Goal: Task Accomplishment & Management: Manage account settings

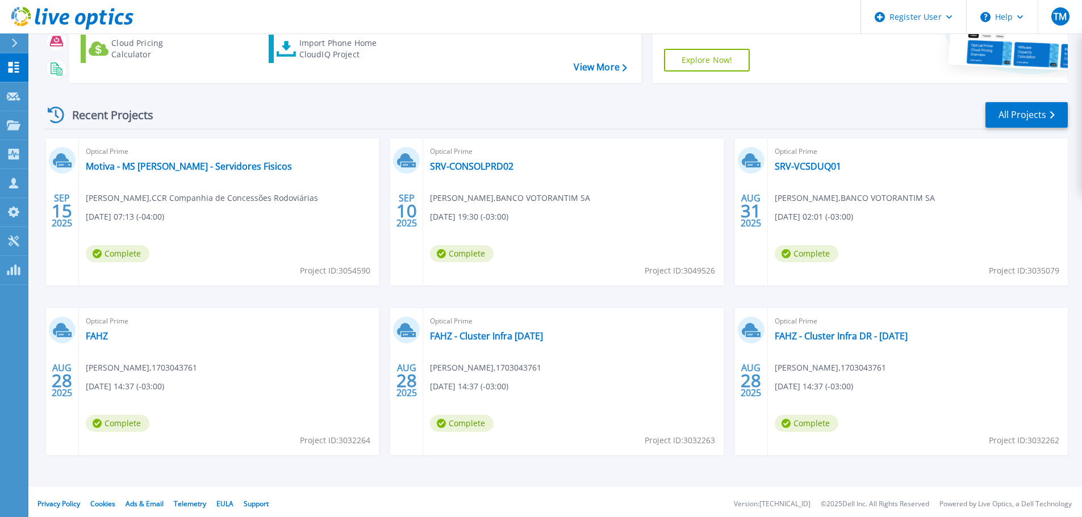
scroll to position [160, 0]
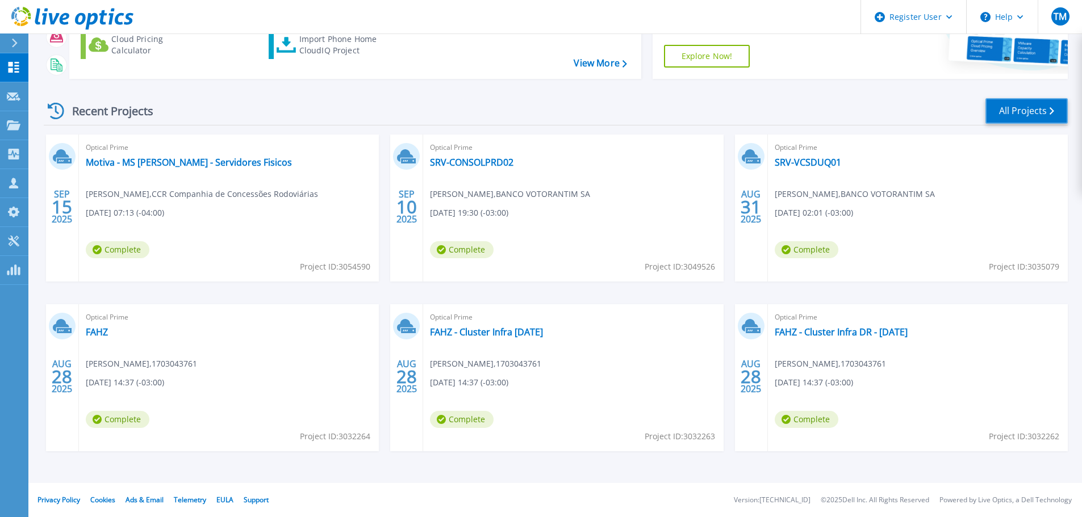
click at [1031, 109] on link "All Projects" at bounding box center [1026, 111] width 82 height 26
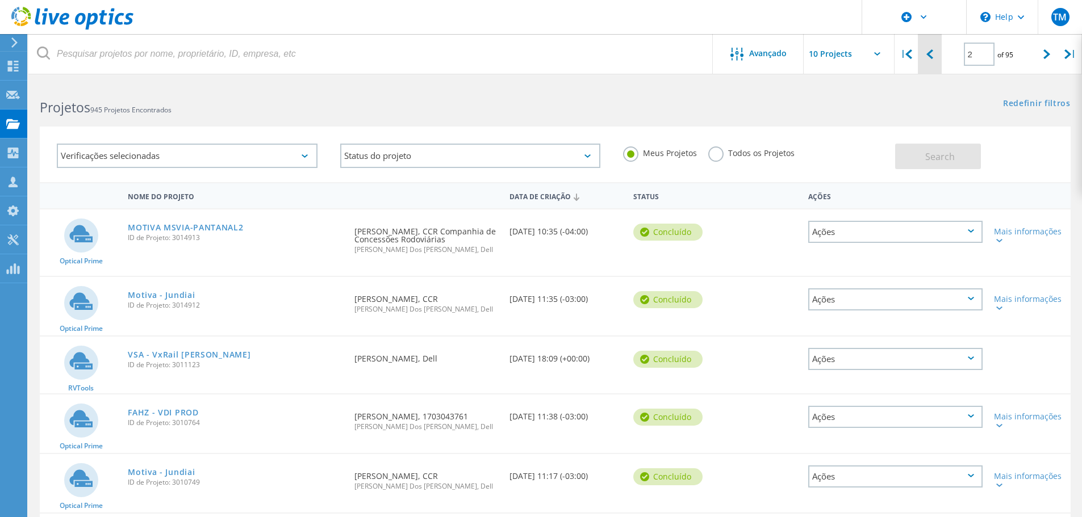
click at [927, 50] on icon at bounding box center [929, 54] width 7 height 10
type input "1"
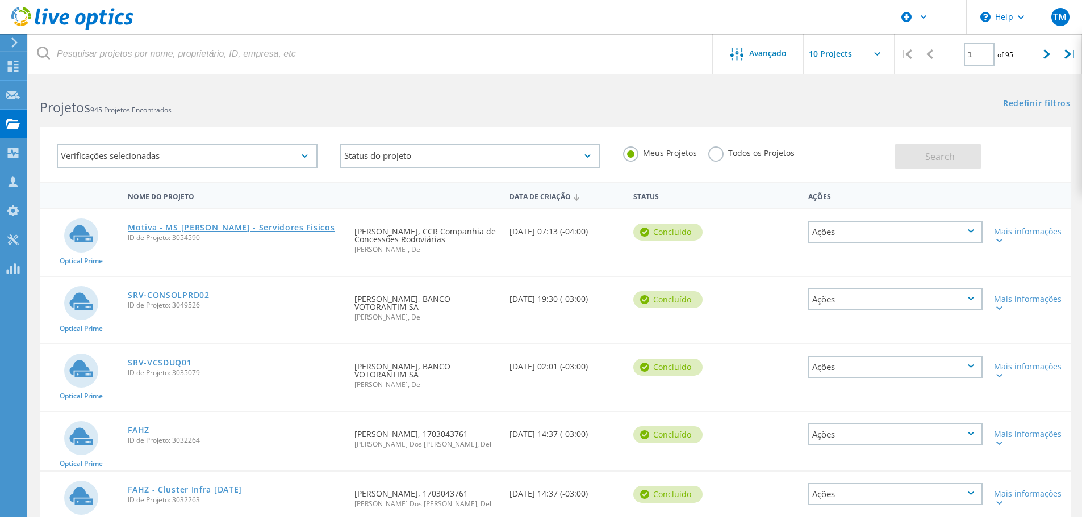
click at [269, 225] on link "Motiva - MS Pantanal - Servidores Fisicos" at bounding box center [231, 228] width 207 height 8
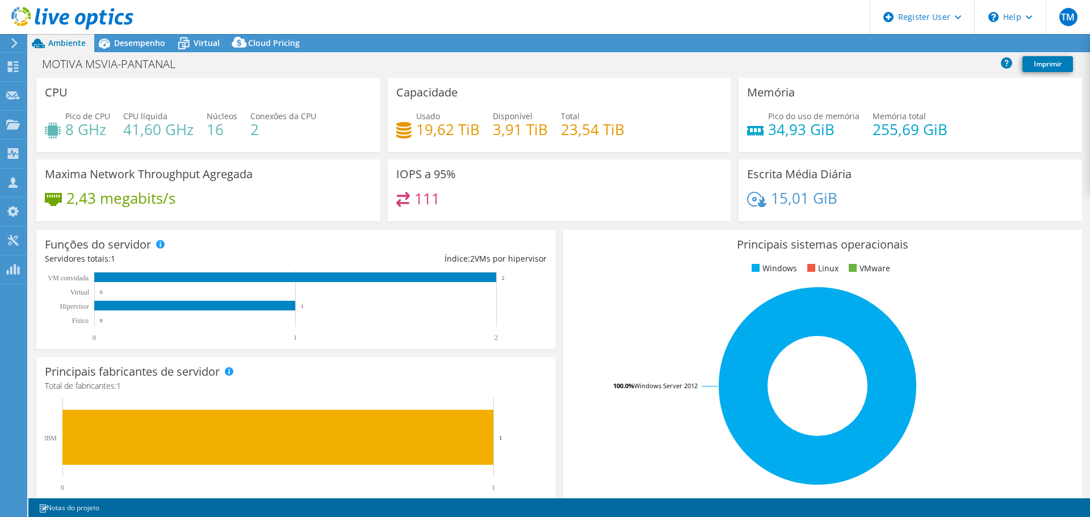
select select "USD"
click at [145, 40] on span "Desempenho" at bounding box center [139, 42] width 51 height 11
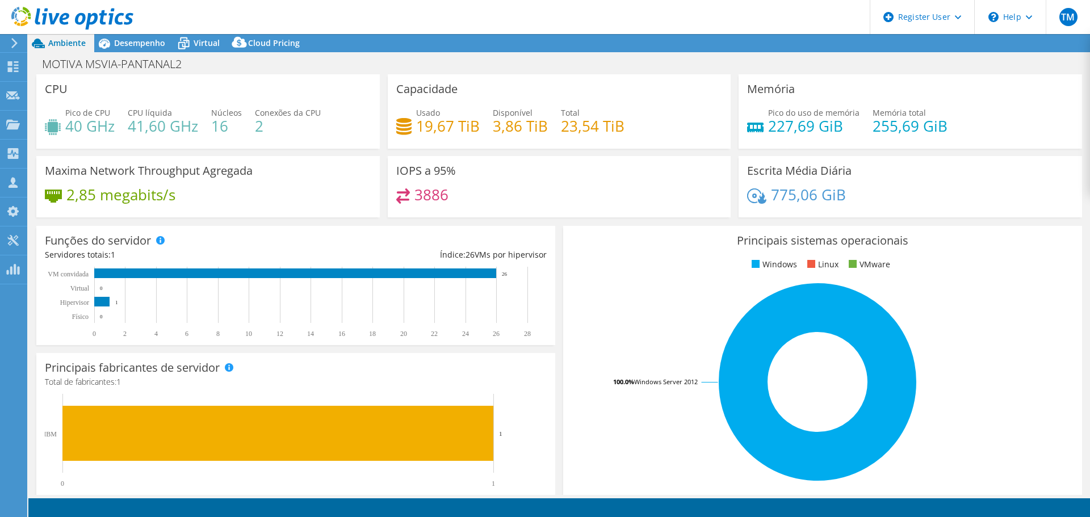
select select "USD"
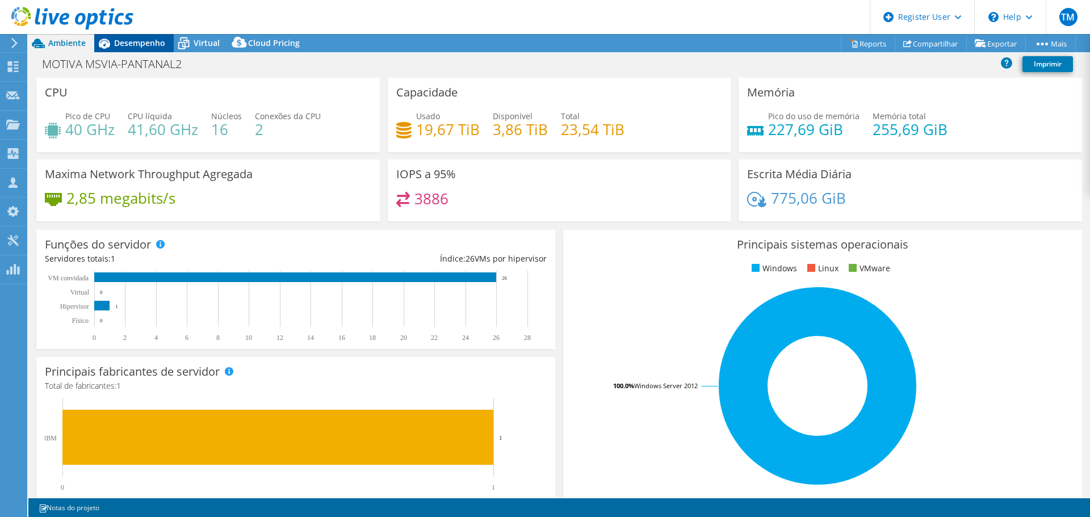
click at [157, 43] on span "Desempenho" at bounding box center [139, 42] width 51 height 11
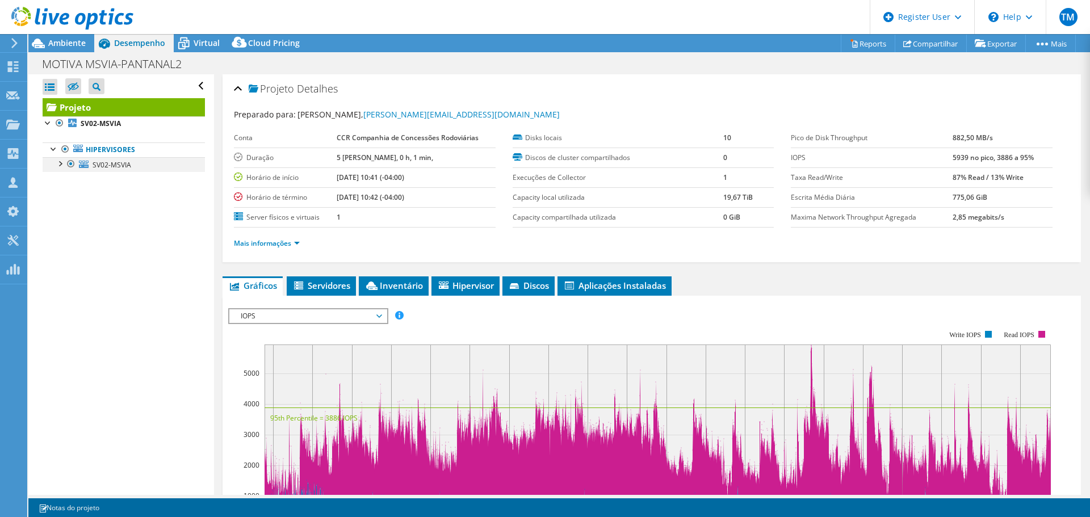
click at [63, 163] on div at bounding box center [59, 162] width 11 height 11
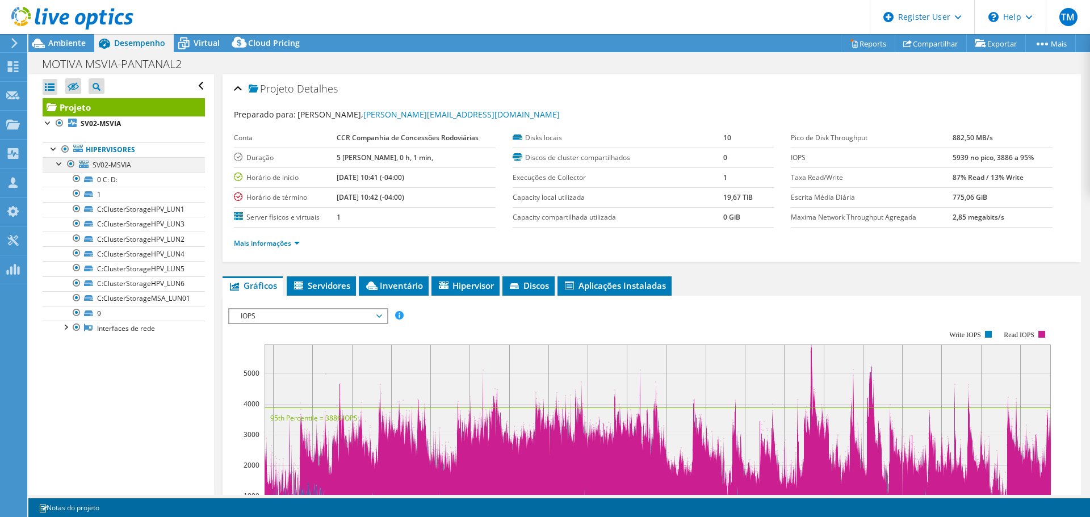
click at [63, 163] on div at bounding box center [59, 162] width 11 height 11
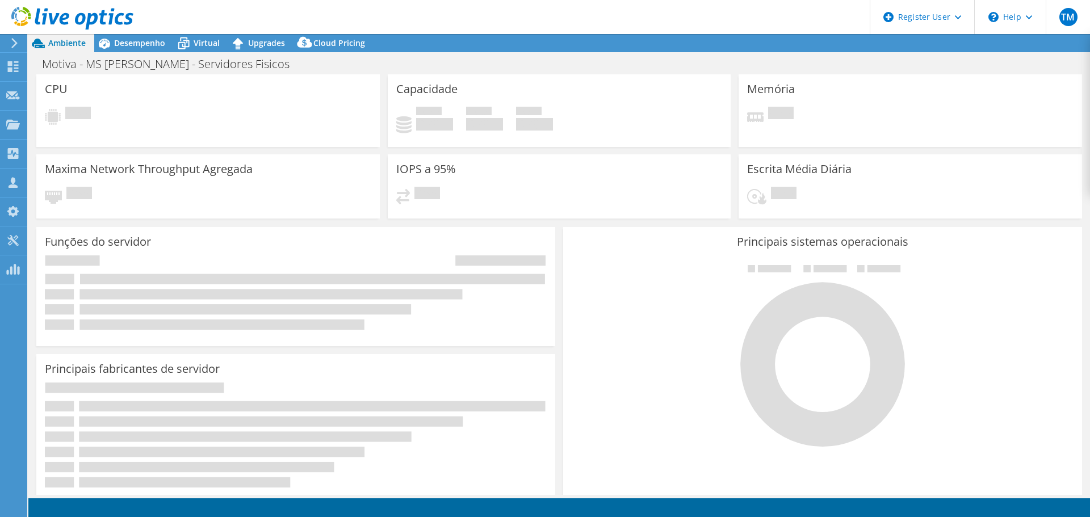
select select "USD"
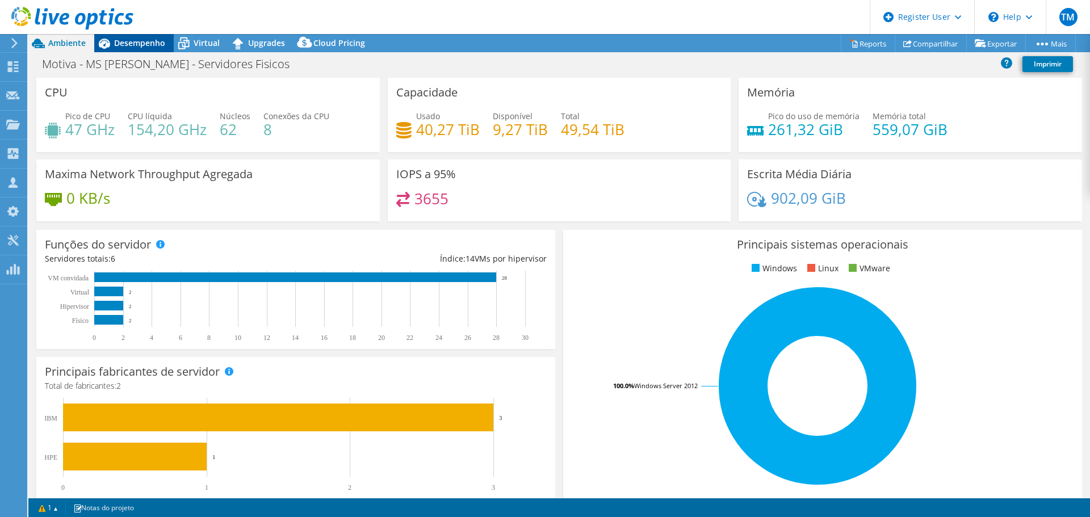
click at [144, 44] on span "Desempenho" at bounding box center [139, 42] width 51 height 11
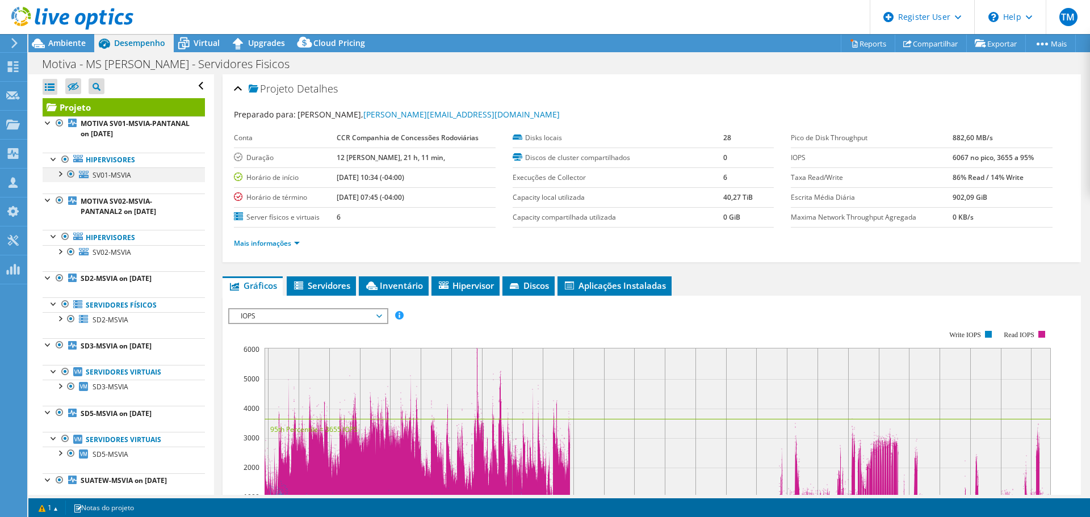
click at [61, 173] on div at bounding box center [59, 172] width 11 height 11
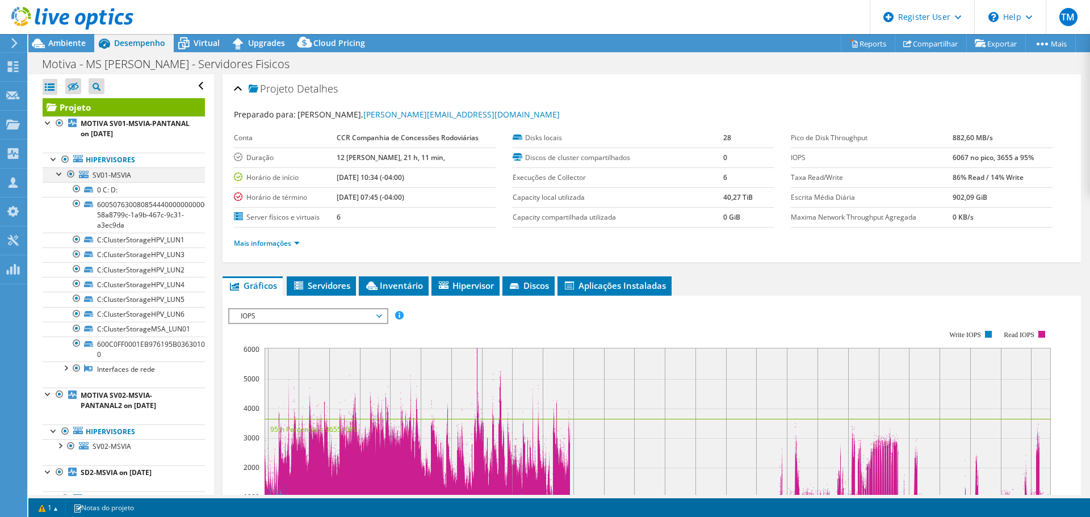
click at [61, 173] on div at bounding box center [59, 172] width 11 height 11
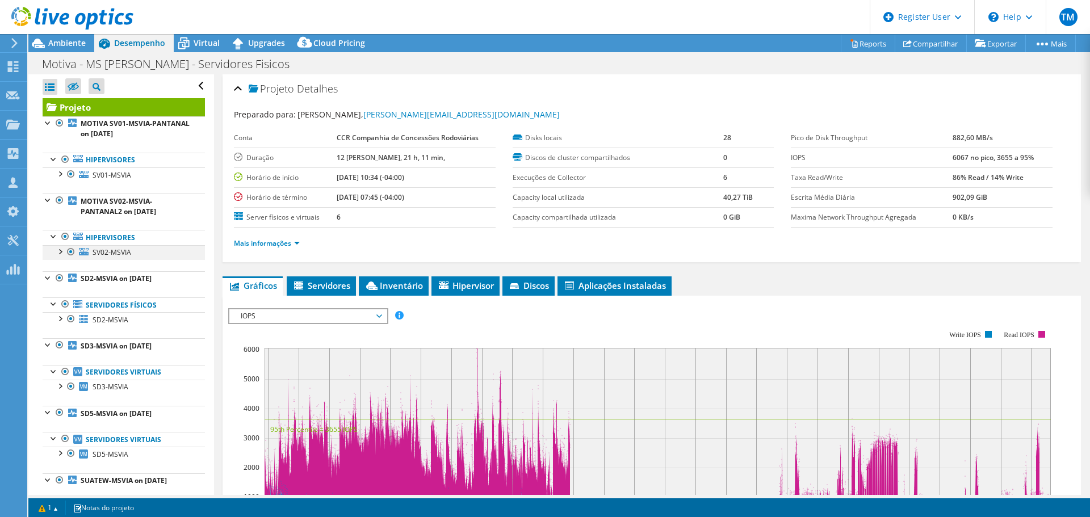
click at [58, 253] on div at bounding box center [59, 250] width 11 height 11
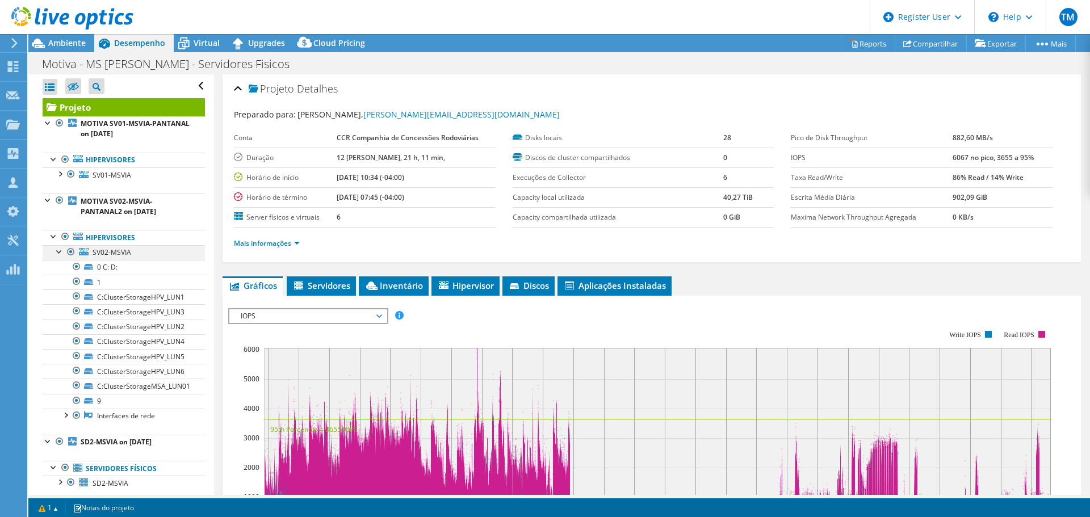
click at [58, 253] on div at bounding box center [59, 250] width 11 height 11
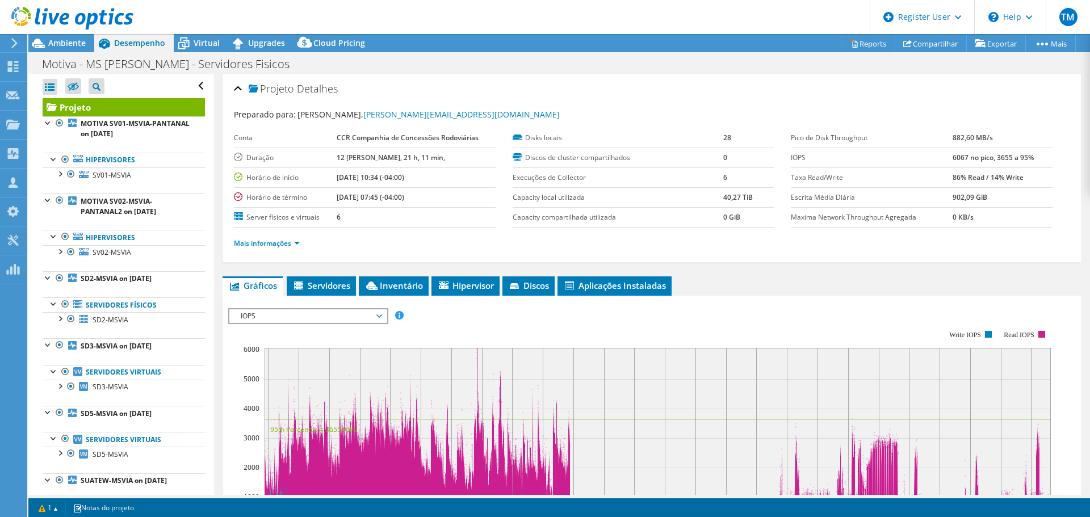
click at [110, 18] on use at bounding box center [72, 18] width 122 height 23
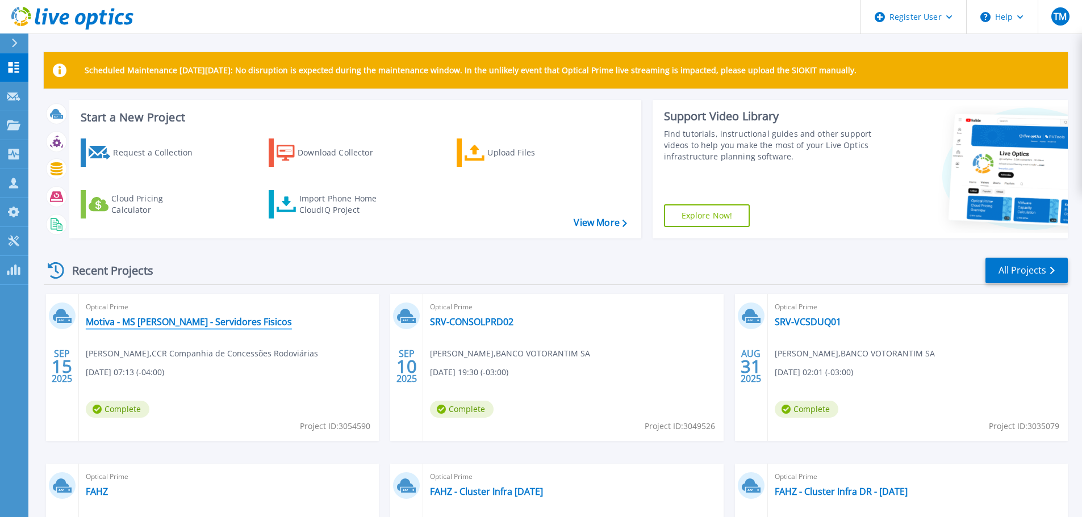
click at [224, 320] on link "Motiva - MS [PERSON_NAME] - Servidores Fisicos" at bounding box center [189, 321] width 206 height 11
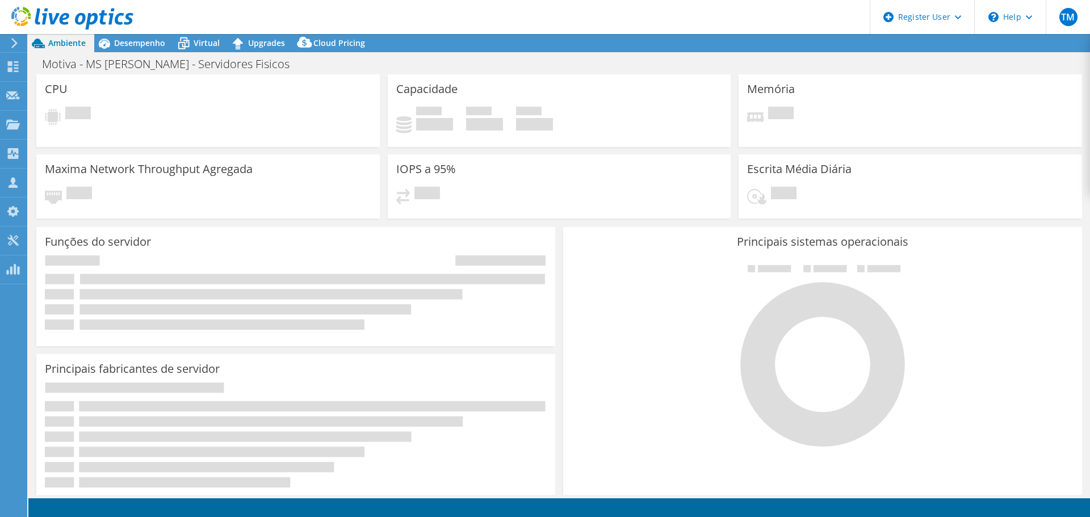
select select "USD"
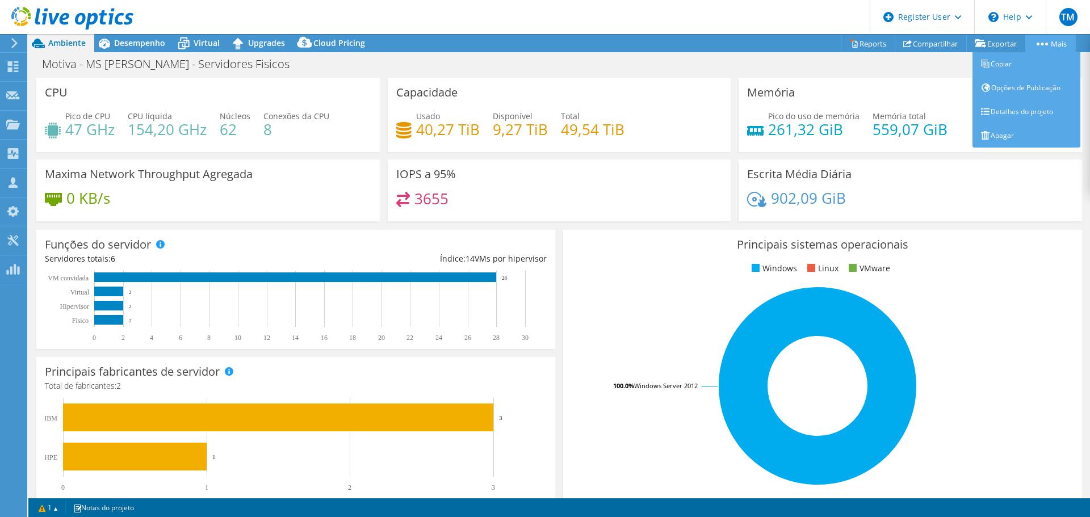
click at [1050, 39] on link "Mais" at bounding box center [1050, 44] width 51 height 18
click at [1011, 129] on link "Apagar" at bounding box center [1027, 136] width 108 height 24
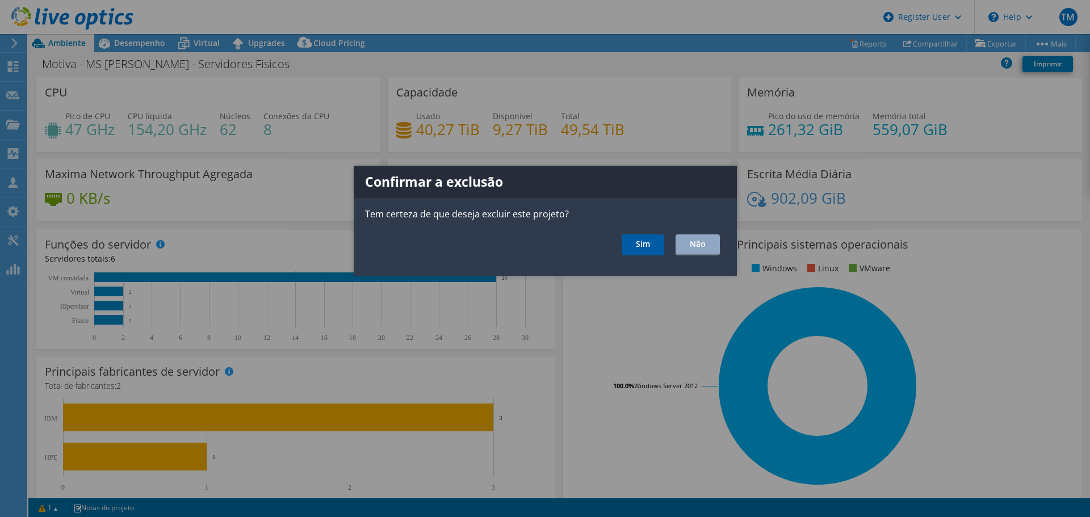
click at [651, 246] on link "Sim" at bounding box center [643, 244] width 43 height 21
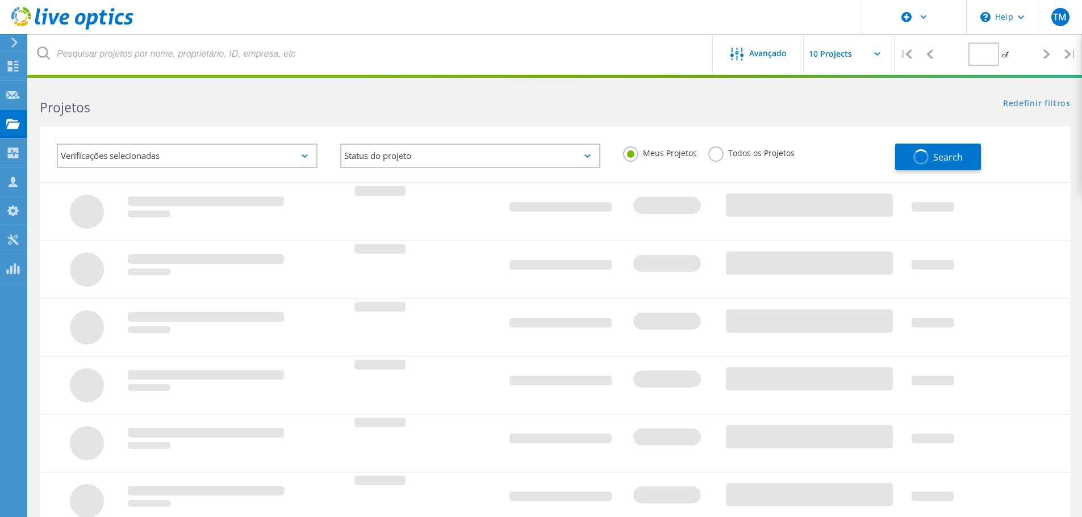
type input "1"
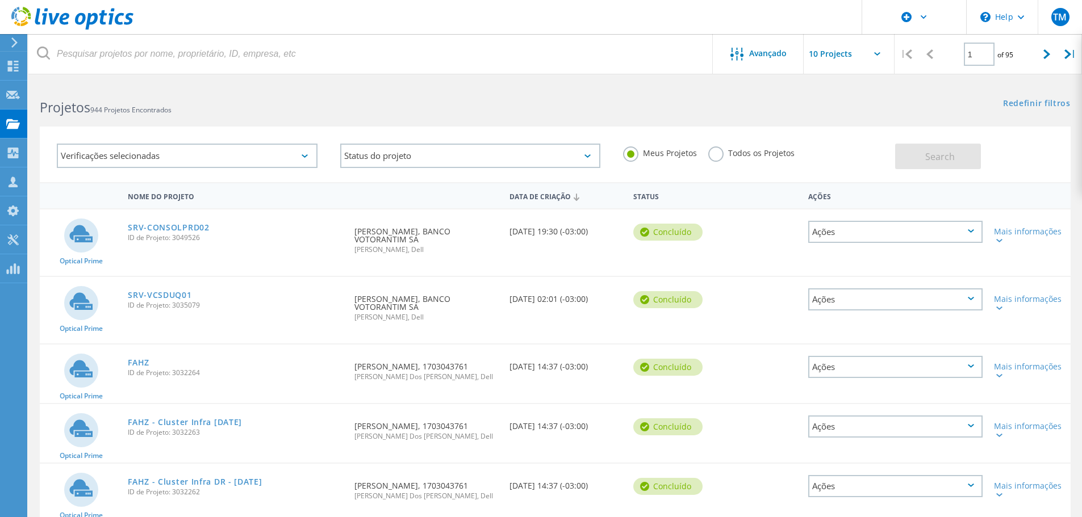
click at [87, 22] on use at bounding box center [72, 18] width 122 height 23
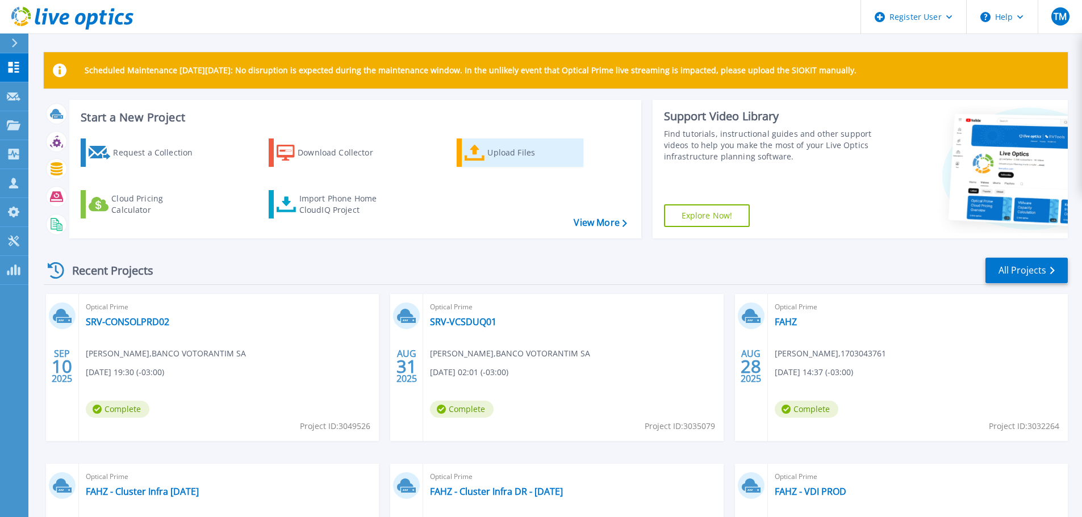
click at [519, 153] on div "Upload Files" at bounding box center [532, 152] width 91 height 23
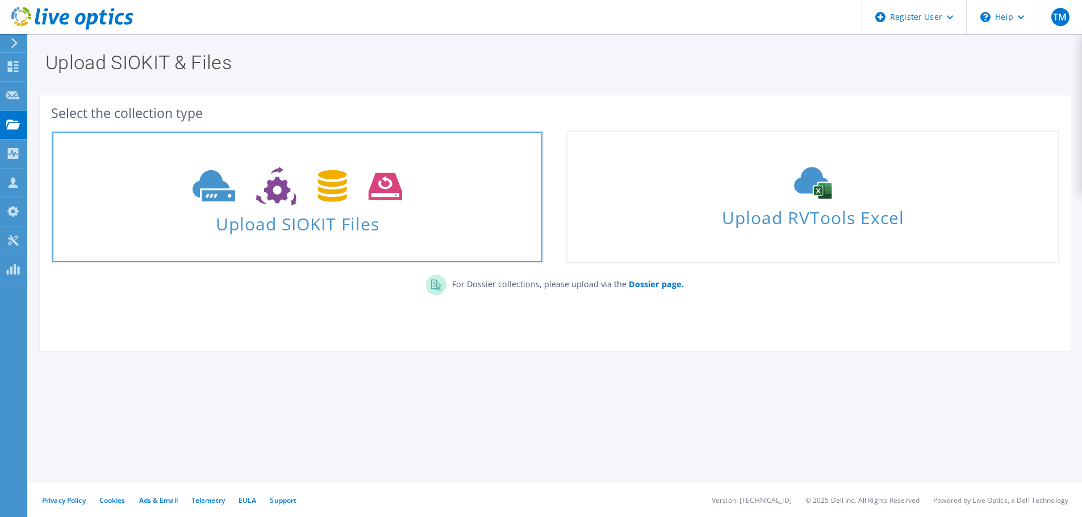
click at [395, 170] on icon at bounding box center [297, 186] width 210 height 39
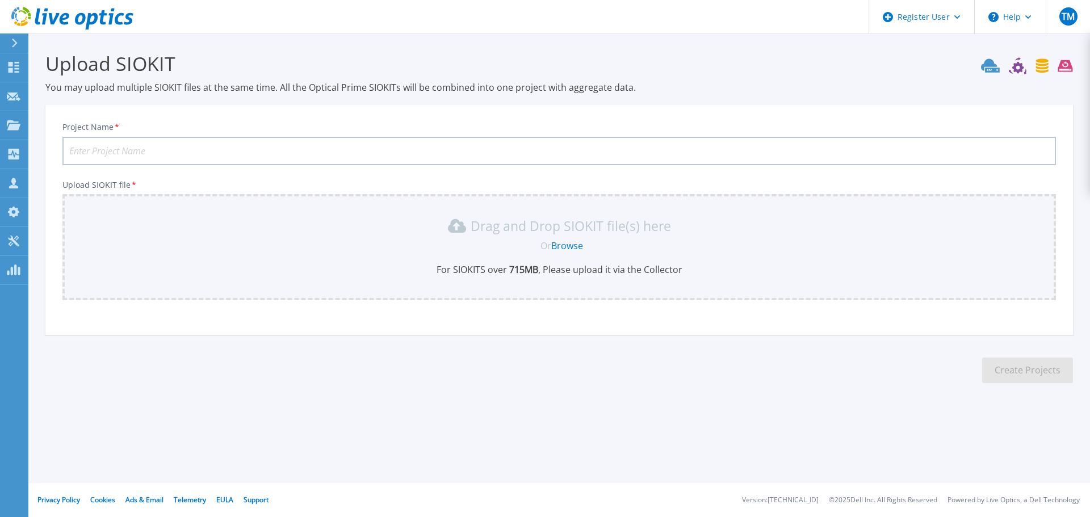
click at [214, 156] on input "Project Name *" at bounding box center [559, 151] width 994 height 28
type input "Motiva - MS [PERSON_NAME] - Servidores Fisicos"
click at [567, 247] on link "Browse" at bounding box center [567, 246] width 32 height 12
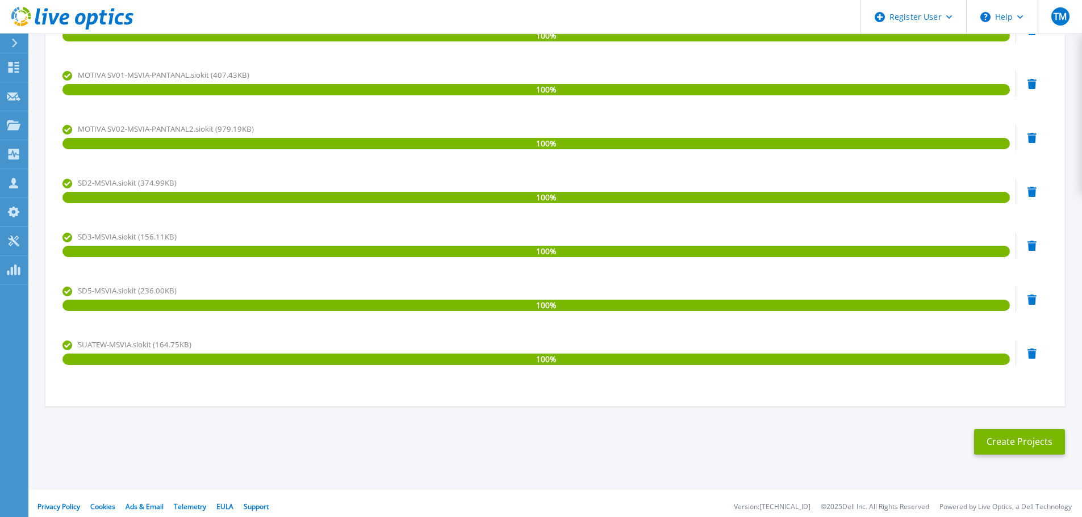
scroll to position [744, 0]
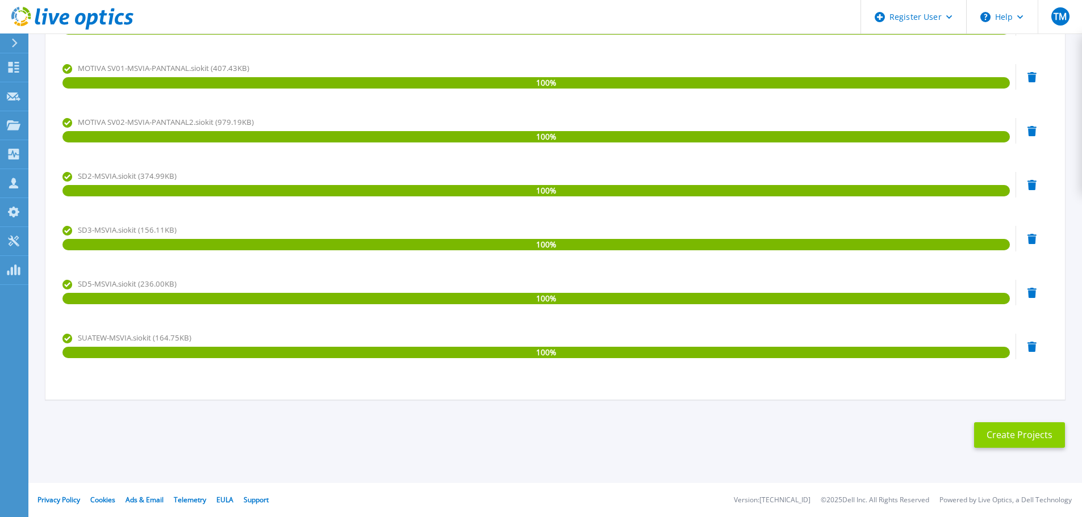
click at [1016, 441] on button "Create Projects" at bounding box center [1019, 435] width 91 height 26
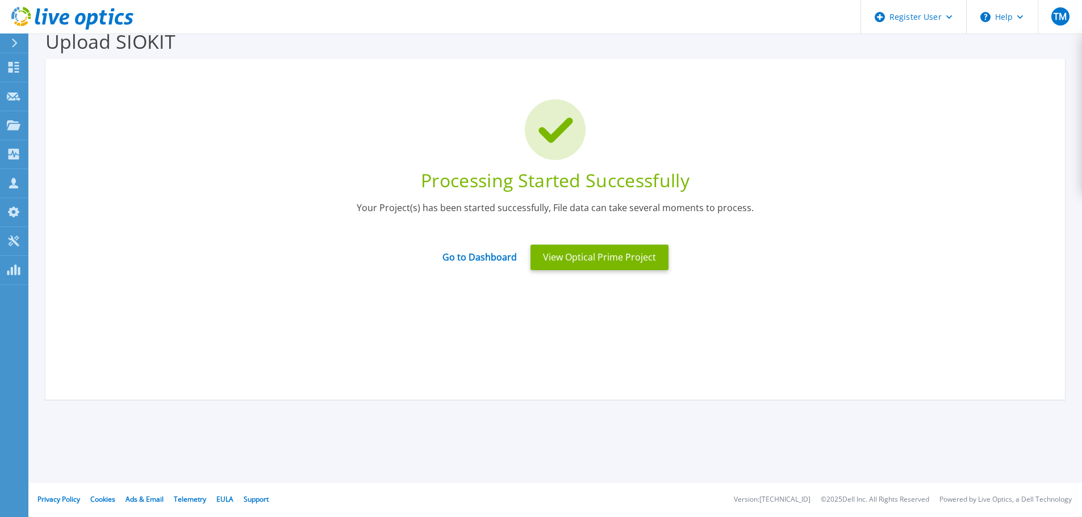
scroll to position [22, 0]
click at [509, 263] on link "Go to Dashboard" at bounding box center [479, 253] width 74 height 22
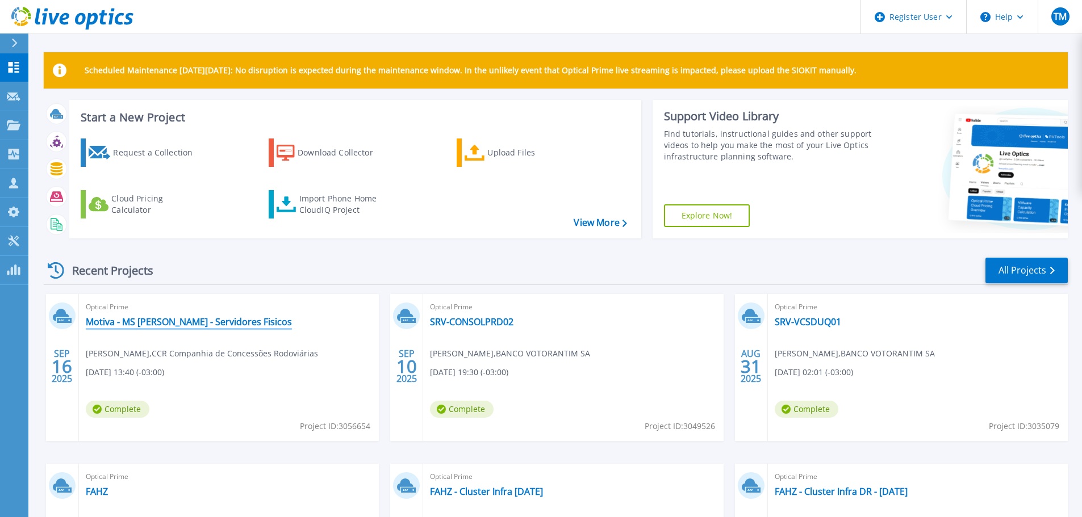
click at [217, 323] on link "Motiva - MS [PERSON_NAME] - Servidores Fisicos" at bounding box center [189, 321] width 206 height 11
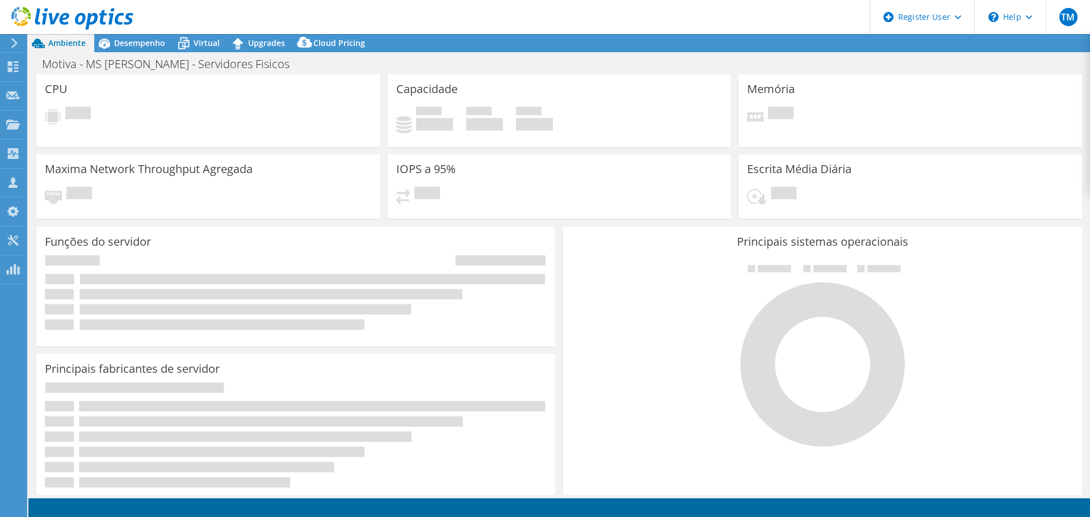
select select "USD"
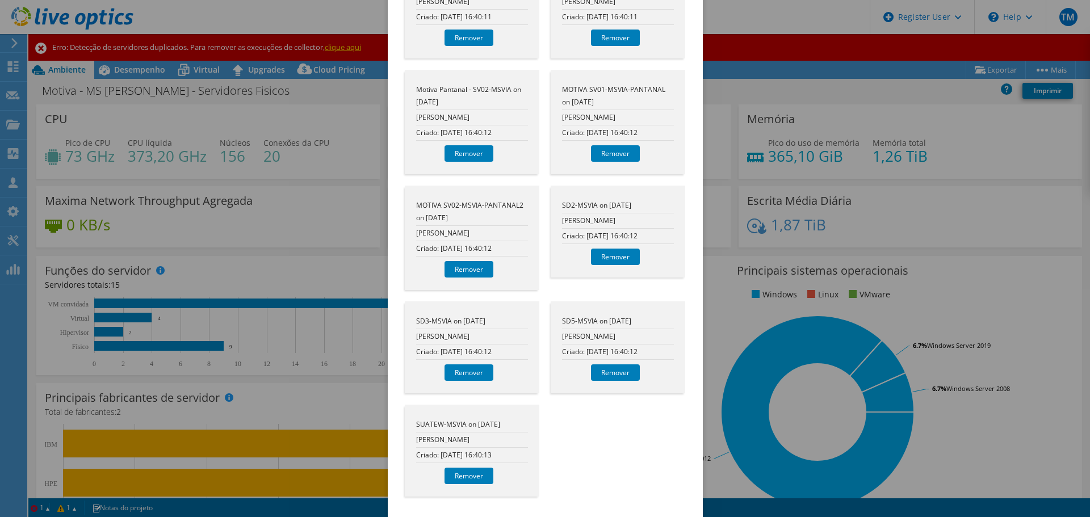
scroll to position [621, 0]
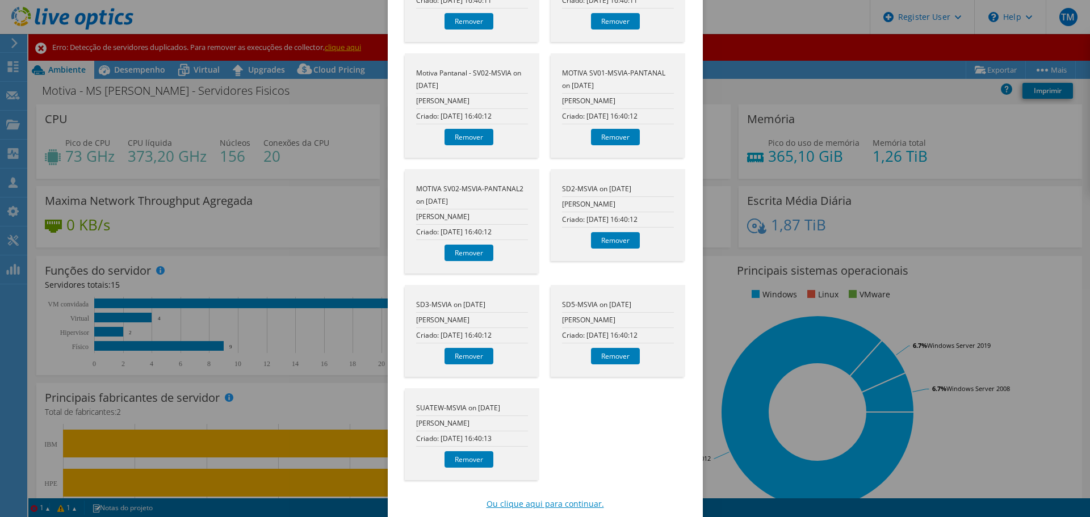
click at [544, 498] on link "Ou clique aqui para continuar." at bounding box center [546, 504] width 118 height 12
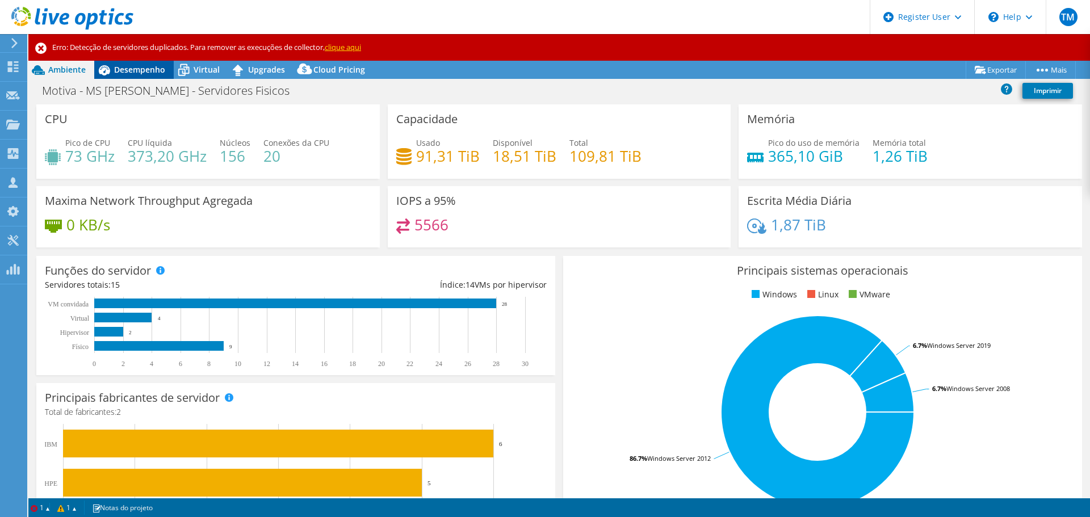
click at [115, 69] on span "Desempenho" at bounding box center [139, 69] width 51 height 11
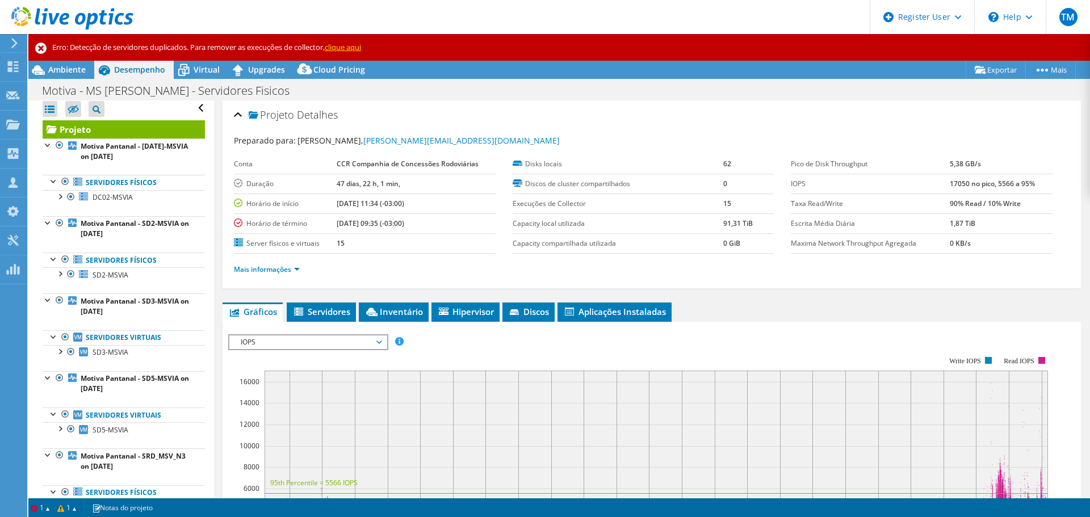
scroll to position [0, 0]
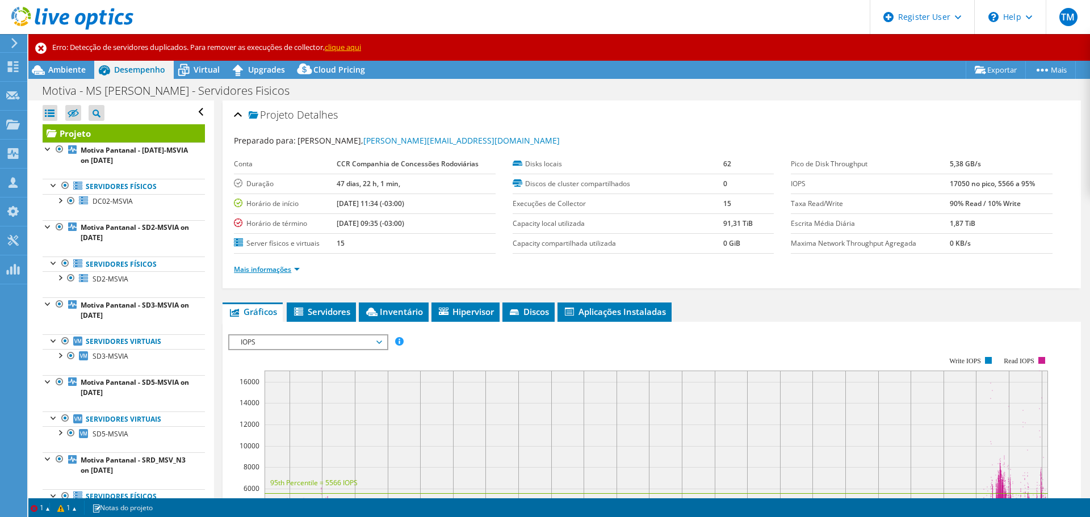
click at [286, 273] on link "Mais informações" at bounding box center [267, 270] width 66 height 10
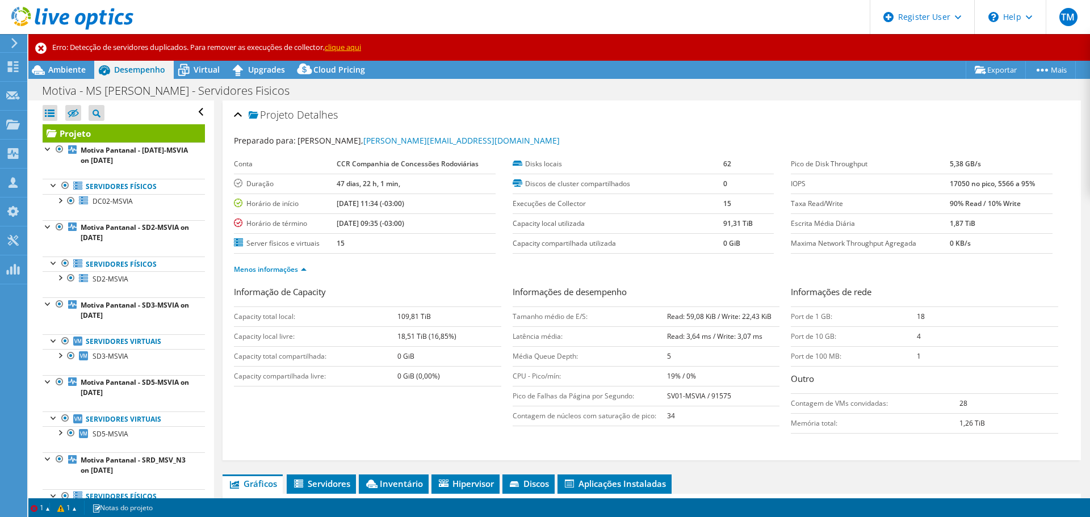
click at [352, 51] on link "clique aqui" at bounding box center [343, 47] width 36 height 10
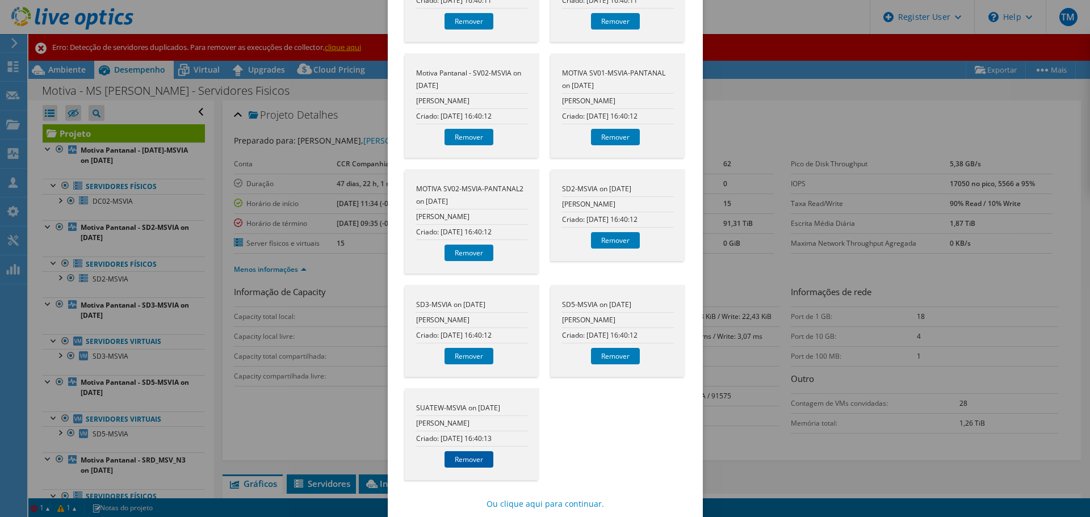
click at [479, 451] on link "Remover" at bounding box center [469, 459] width 49 height 16
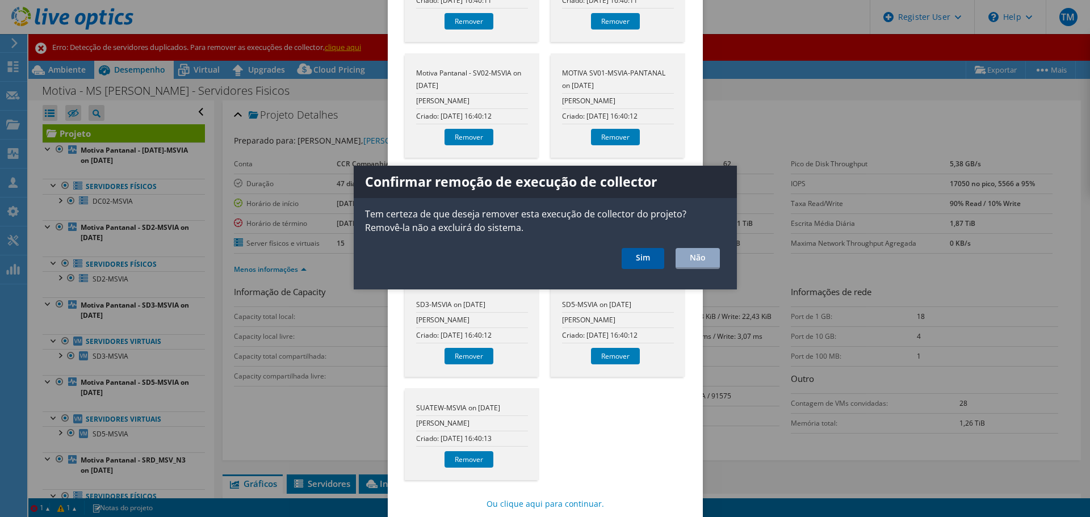
click at [649, 255] on link "Sim" at bounding box center [643, 258] width 43 height 21
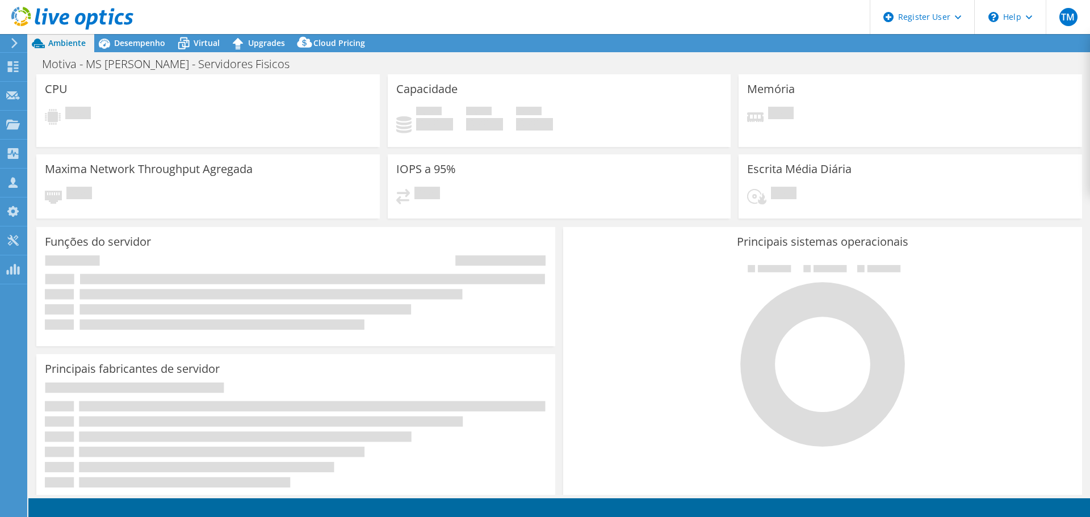
select select "USD"
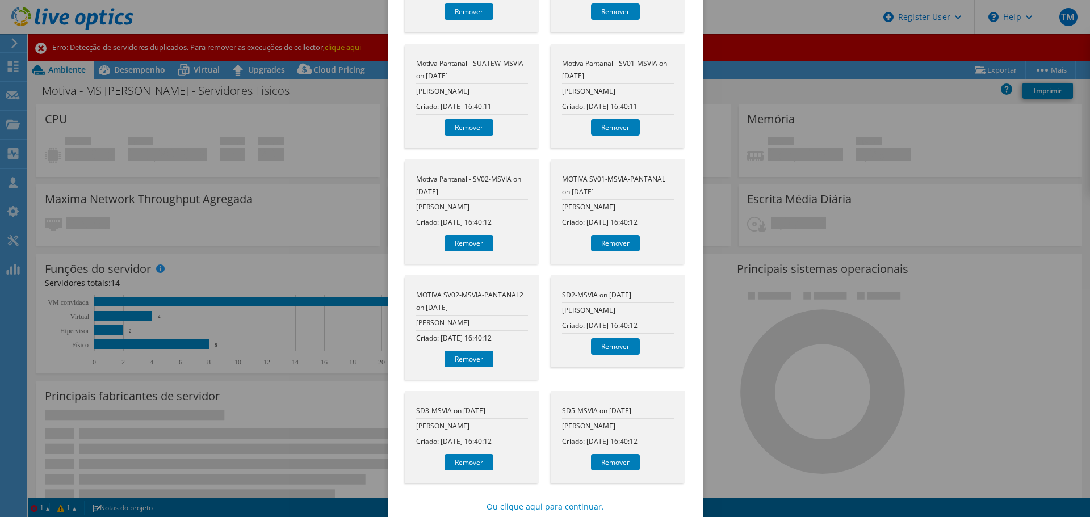
scroll to position [517, 0]
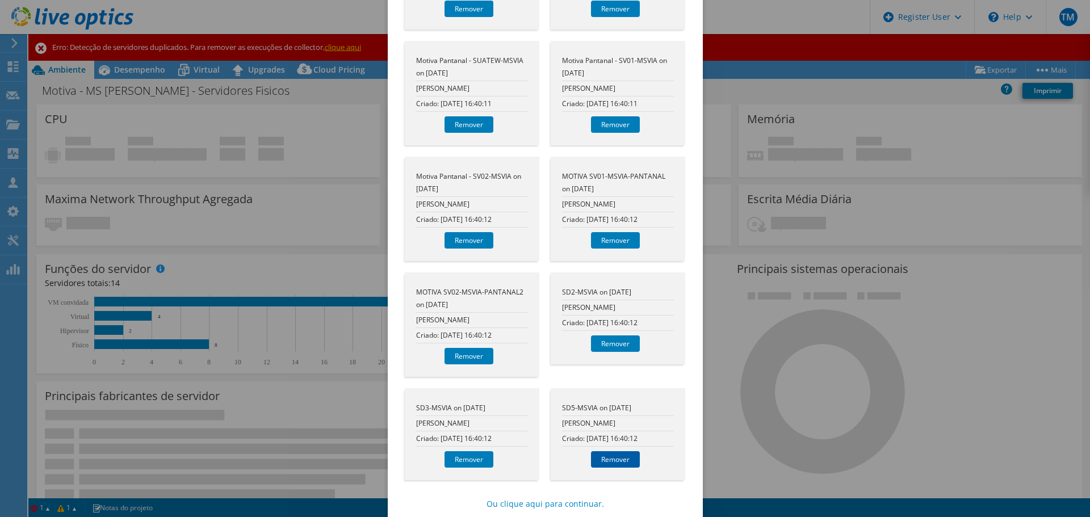
click at [609, 451] on link "Remover" at bounding box center [615, 459] width 49 height 16
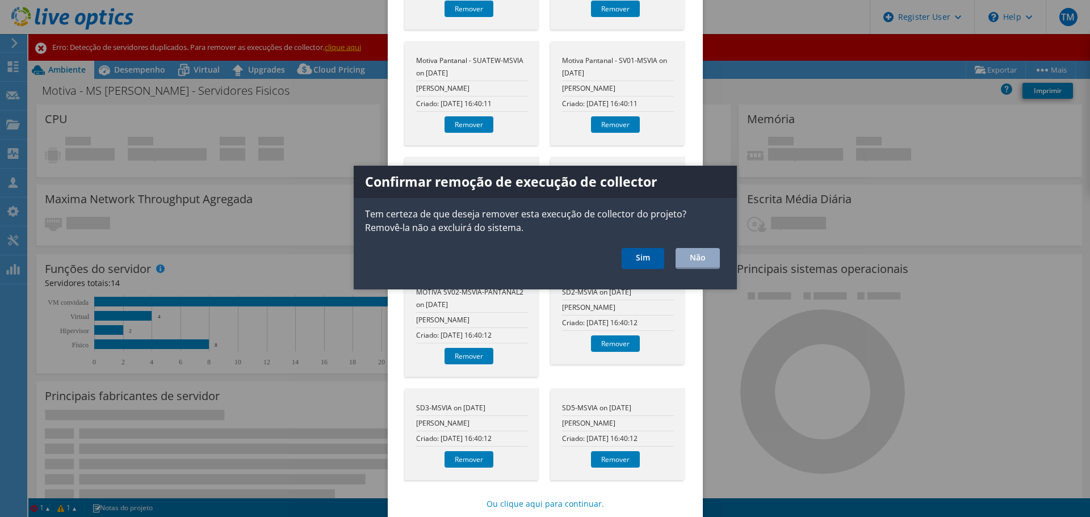
click at [652, 262] on link "Sim" at bounding box center [643, 258] width 43 height 21
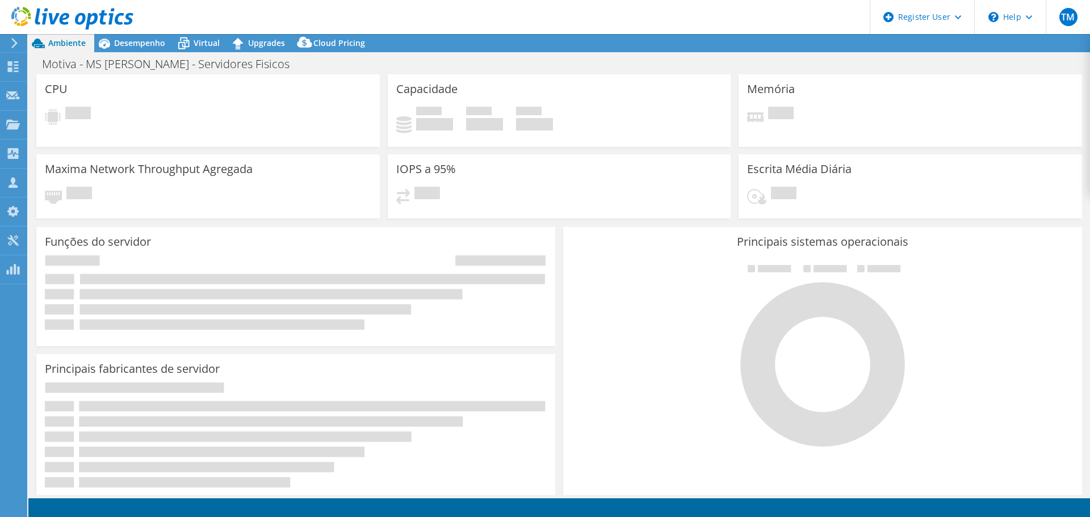
select select "USD"
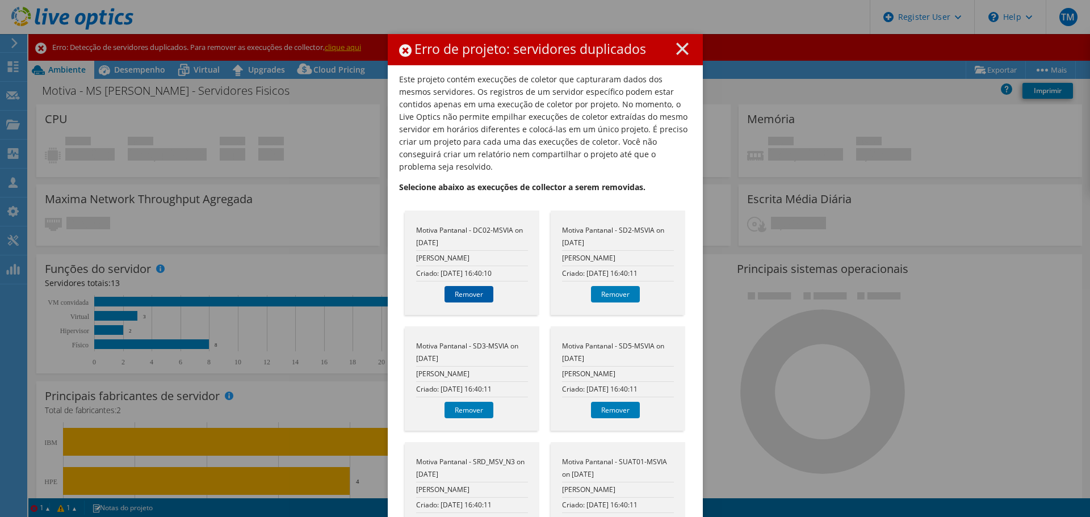
click at [464, 289] on link "Remover" at bounding box center [469, 294] width 49 height 16
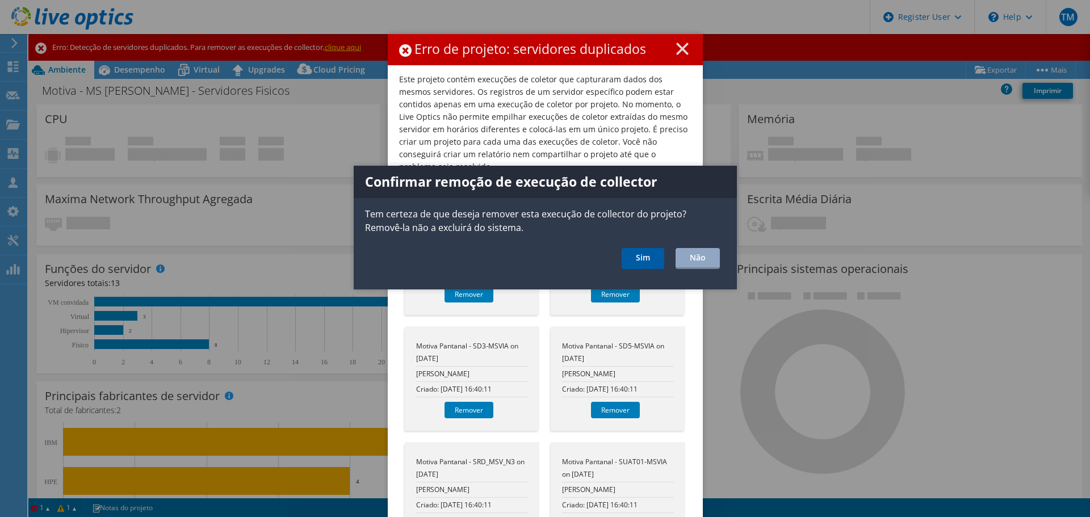
click at [646, 258] on link "Sim" at bounding box center [643, 258] width 43 height 21
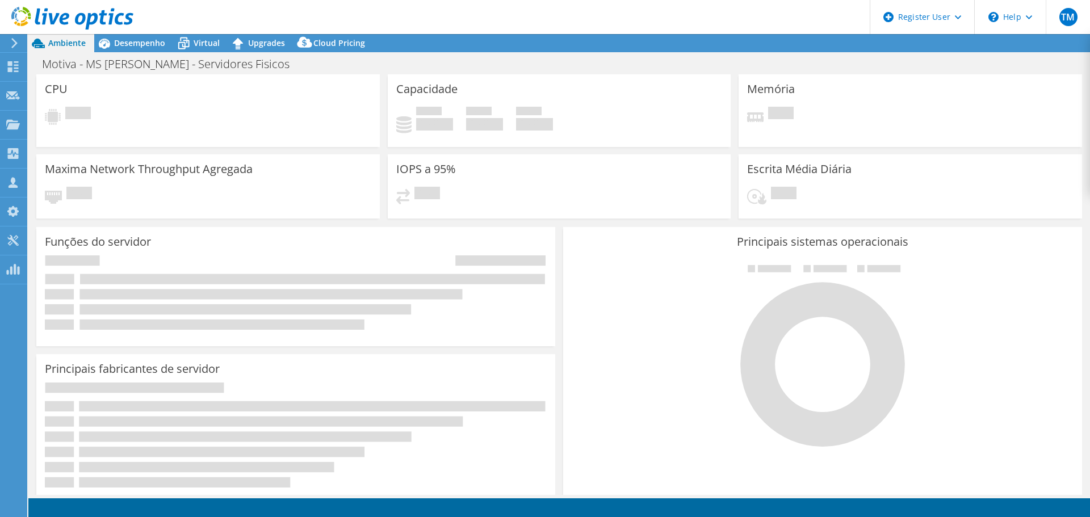
select select "USD"
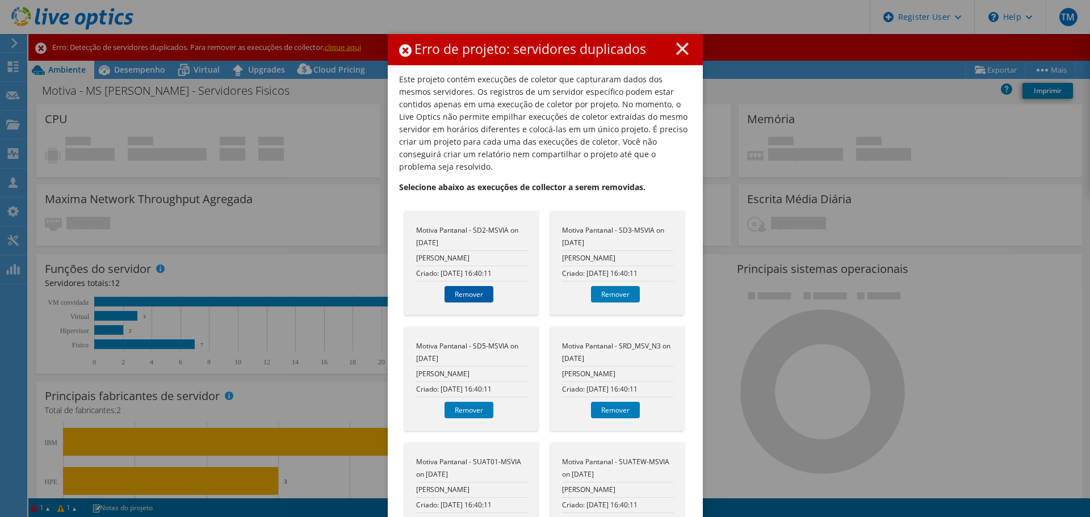
click at [467, 286] on link "Remover" at bounding box center [469, 294] width 49 height 16
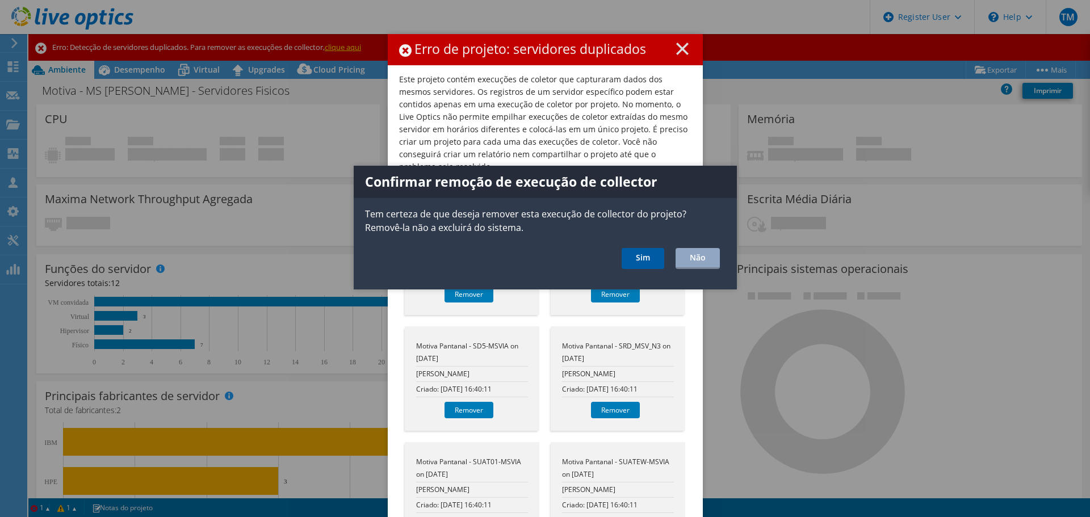
click at [633, 254] on link "Sim" at bounding box center [643, 258] width 43 height 21
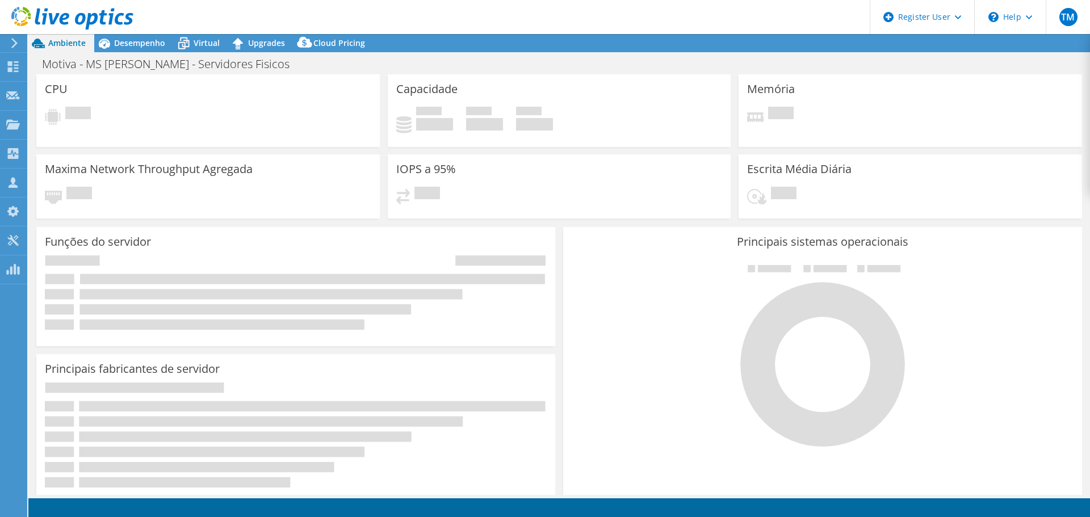
select select "USD"
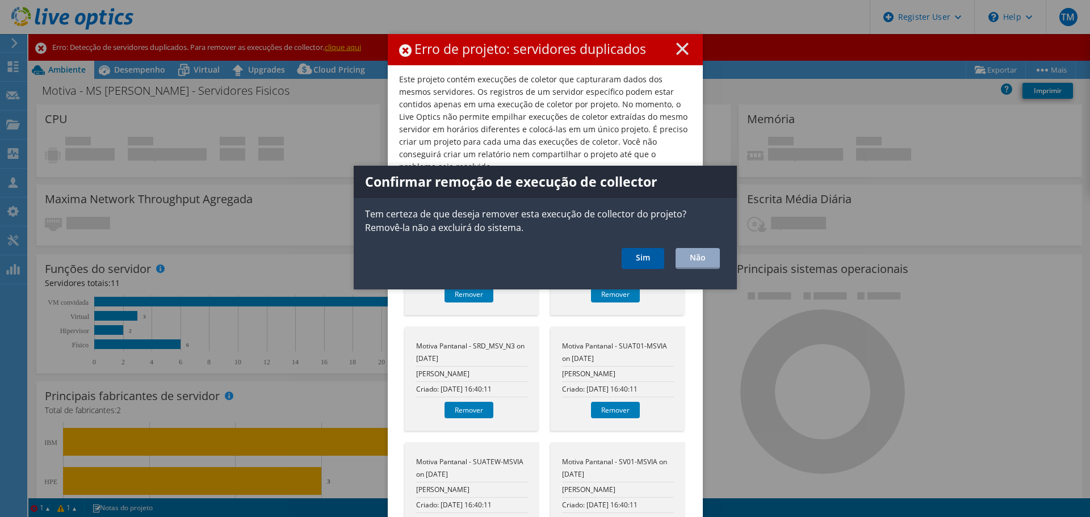
click at [623, 260] on link "Sim" at bounding box center [643, 258] width 43 height 21
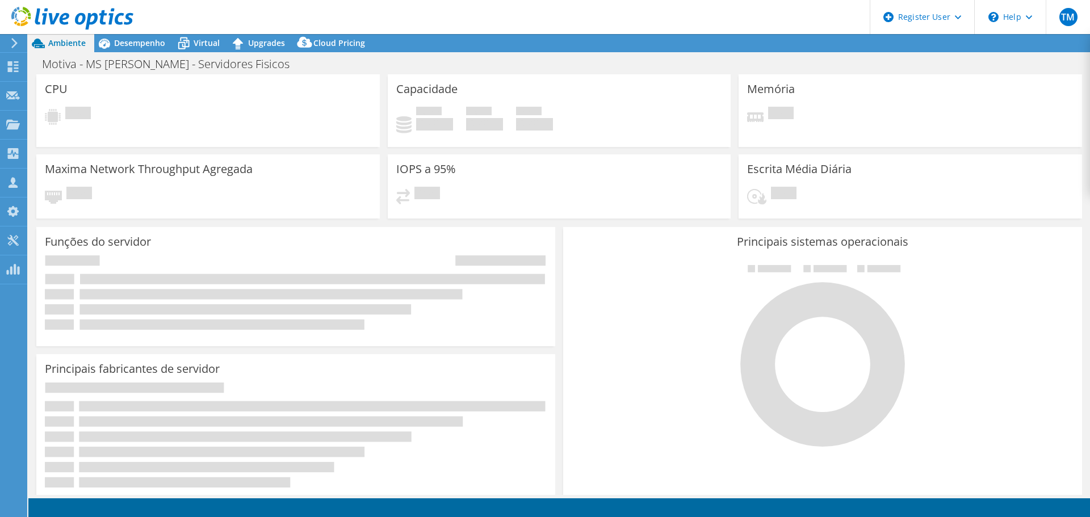
select select "USD"
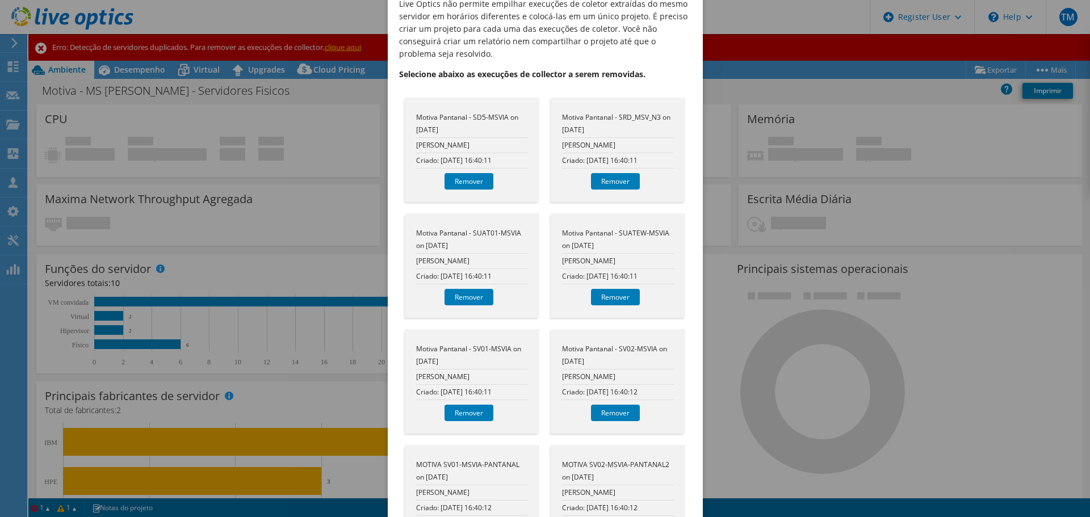
scroll to position [58, 0]
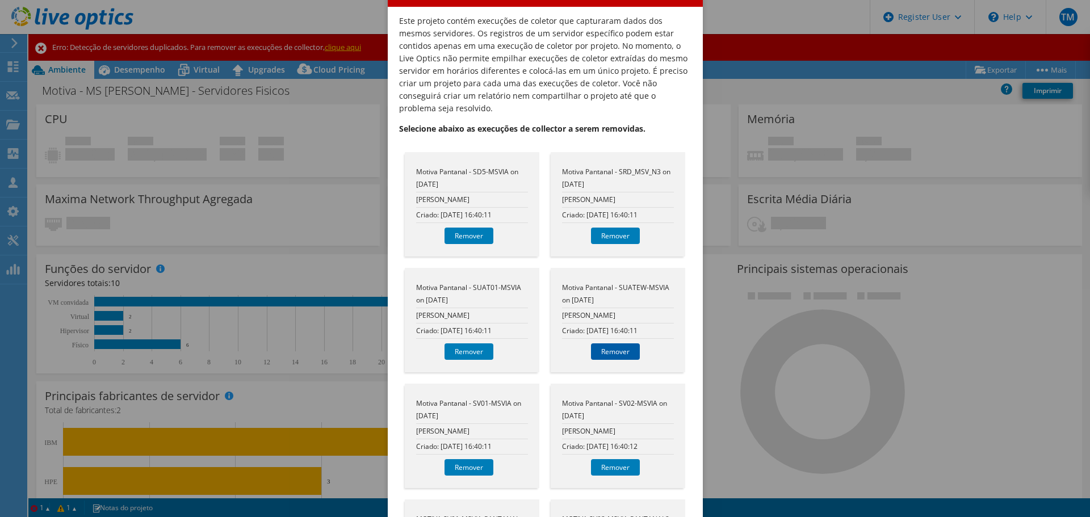
click at [615, 344] on link "Remover" at bounding box center [615, 352] width 49 height 16
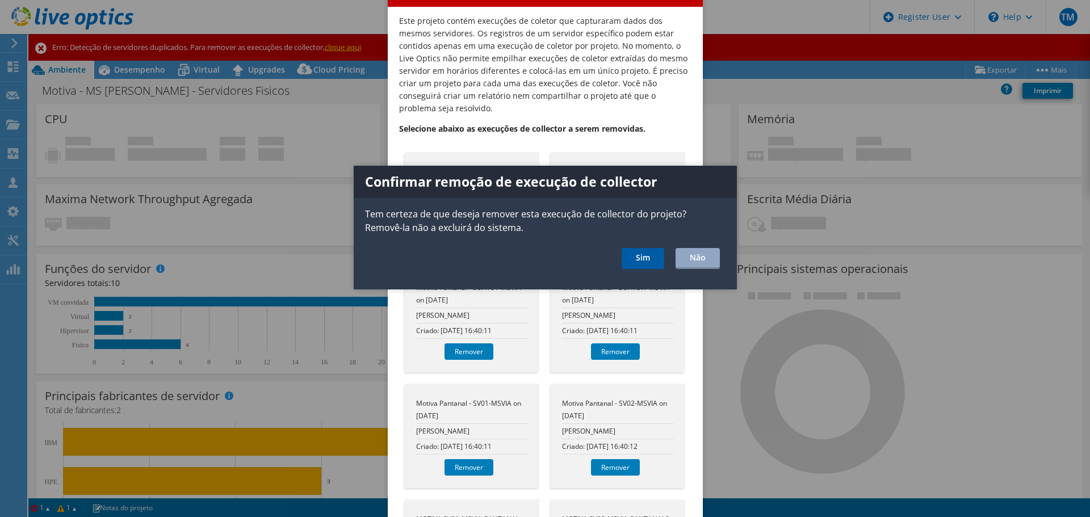
click at [639, 269] on link "Sim" at bounding box center [643, 258] width 43 height 21
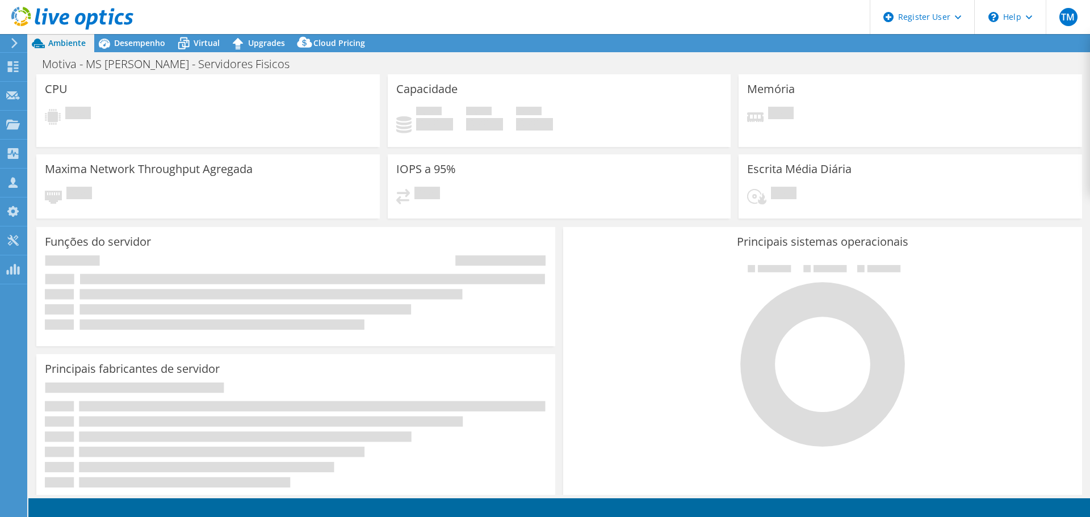
select select "USD"
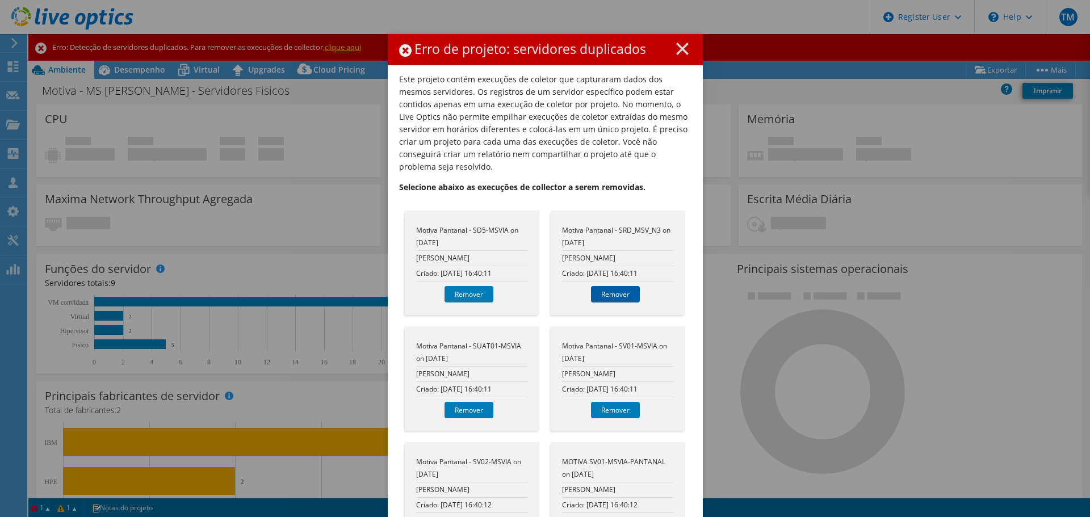
click at [617, 286] on link "Remover" at bounding box center [615, 294] width 49 height 16
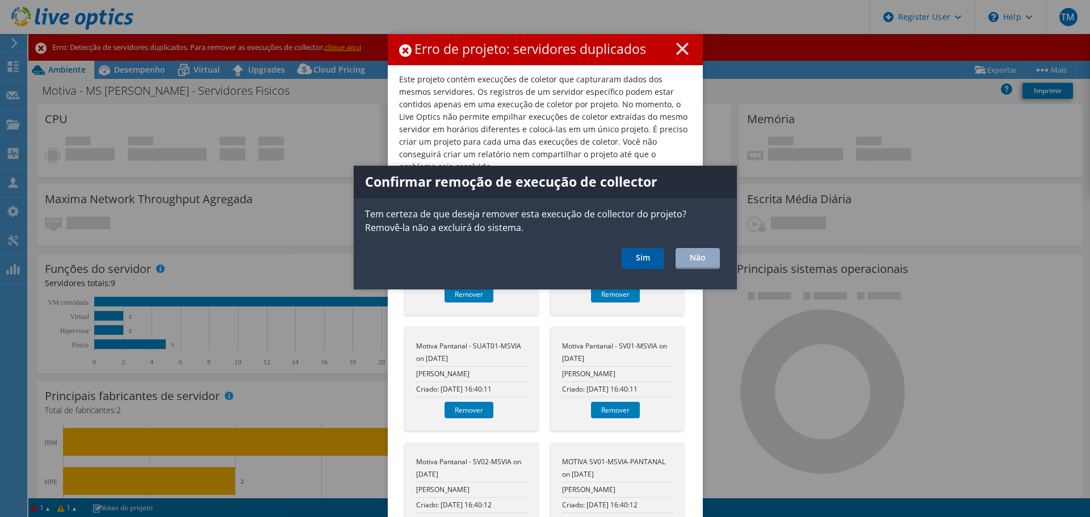
click at [635, 265] on link "Sim" at bounding box center [643, 258] width 43 height 21
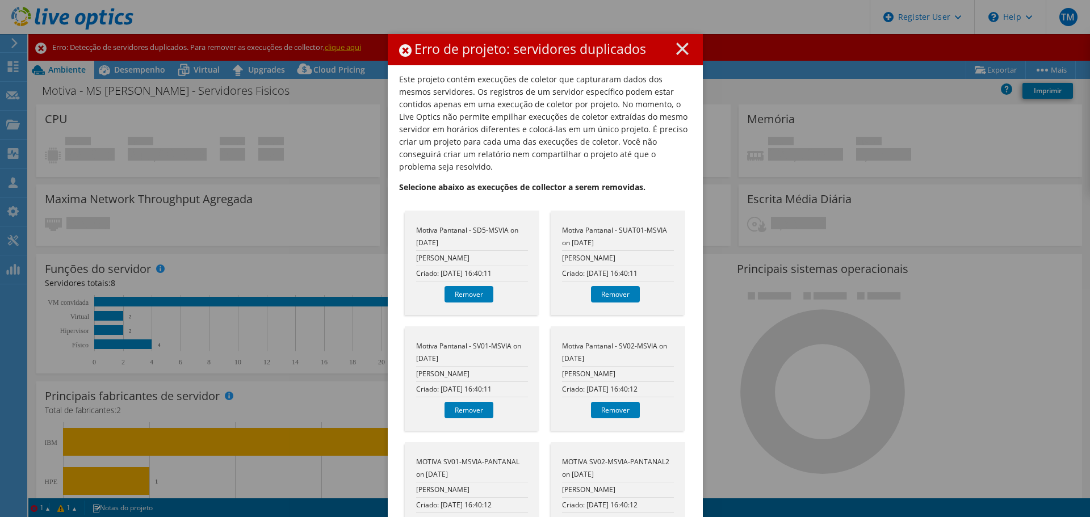
click at [462, 294] on div "Motiva Pantanal - SD5-MSVIA on 9/16/2025 Rodrigo Tartare Criado: 16/09/2025 16:…" at bounding box center [472, 263] width 135 height 104
click at [463, 286] on link "Remover" at bounding box center [469, 294] width 49 height 16
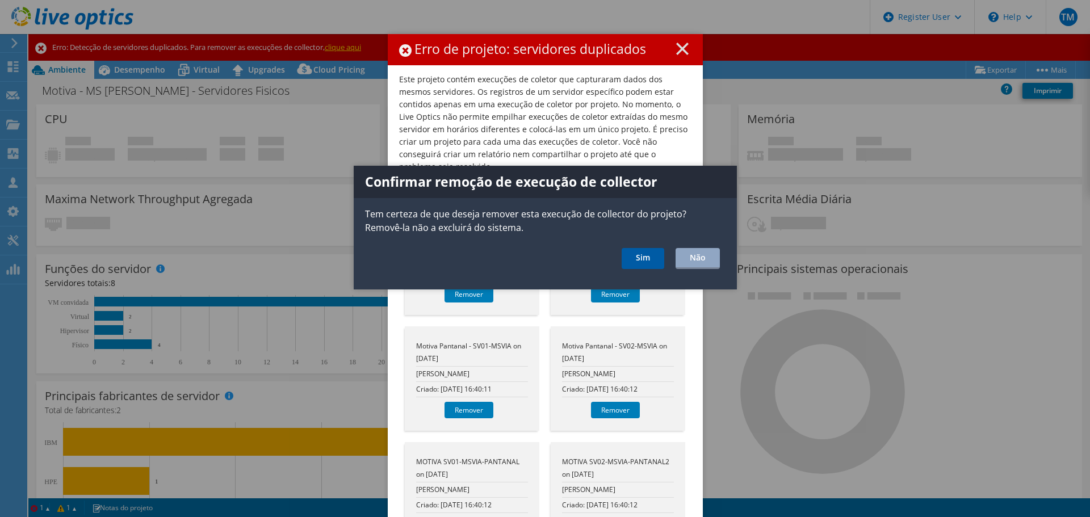
click at [627, 263] on link "Sim" at bounding box center [643, 258] width 43 height 21
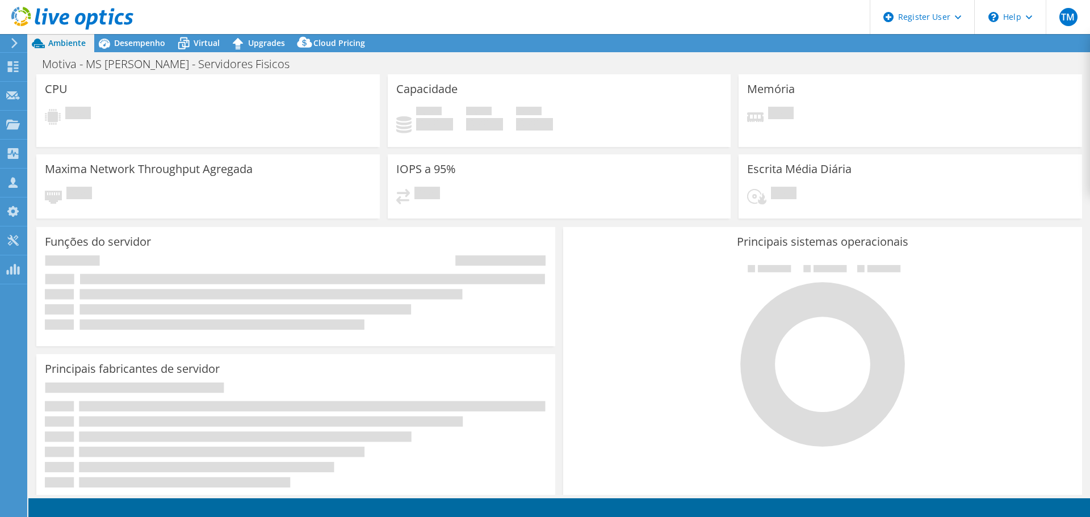
select select "USD"
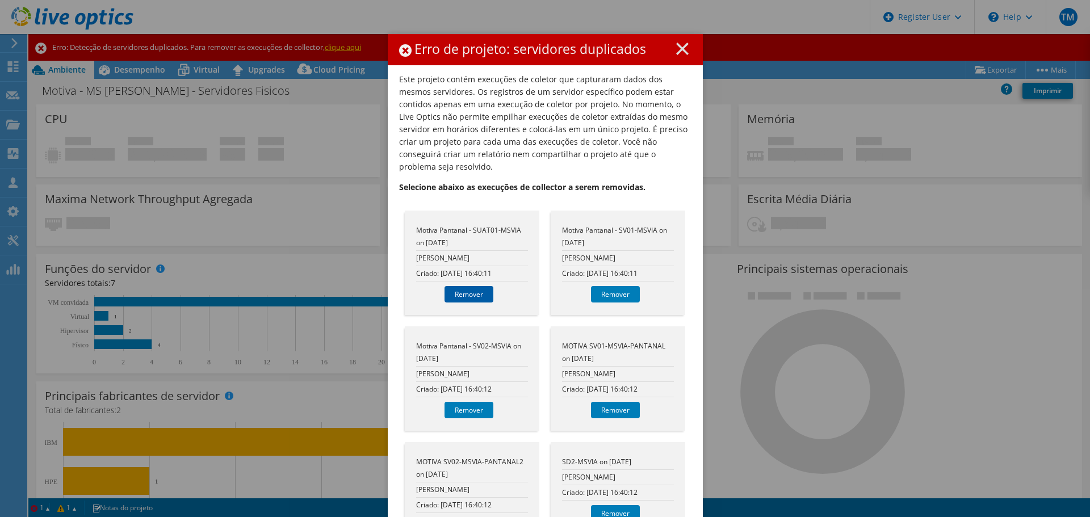
click at [461, 286] on link "Remover" at bounding box center [469, 294] width 49 height 16
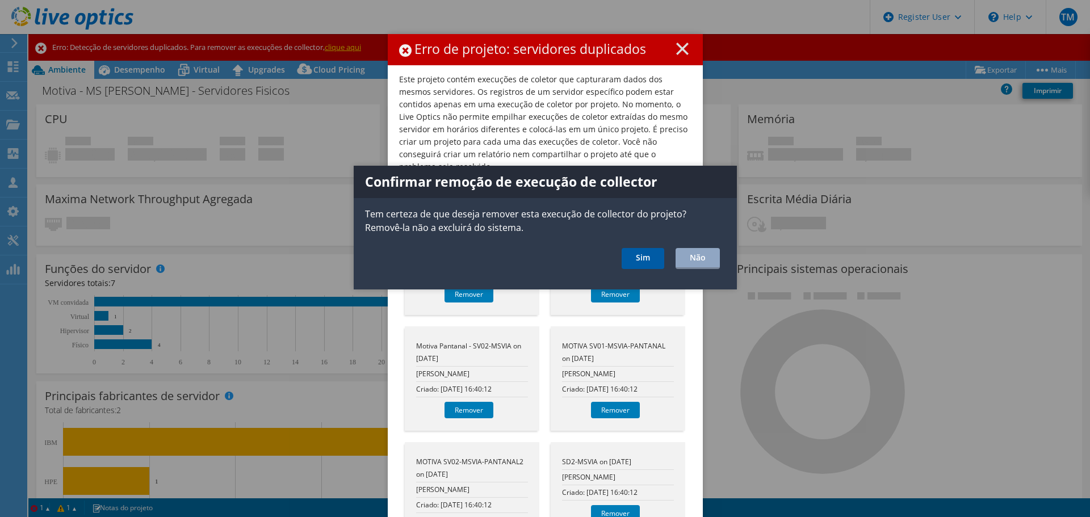
click at [631, 262] on link "Sim" at bounding box center [643, 258] width 43 height 21
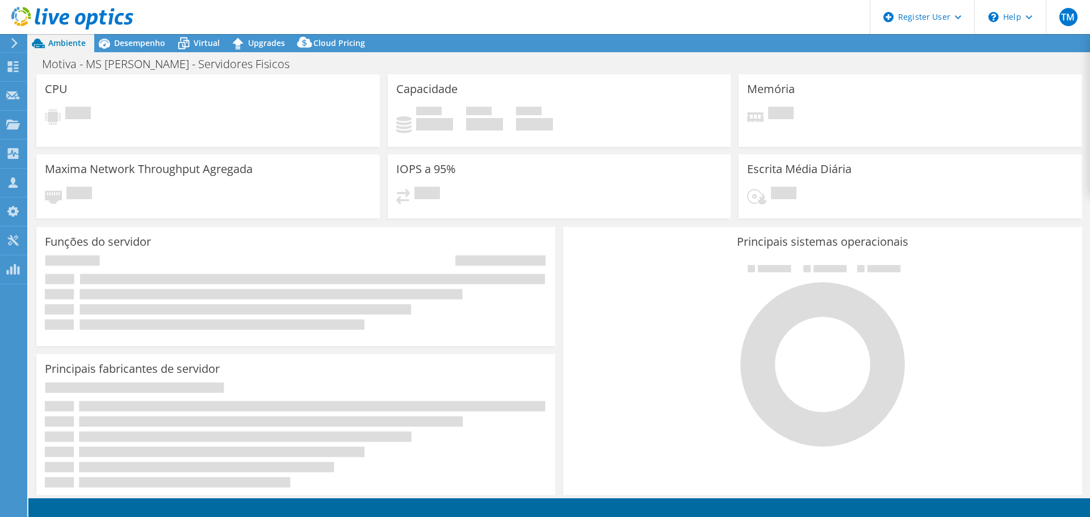
select select "USD"
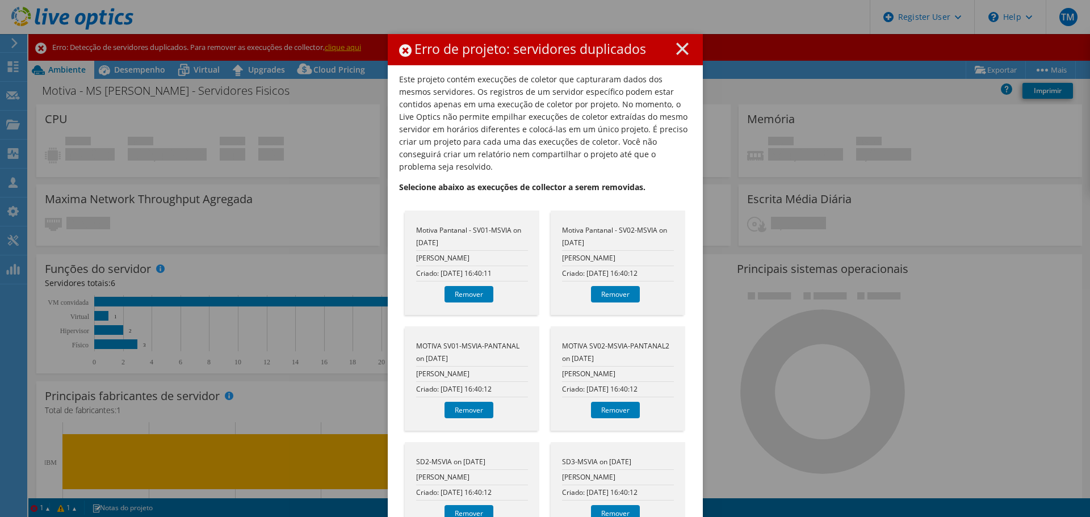
click at [464, 291] on div "Motiva Pantanal - SV01-MSVIA on [DATE] [PERSON_NAME] Criado: [DATE] 16:40:11 Re…" at bounding box center [472, 263] width 135 height 104
click at [465, 286] on link "Remover" at bounding box center [469, 294] width 49 height 16
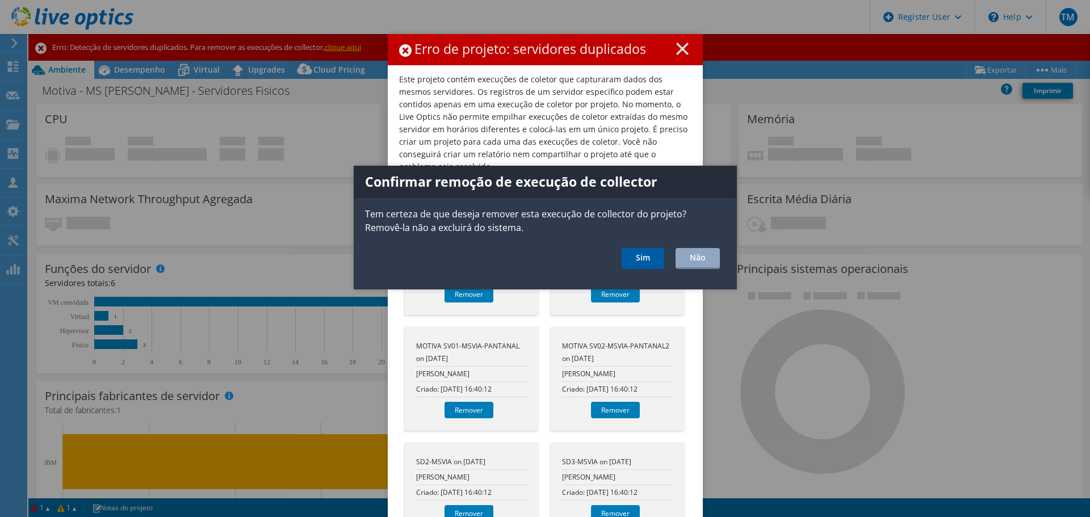
click at [635, 253] on link "Sim" at bounding box center [643, 258] width 43 height 21
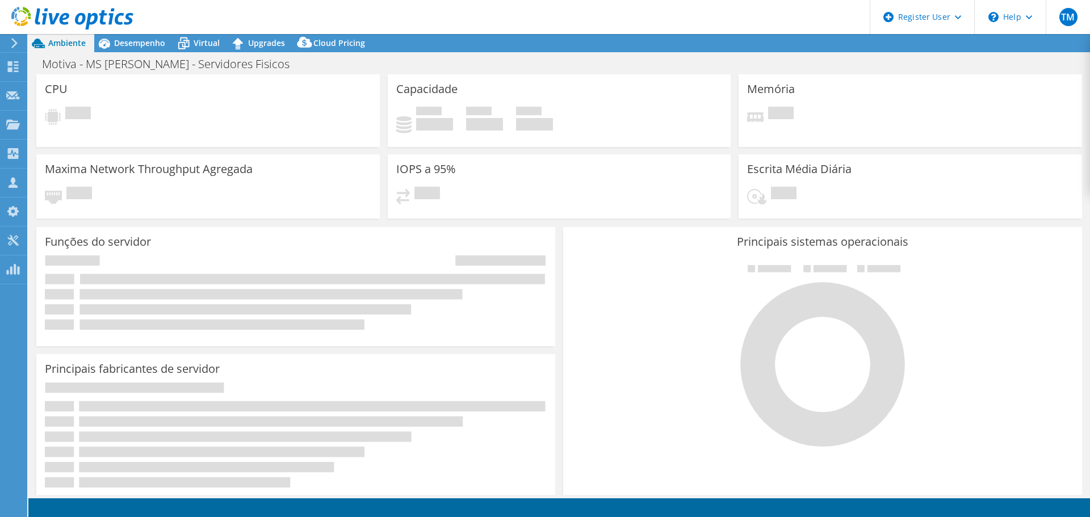
select select "USD"
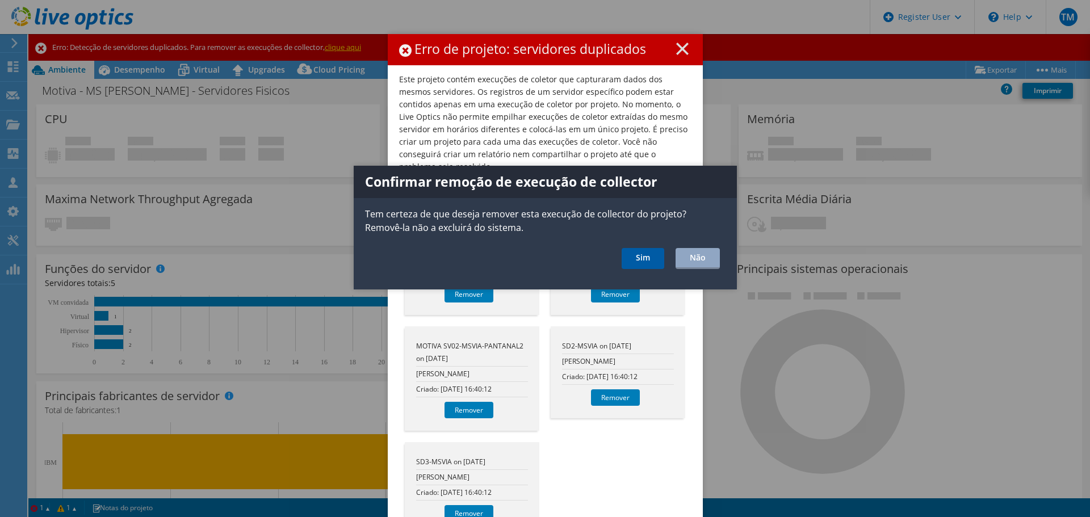
click at [632, 263] on link "Sim" at bounding box center [643, 258] width 43 height 21
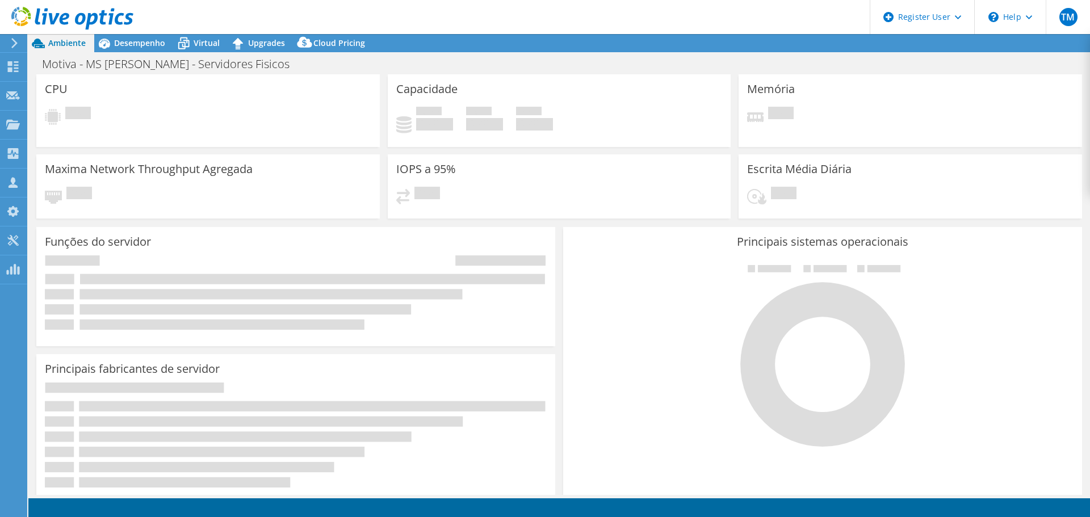
select select "USD"
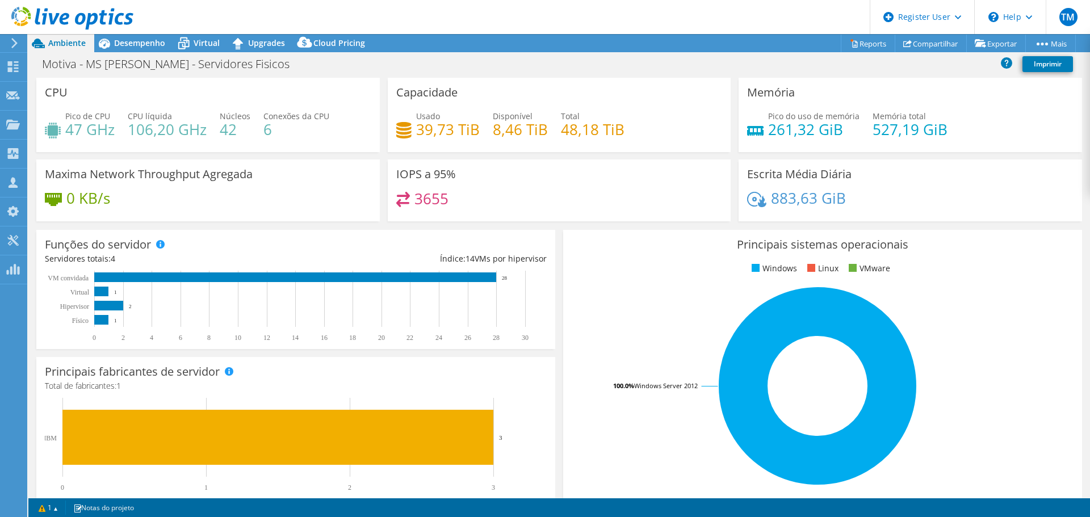
click at [122, 14] on use at bounding box center [72, 18] width 122 height 23
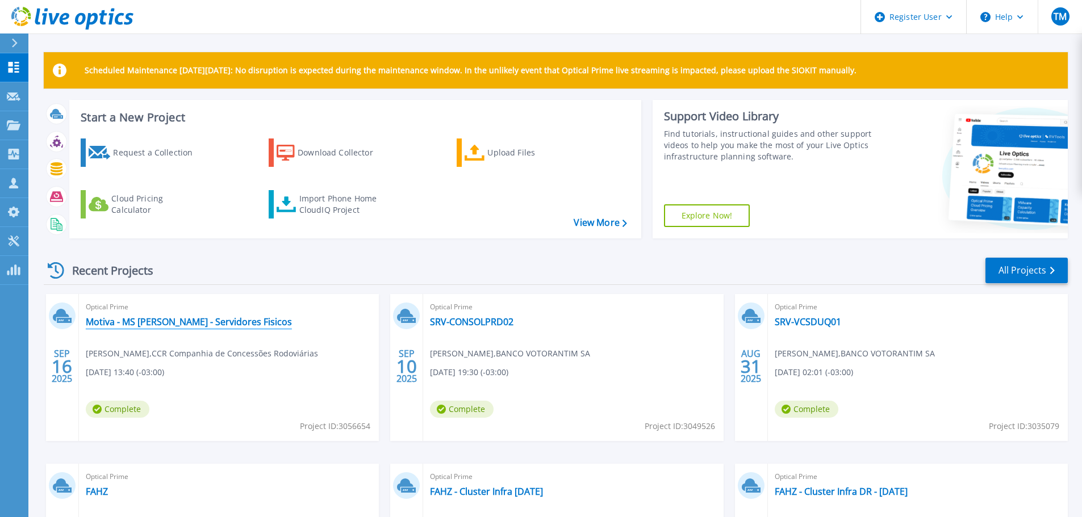
click at [244, 325] on link "Motiva - MS [PERSON_NAME] - Servidores Fisicos" at bounding box center [189, 321] width 206 height 11
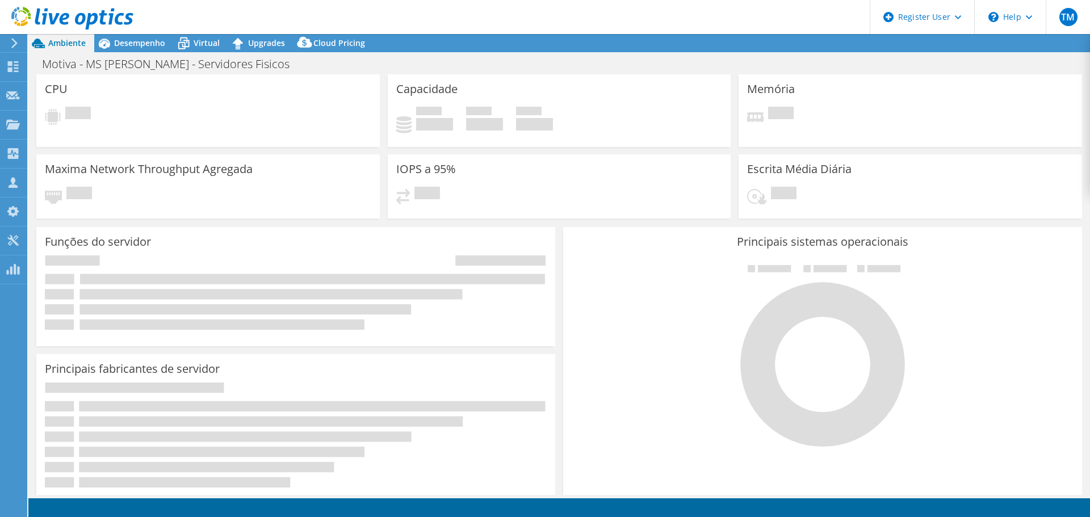
select select "USD"
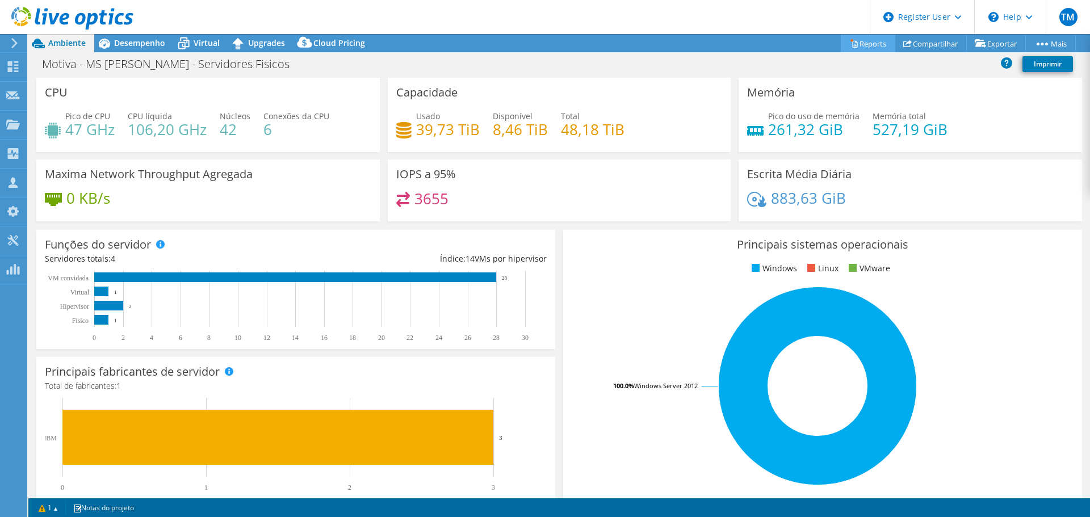
click at [869, 40] on link "Reports" at bounding box center [868, 44] width 55 height 18
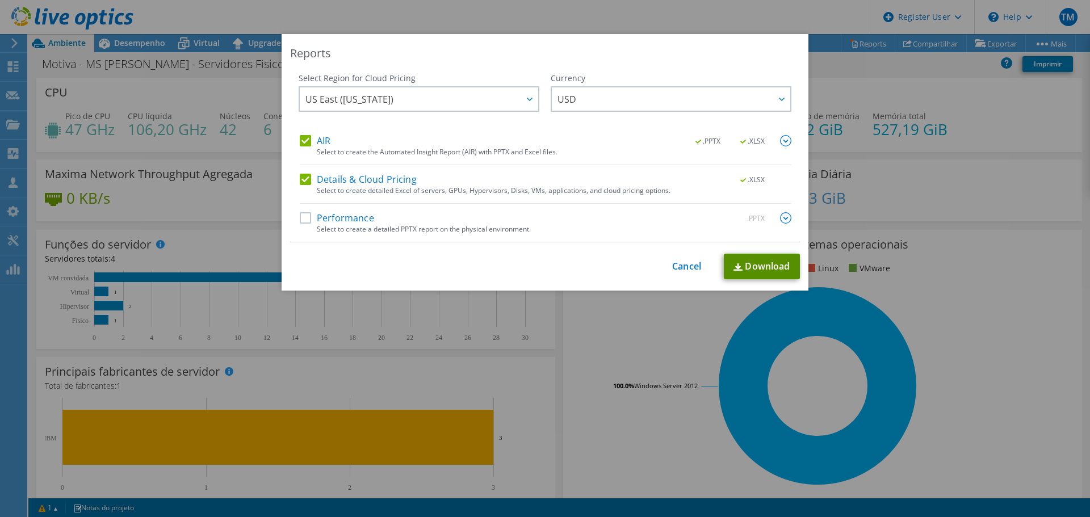
click at [785, 270] on link "Download" at bounding box center [762, 267] width 76 height 26
click at [672, 263] on link "Cancel" at bounding box center [686, 266] width 29 height 11
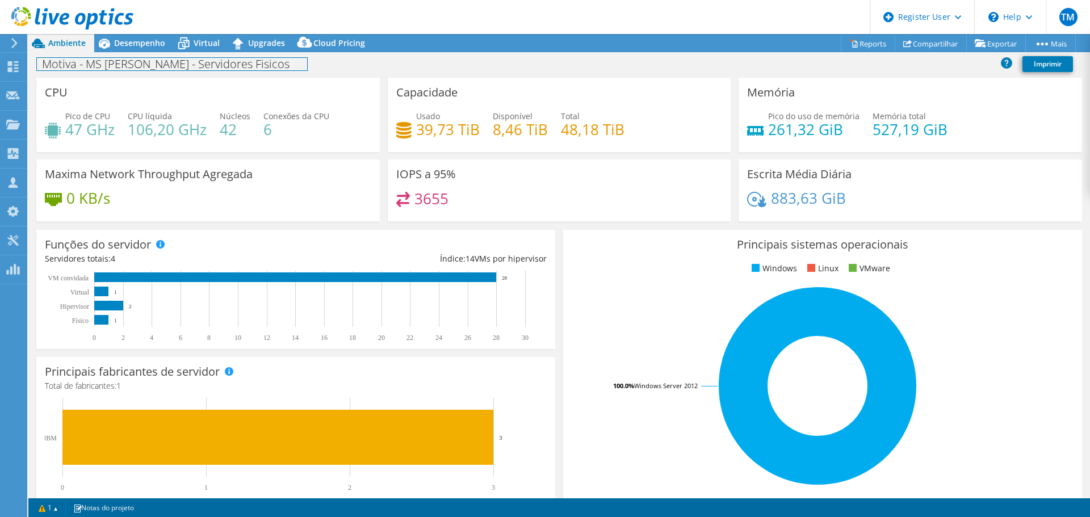
click at [133, 53] on div "Motiva - MS Pantanal - Servidores Fisicos Imprimir" at bounding box center [559, 63] width 1062 height 21
click at [132, 47] on span "Desempenho" at bounding box center [139, 42] width 51 height 11
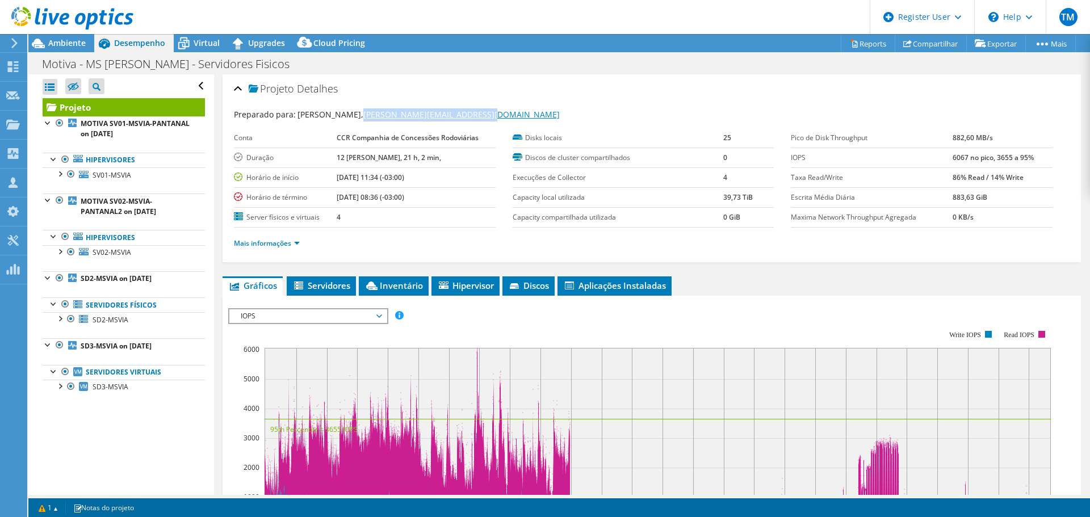
drag, startPoint x: 501, startPoint y: 111, endPoint x: 358, endPoint y: 111, distance: 143.1
click at [358, 111] on div "Preparado para: Rodrigo Tartare, rodrigo.tartare@motiva.com.br" at bounding box center [652, 114] width 836 height 13
copy link "rodrigo.tartare@motiva.com.br"
click at [86, 11] on icon at bounding box center [72, 18] width 122 height 23
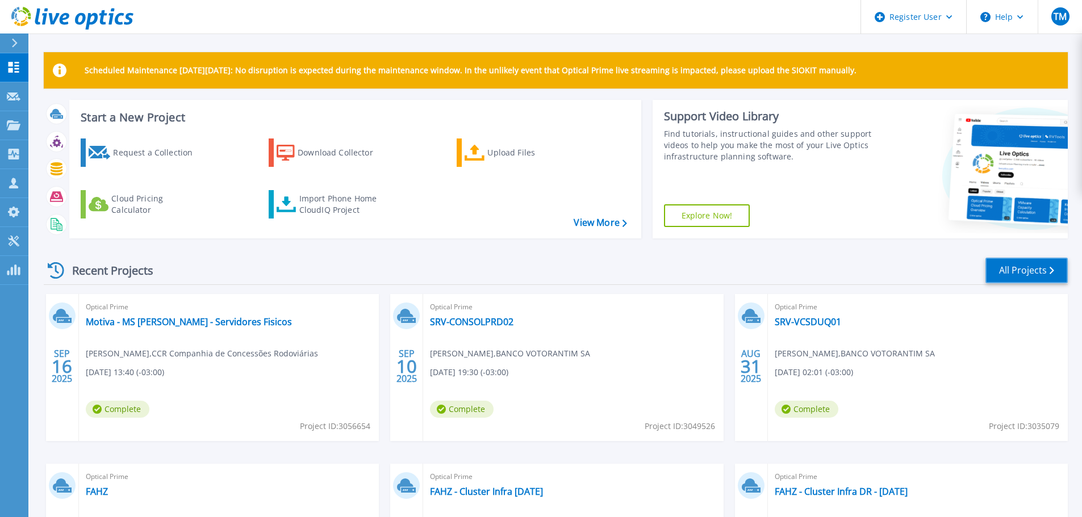
click at [1018, 274] on link "All Projects" at bounding box center [1026, 271] width 82 height 26
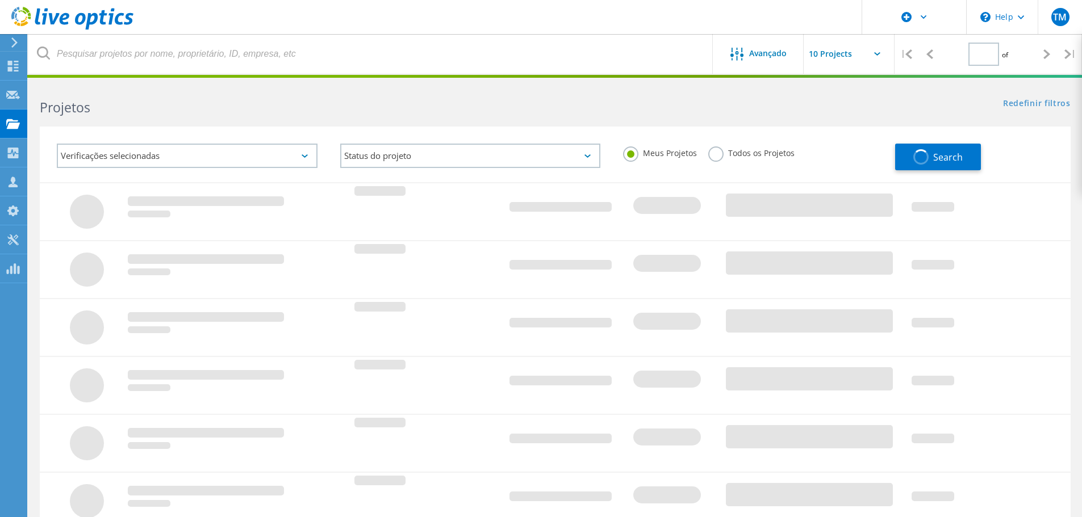
type input "1"
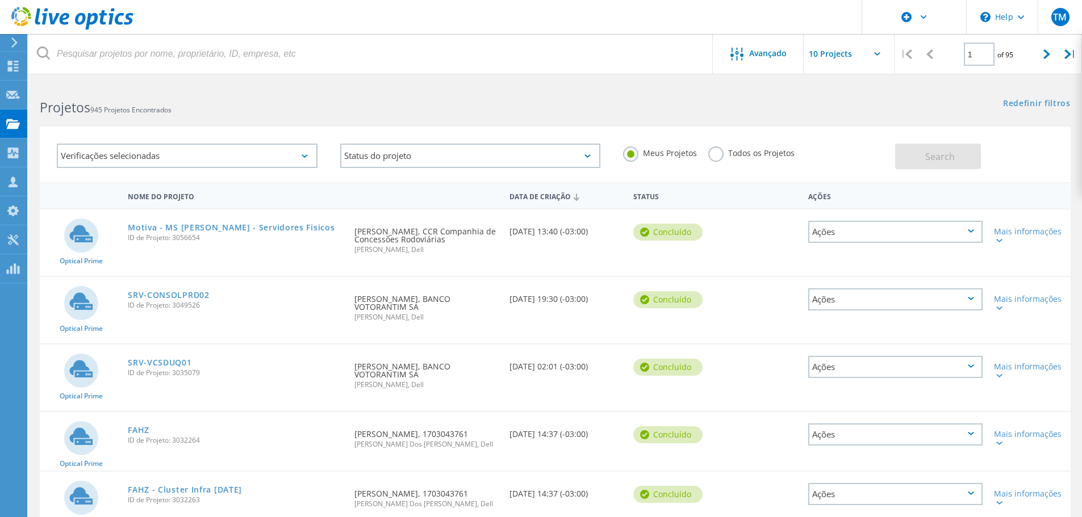
click at [721, 156] on label "Todos os Projetos" at bounding box center [751, 151] width 86 height 11
click at [0, 0] on input "Todos os Projetos" at bounding box center [0, 0] width 0 height 0
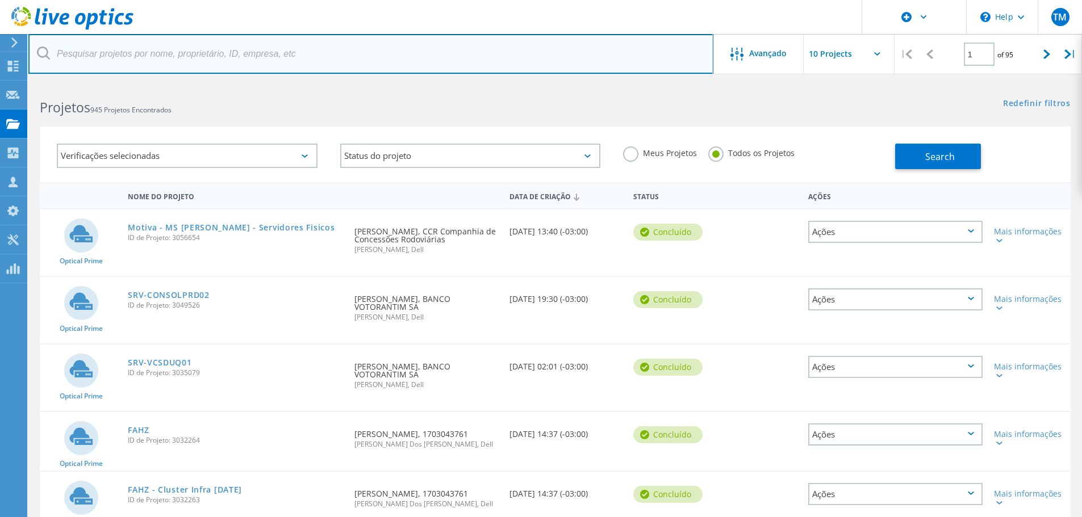
click at [512, 41] on input "text" at bounding box center [370, 54] width 685 height 40
paste input "[PERSON_NAME][EMAIL_ADDRESS][DOMAIN_NAME]"
type input "[PERSON_NAME][EMAIL_ADDRESS][DOMAIN_NAME]"
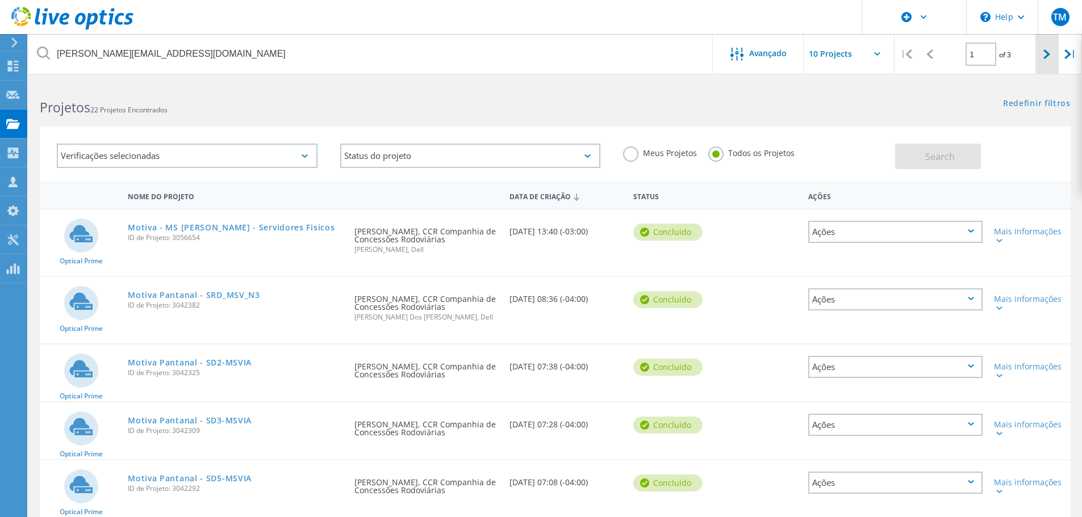
click at [1038, 52] on div at bounding box center [1046, 54] width 23 height 40
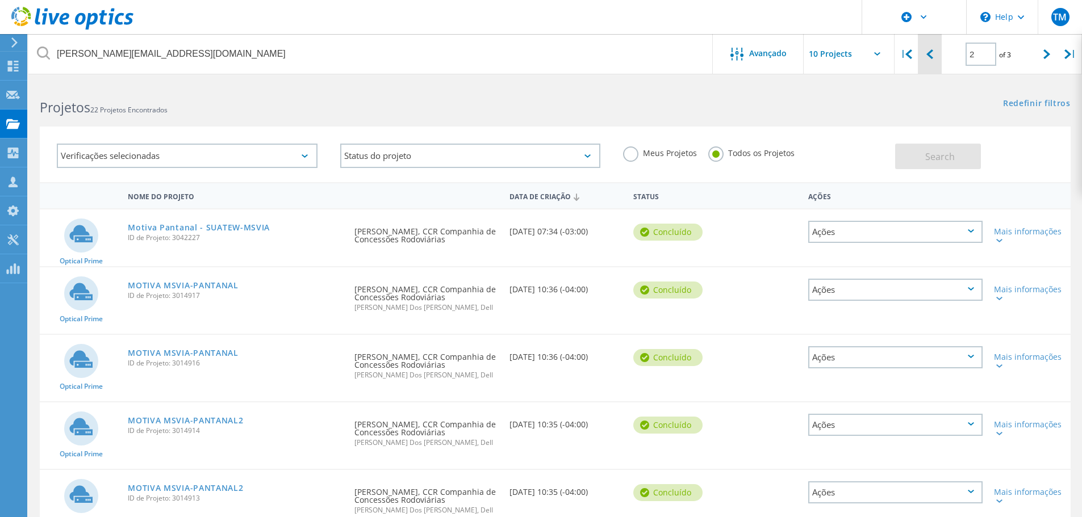
click at [936, 55] on div at bounding box center [929, 54] width 23 height 40
type input "1"
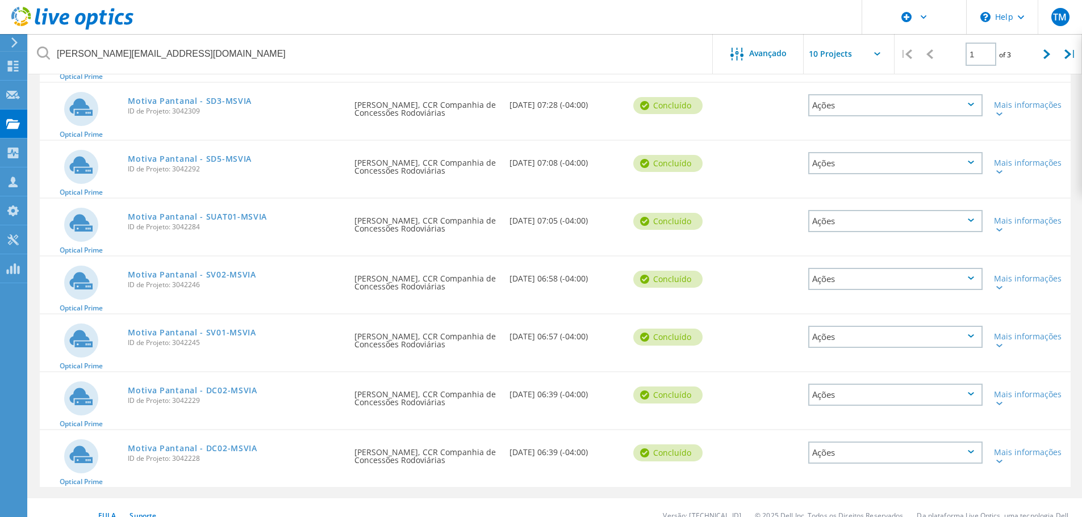
scroll to position [335, 0]
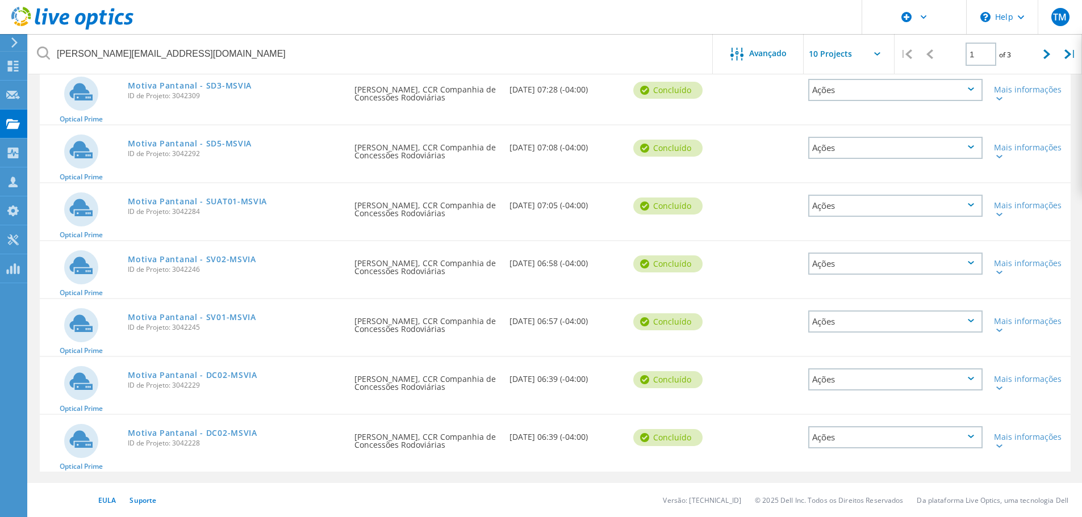
click at [321, 485] on div "EULA Suporte Versão: 25.2.12.1 © 2025 Dell Inc. Todos os Direitos Reservados Da…" at bounding box center [541, 500] width 1082 height 34
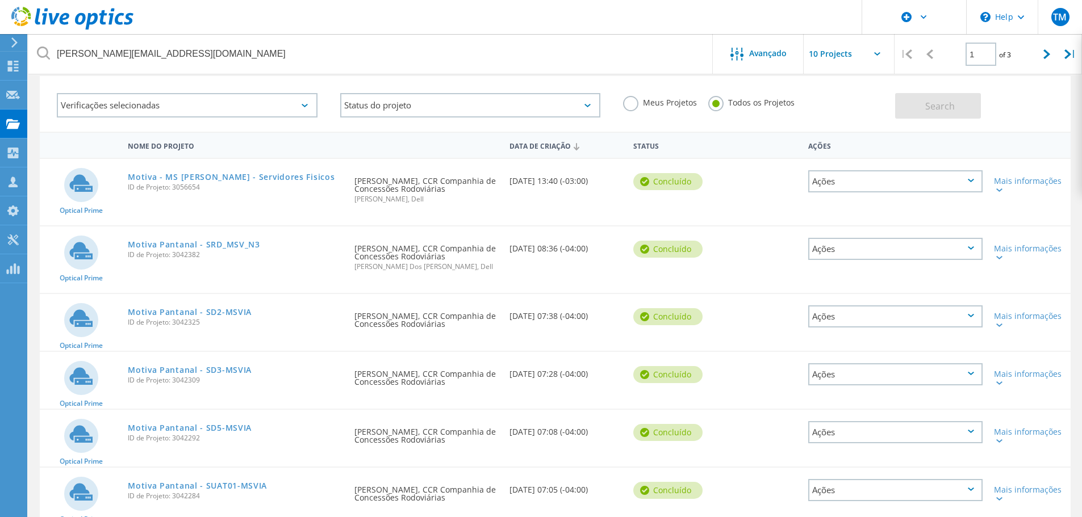
scroll to position [0, 0]
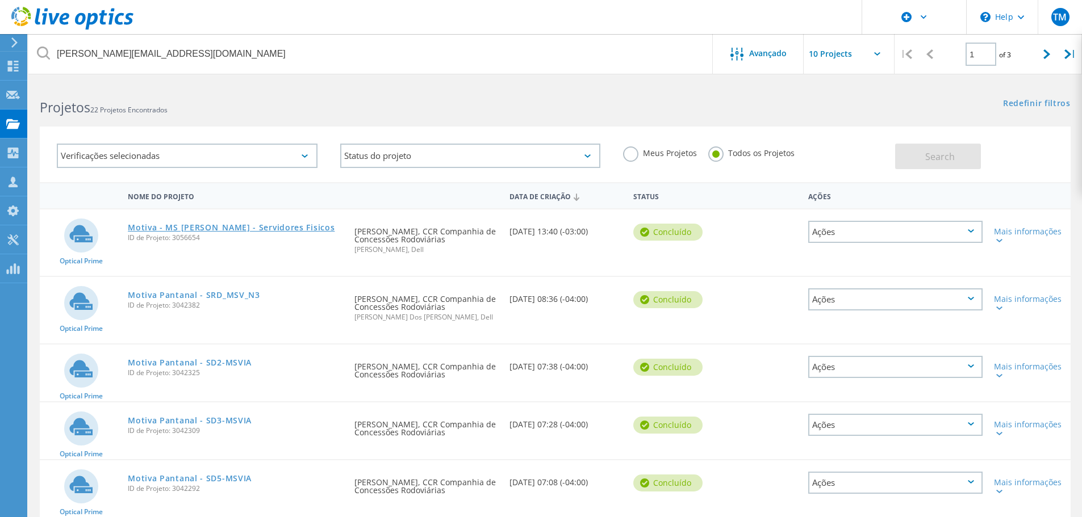
click at [280, 229] on link "Motiva - MS [PERSON_NAME] - Servidores Fisicos" at bounding box center [231, 228] width 207 height 8
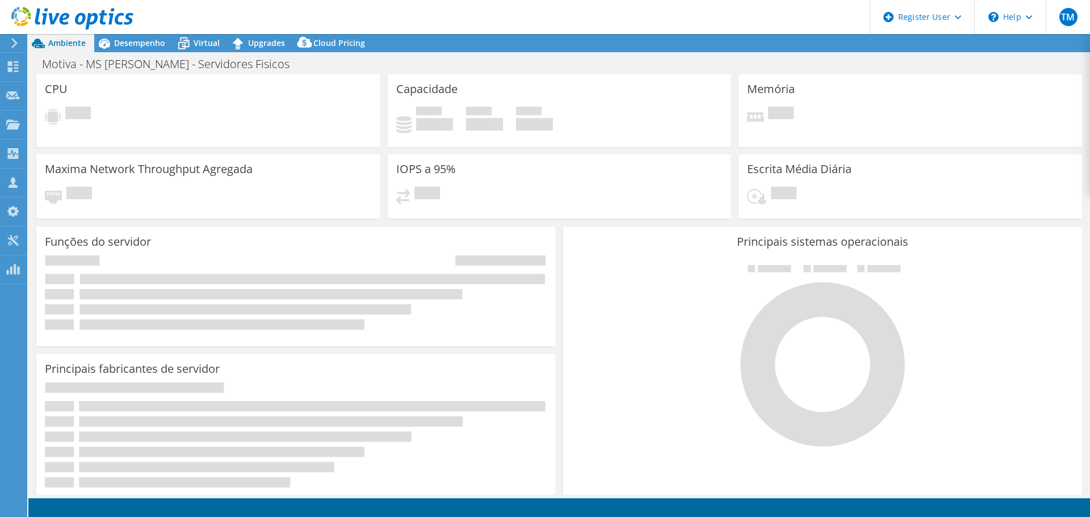
select select "USD"
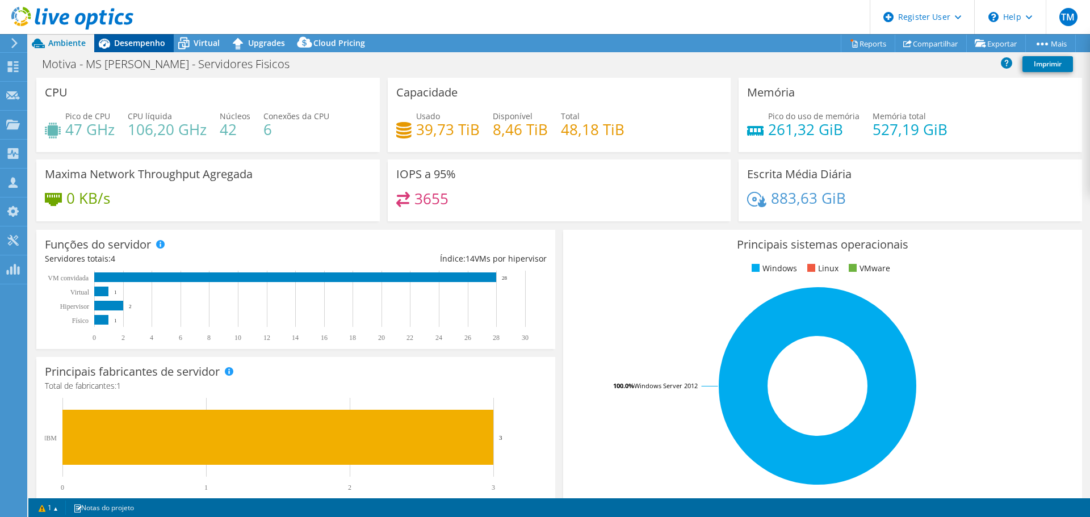
click at [137, 39] on span "Desempenho" at bounding box center [139, 42] width 51 height 11
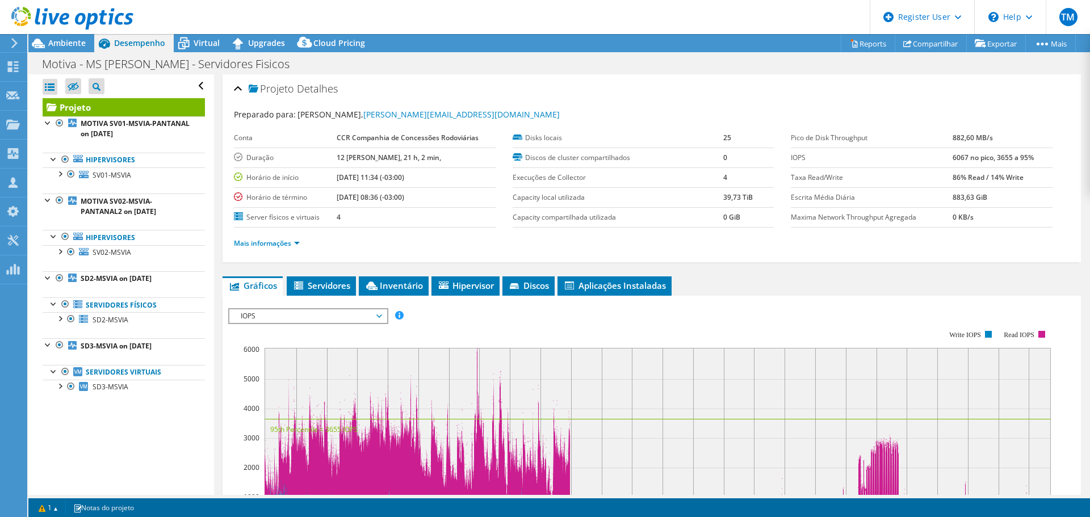
click at [60, 37] on div at bounding box center [66, 19] width 133 height 38
click at [60, 41] on span "Ambiente" at bounding box center [66, 42] width 37 height 11
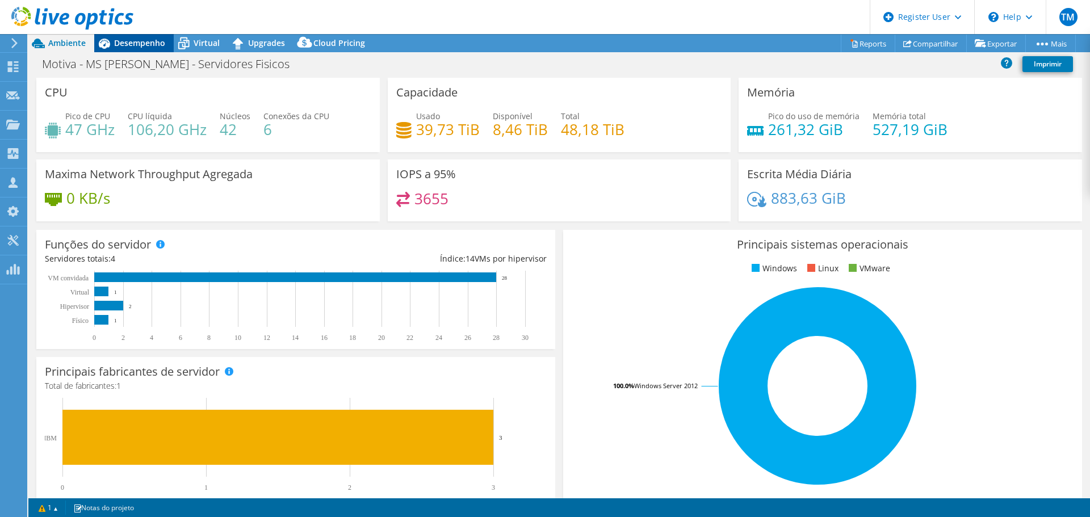
click at [135, 44] on span "Desempenho" at bounding box center [139, 42] width 51 height 11
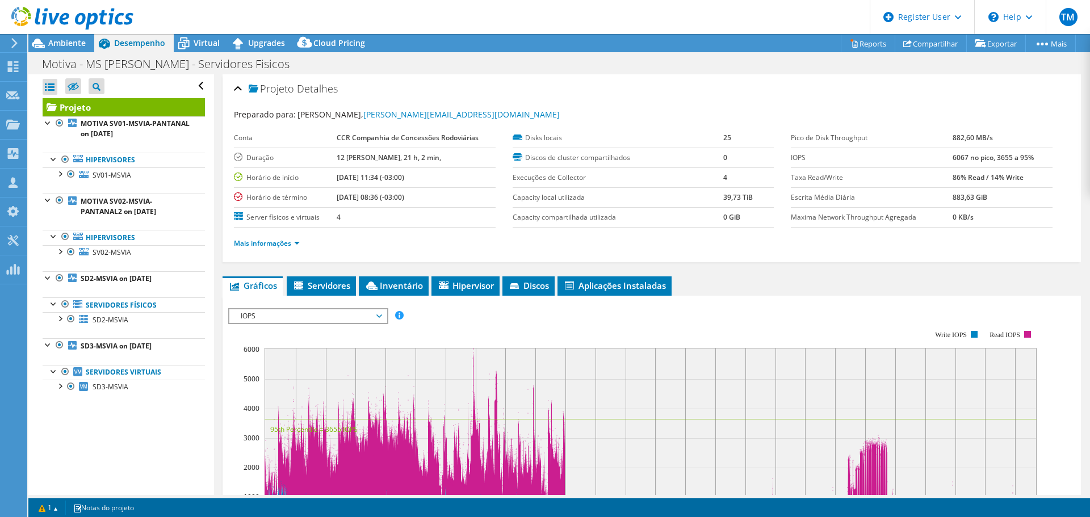
click at [65, 16] on icon at bounding box center [72, 18] width 122 height 23
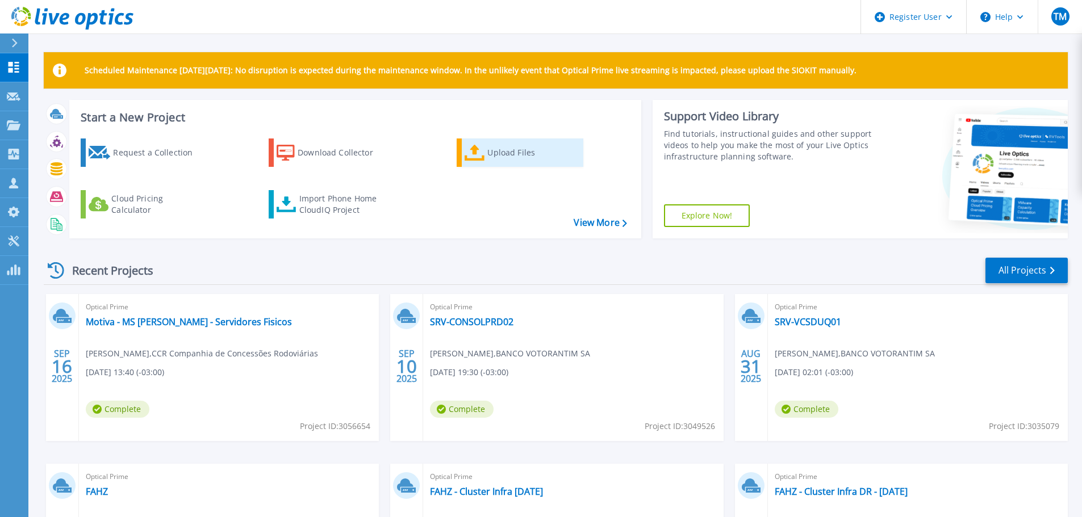
click at [531, 160] on div "Upload Files" at bounding box center [532, 152] width 91 height 23
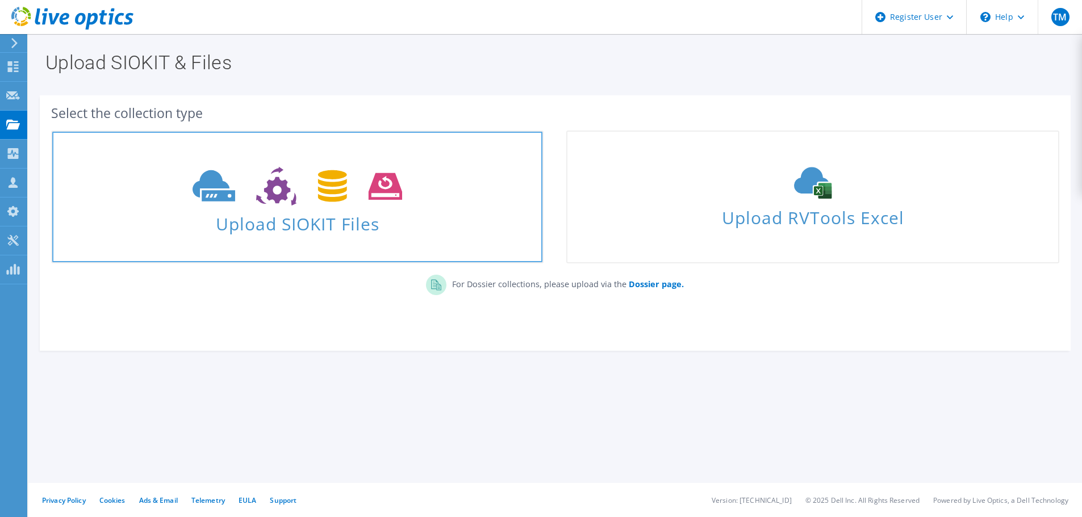
click at [274, 204] on icon at bounding box center [297, 186] width 210 height 39
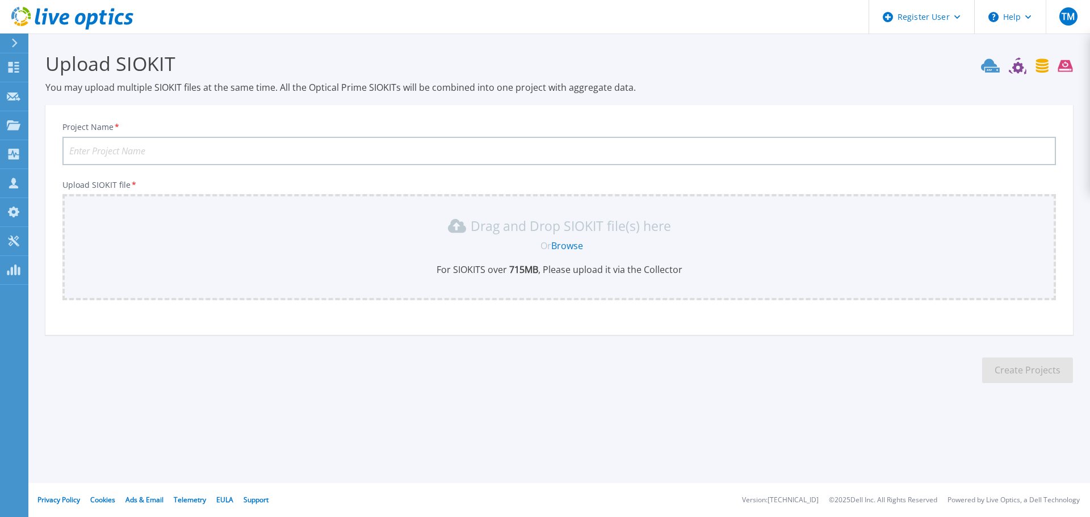
click at [209, 150] on input "Project Name *" at bounding box center [559, 151] width 994 height 28
paste input "Motiva Pantanal - DC02-MSVIA"
type input "Motiva Pantanal - DC02-MSVIA"
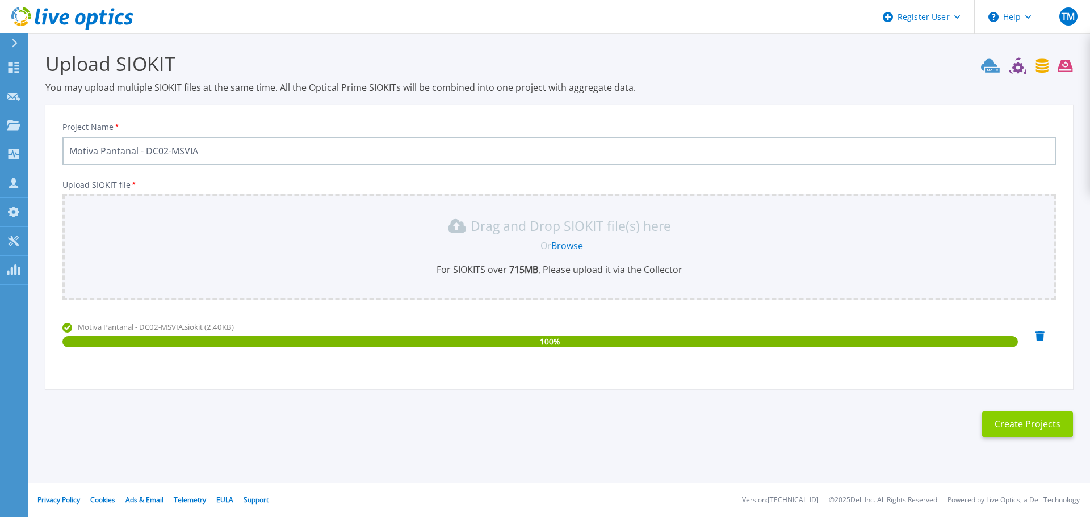
click at [1010, 427] on button "Create Projects" at bounding box center [1027, 425] width 91 height 26
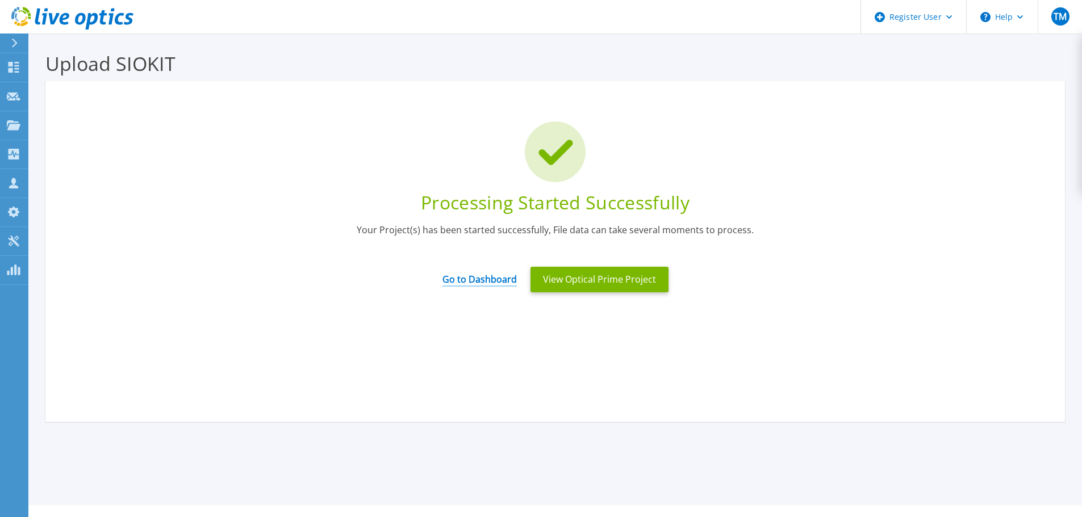
click at [488, 275] on link "Go to Dashboard" at bounding box center [479, 276] width 74 height 22
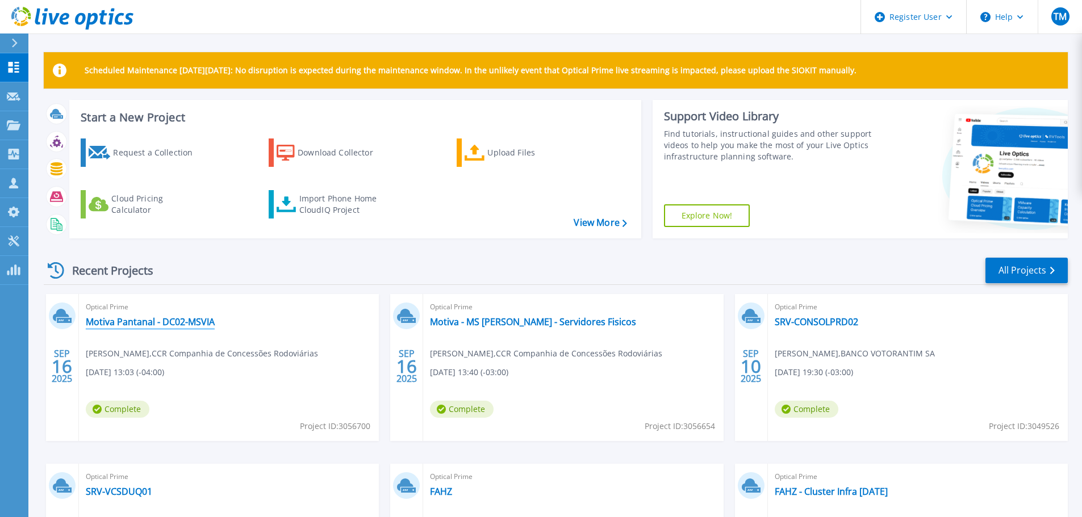
click at [185, 321] on link "Motiva Pantanal - DC02-MSVIA" at bounding box center [150, 321] width 129 height 11
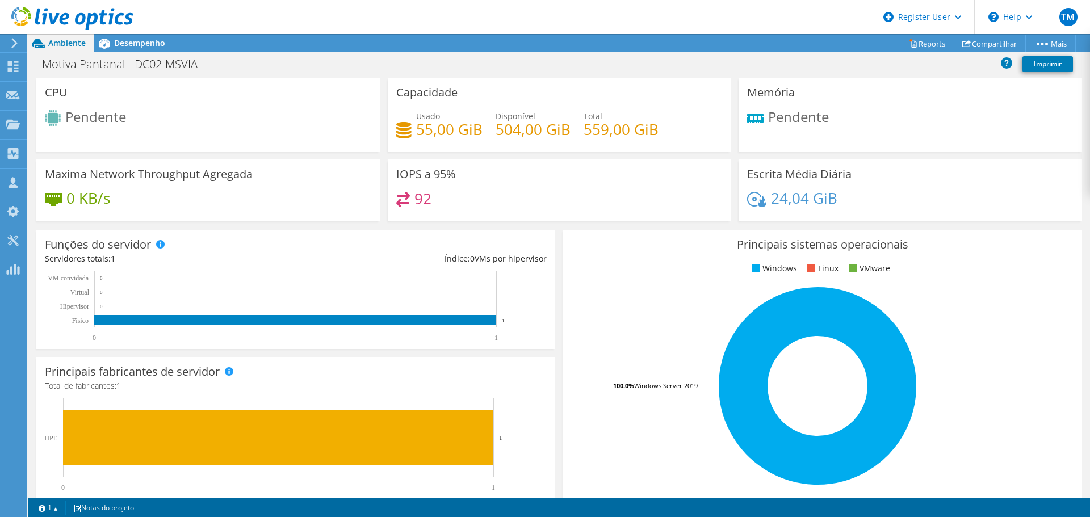
click at [99, 15] on icon at bounding box center [72, 18] width 122 height 23
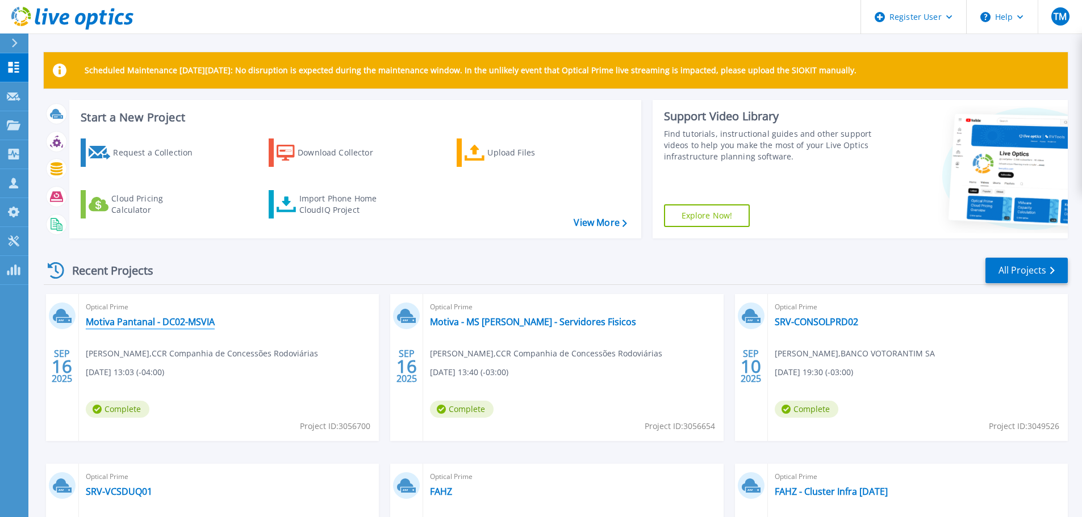
click at [157, 316] on link "Motiva Pantanal - DC02-MSVIA" at bounding box center [150, 321] width 129 height 11
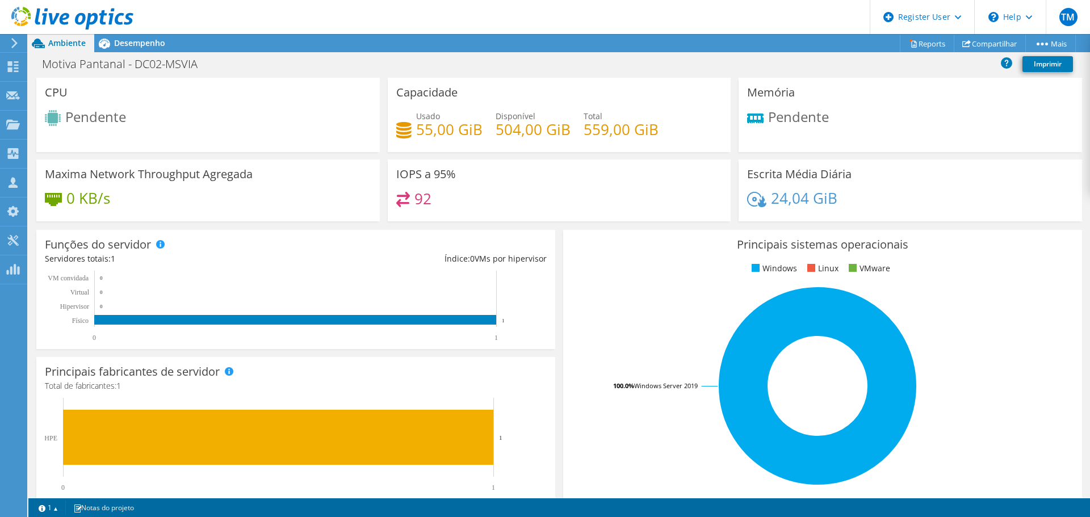
click at [116, 16] on use at bounding box center [72, 18] width 122 height 23
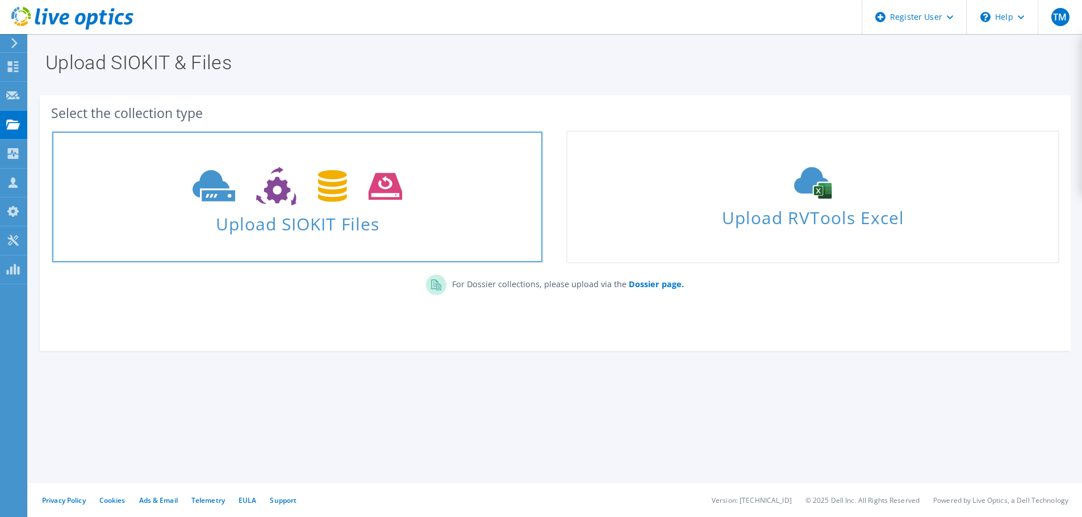
click at [346, 185] on icon at bounding box center [297, 186] width 210 height 39
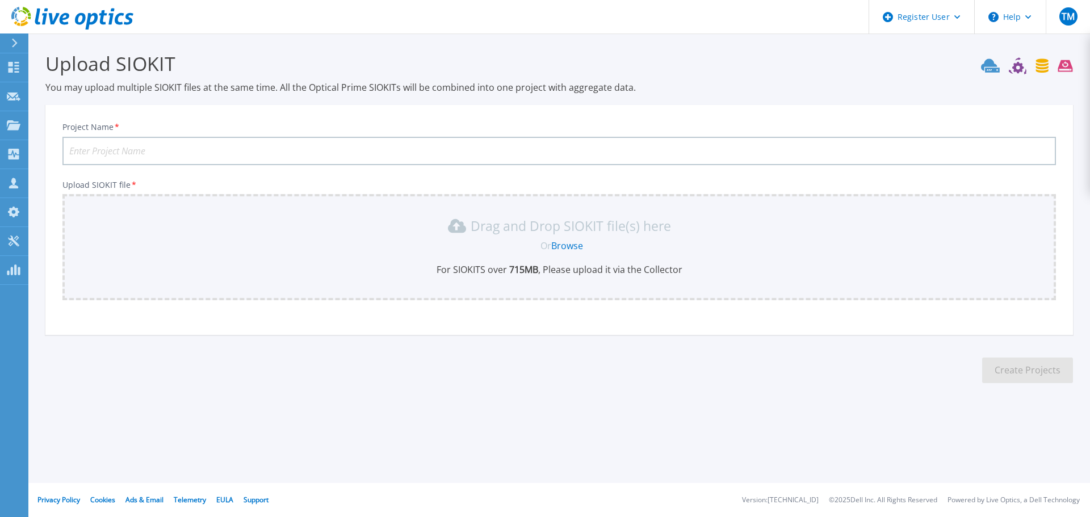
click at [311, 145] on input "Project Name *" at bounding box center [559, 151] width 994 height 28
paste input "Motiva Pantanal - SD2-MSVIA"
type input "Motiva Pantanal - SD2-MSVIA"
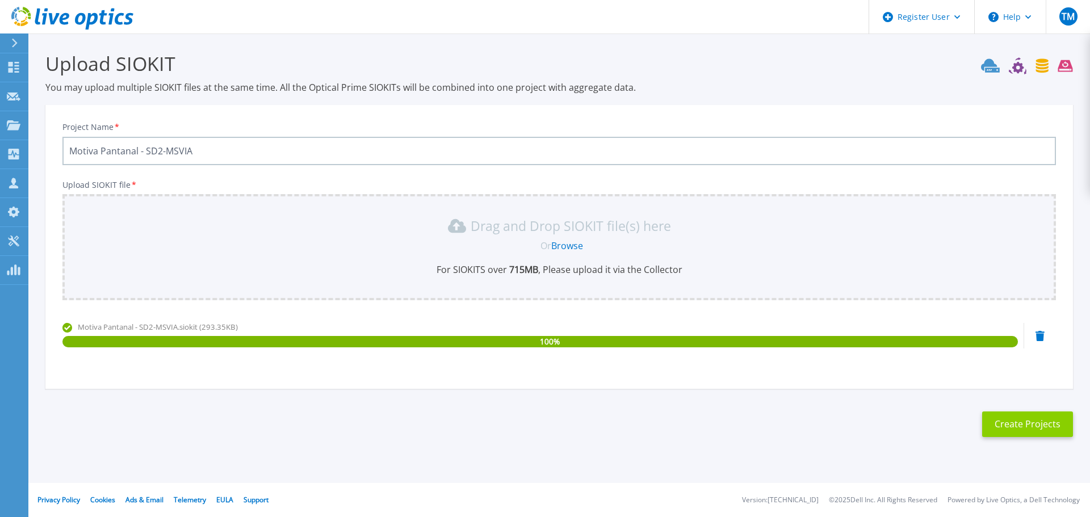
click at [1028, 422] on button "Create Projects" at bounding box center [1027, 425] width 91 height 26
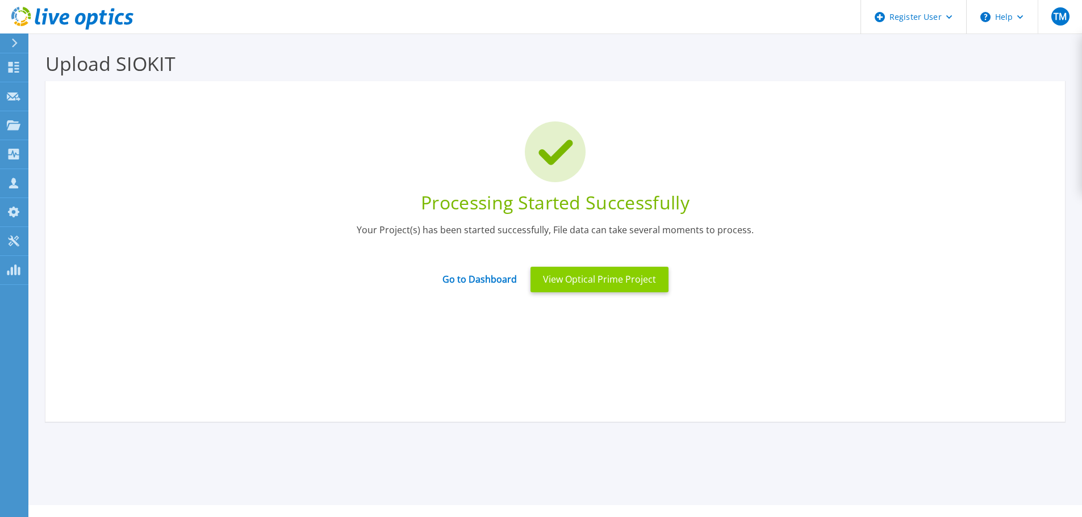
click at [626, 288] on button "View Optical Prime Project" at bounding box center [599, 280] width 138 height 26
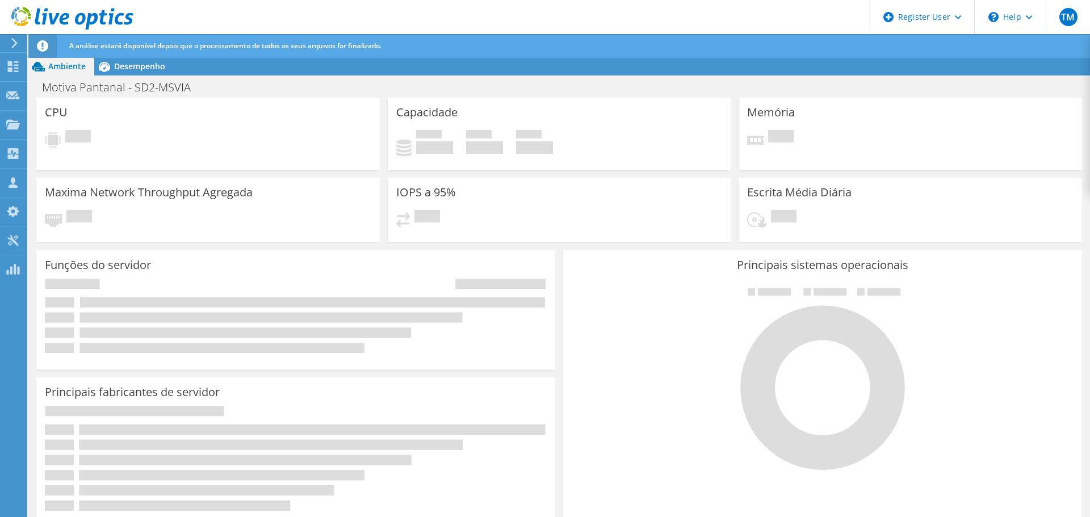
click at [99, 17] on icon at bounding box center [72, 18] width 122 height 23
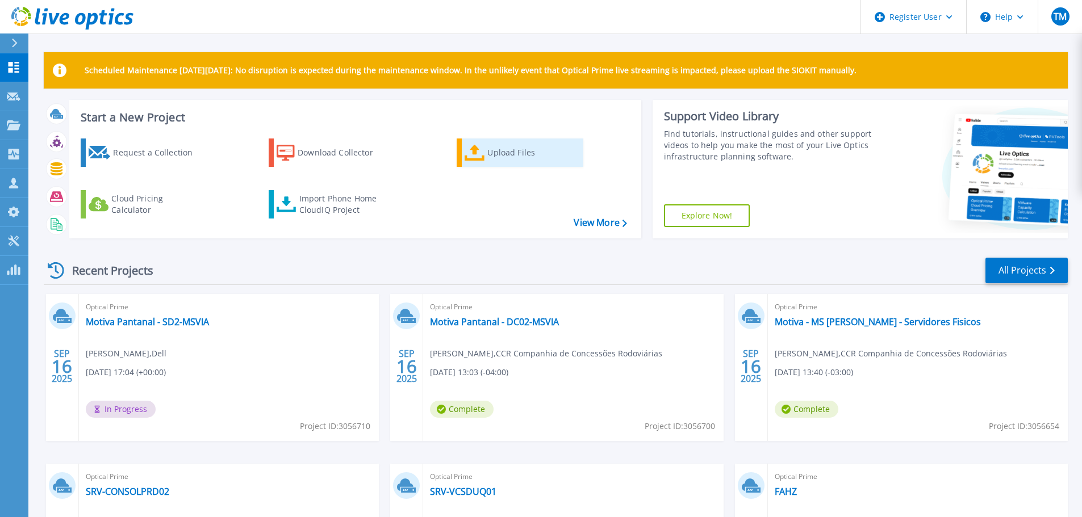
click at [506, 157] on div "Upload Files" at bounding box center [532, 152] width 91 height 23
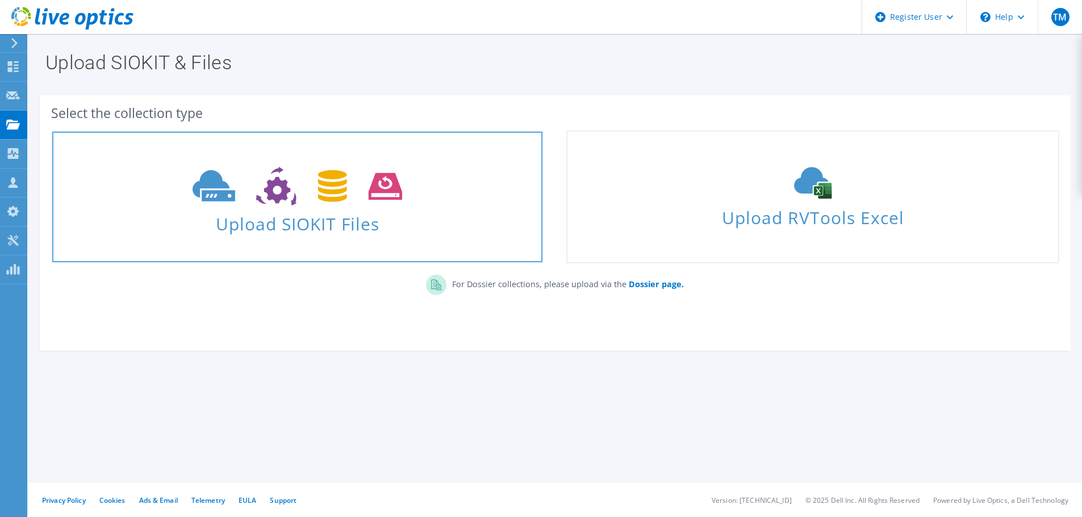
click at [314, 187] on icon at bounding box center [297, 186] width 210 height 39
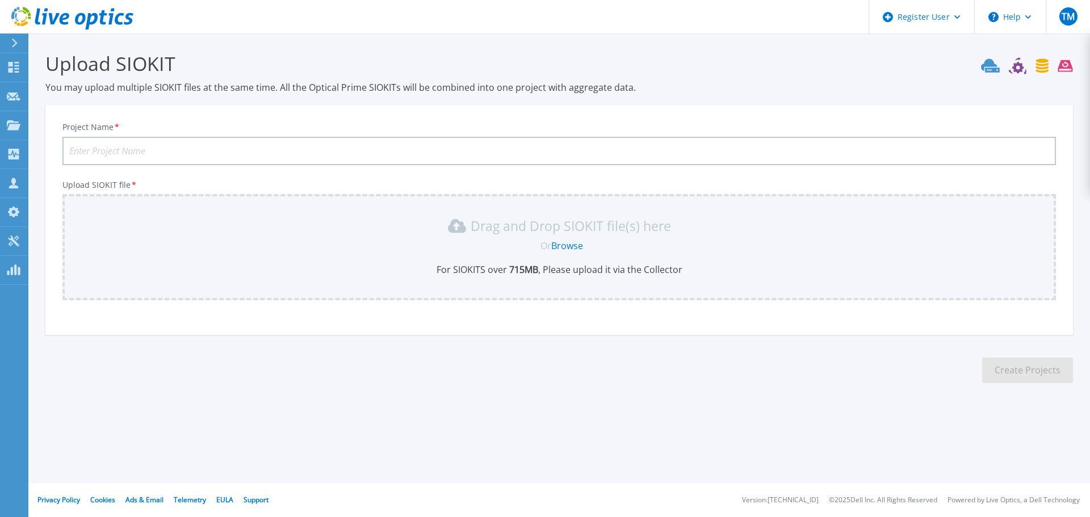
click at [207, 152] on input "Project Name *" at bounding box center [559, 151] width 994 height 28
paste input "Motiva Pantanal - SD3-MSVIA"
type input "Motiva Pantanal - SD3-MSVIA"
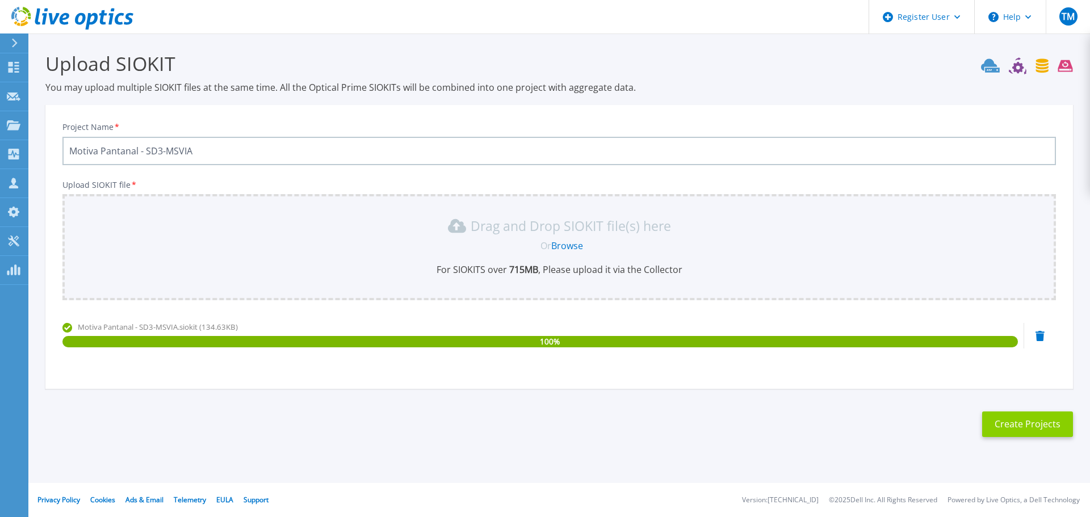
click at [1037, 414] on button "Create Projects" at bounding box center [1027, 425] width 91 height 26
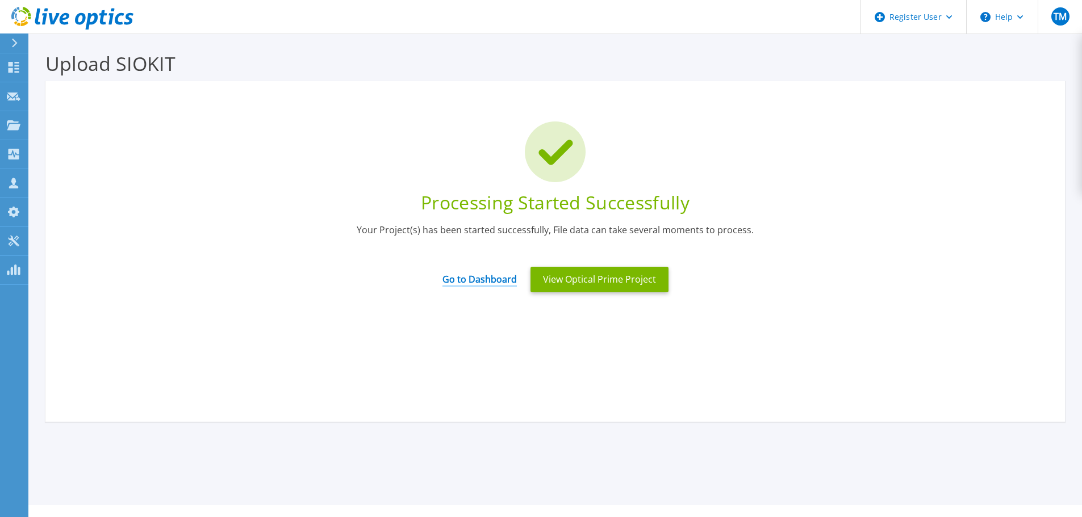
click at [453, 278] on link "Go to Dashboard" at bounding box center [479, 276] width 74 height 22
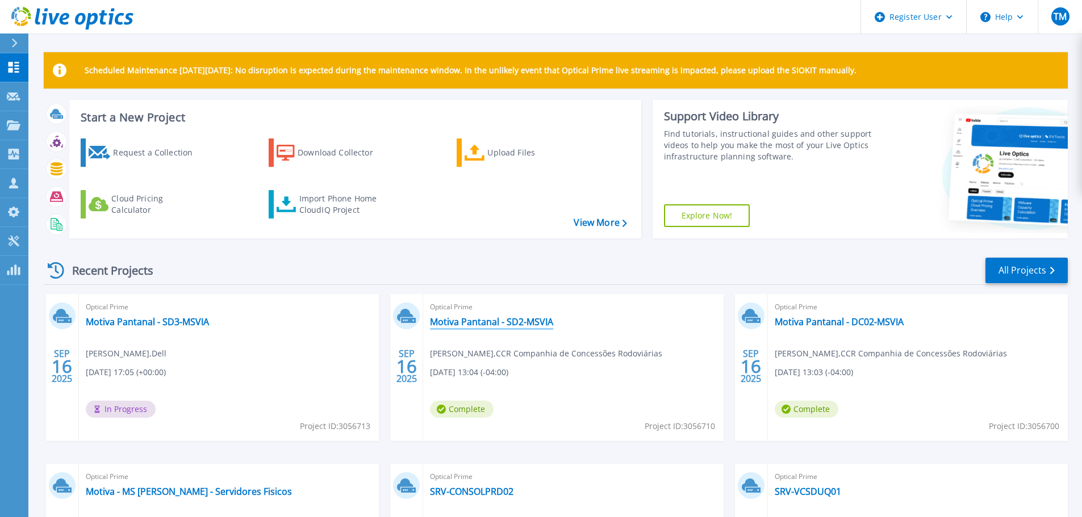
click at [535, 319] on link "Motiva Pantanal - SD2-MSVIA" at bounding box center [491, 321] width 123 height 11
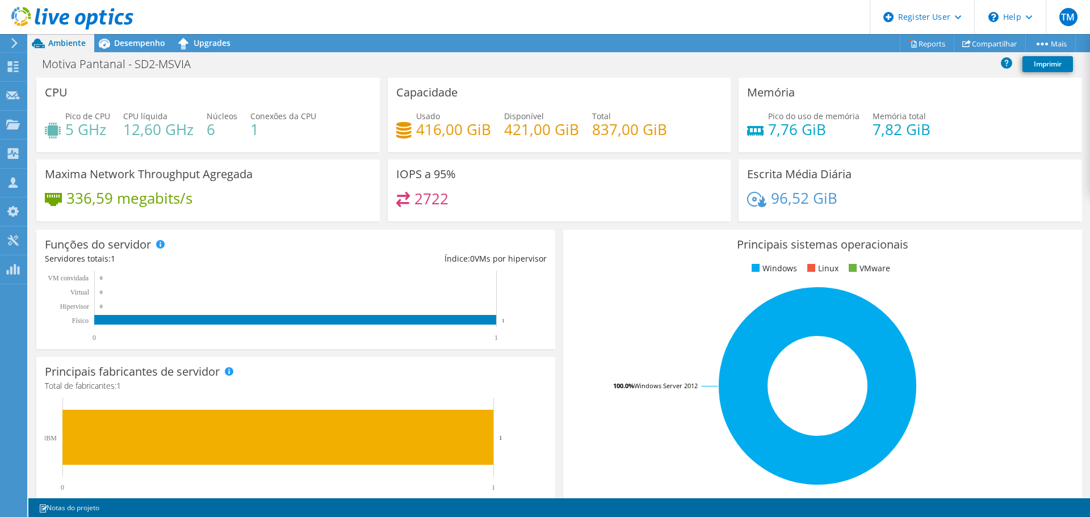
click at [108, 19] on icon at bounding box center [72, 18] width 122 height 23
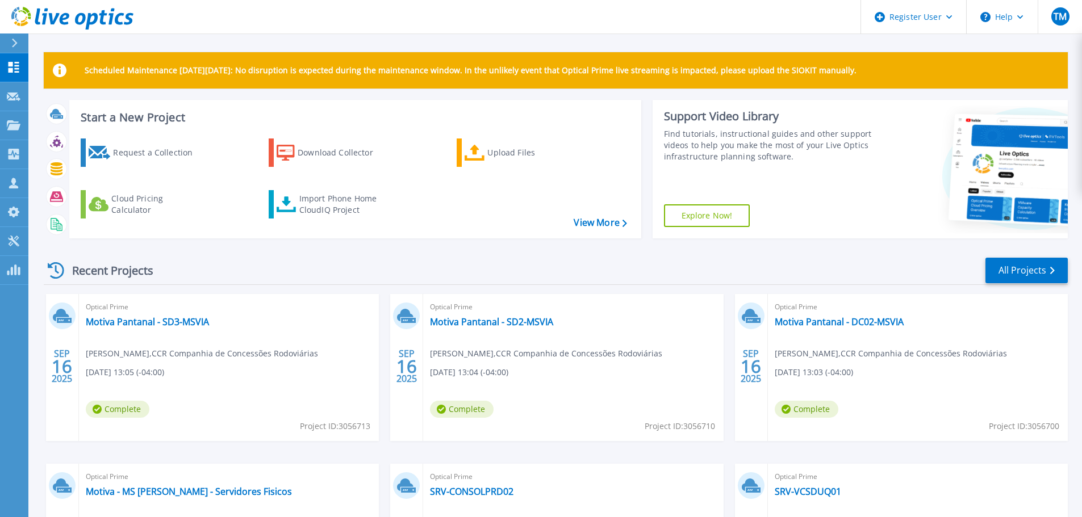
click at [868, 304] on span "Optical Prime" at bounding box center [917, 307] width 286 height 12
click at [866, 319] on link "Motiva Pantanal - DC02-MSVIA" at bounding box center [838, 321] width 129 height 11
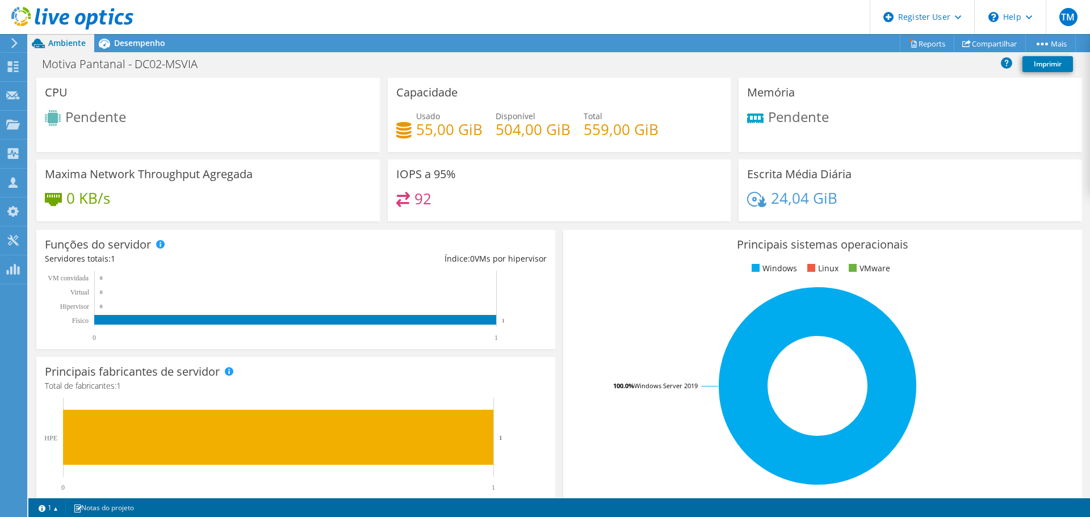
click at [78, 14] on use at bounding box center [72, 18] width 122 height 23
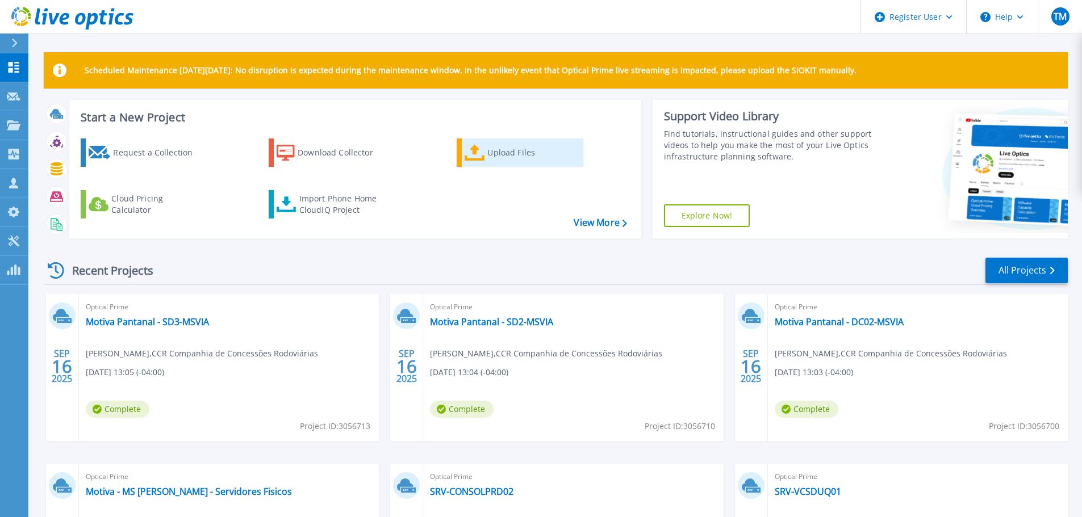
click at [533, 152] on div "Upload Files" at bounding box center [532, 152] width 91 height 23
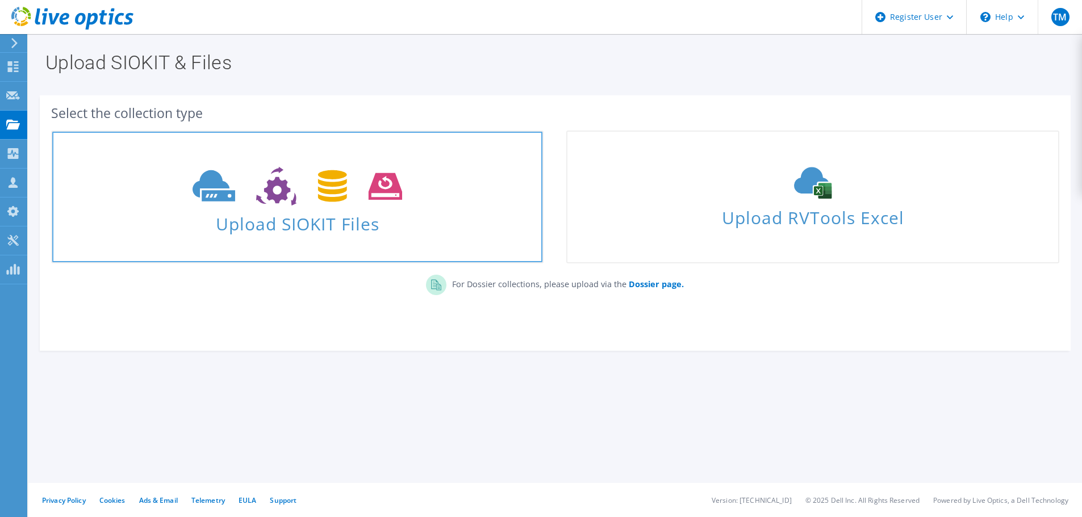
click at [373, 177] on icon at bounding box center [297, 186] width 210 height 39
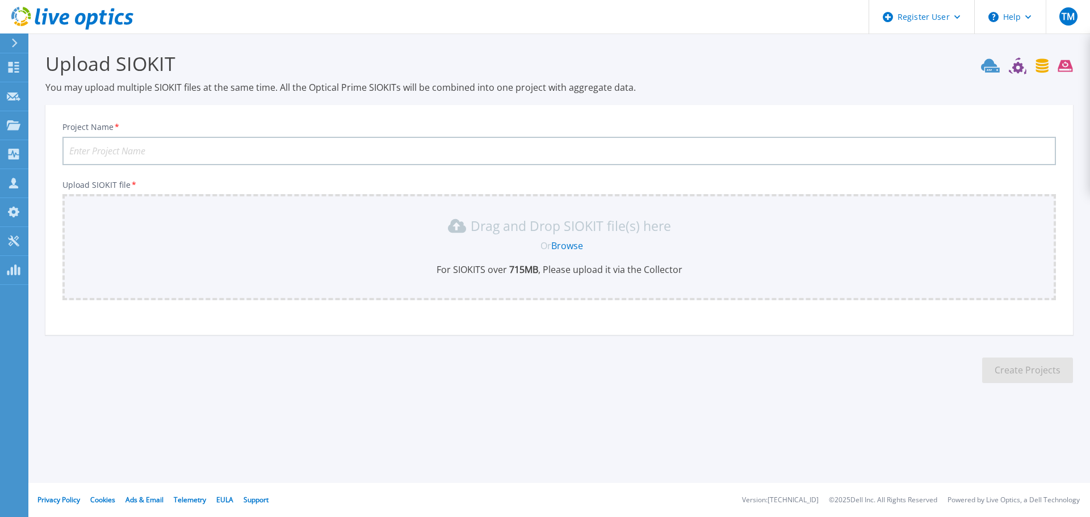
click at [266, 145] on input "Project Name *" at bounding box center [559, 151] width 994 height 28
paste input "Motiva Pantanal - SD5-MSVIA"
type input "Motiva Pantanal - SD5-MSVIA"
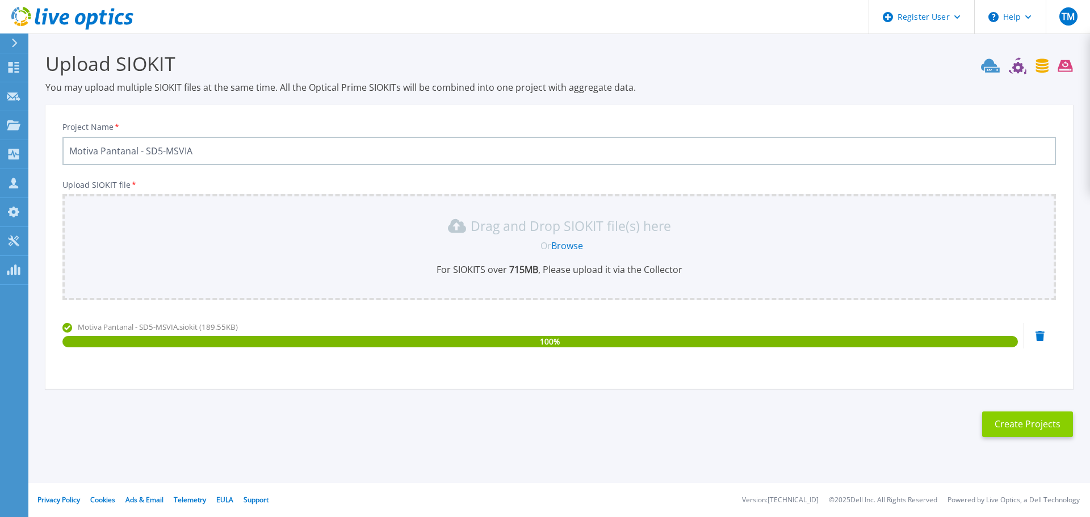
click at [1031, 414] on button "Create Projects" at bounding box center [1027, 425] width 91 height 26
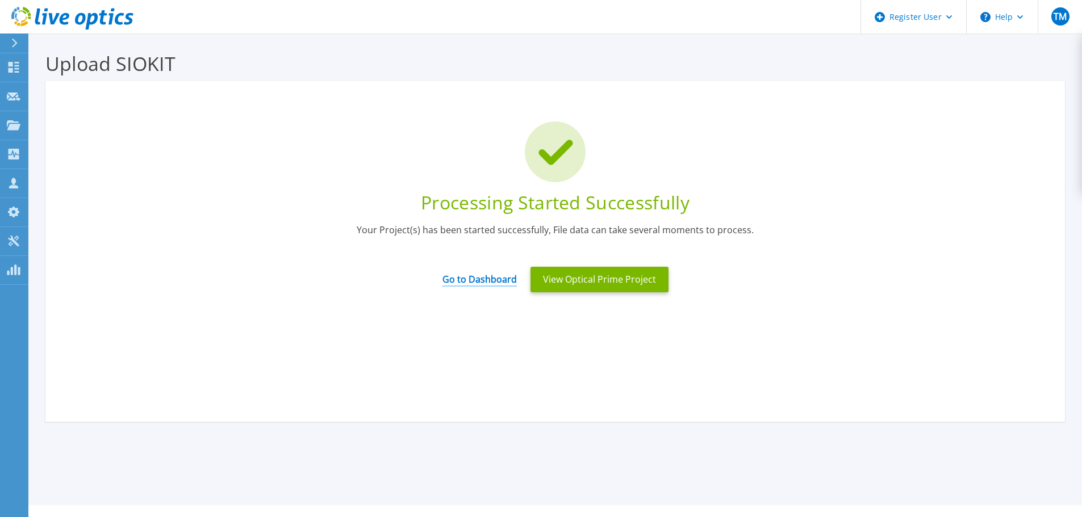
click at [467, 279] on link "Go to Dashboard" at bounding box center [479, 276] width 74 height 22
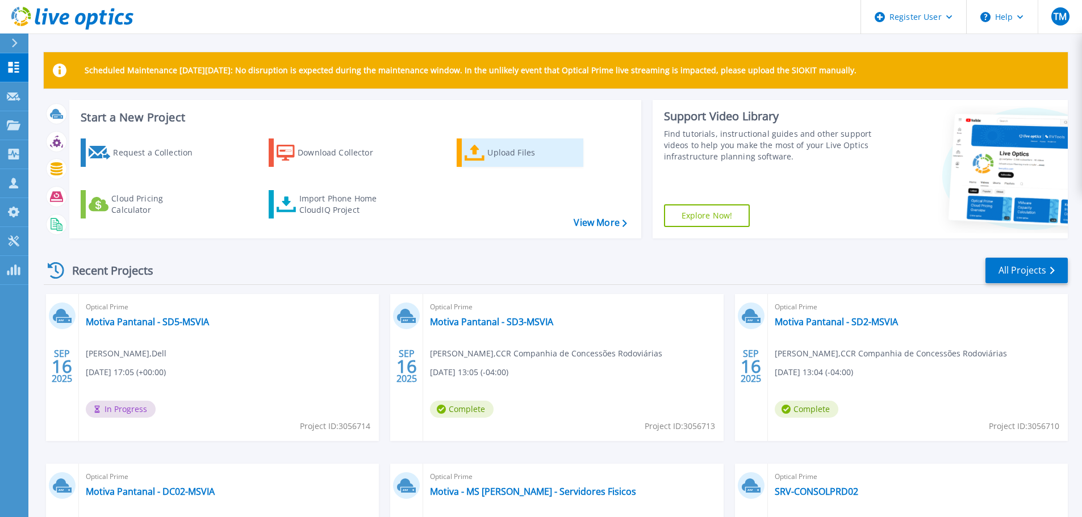
click at [486, 147] on link "Upload Files" at bounding box center [519, 153] width 127 height 28
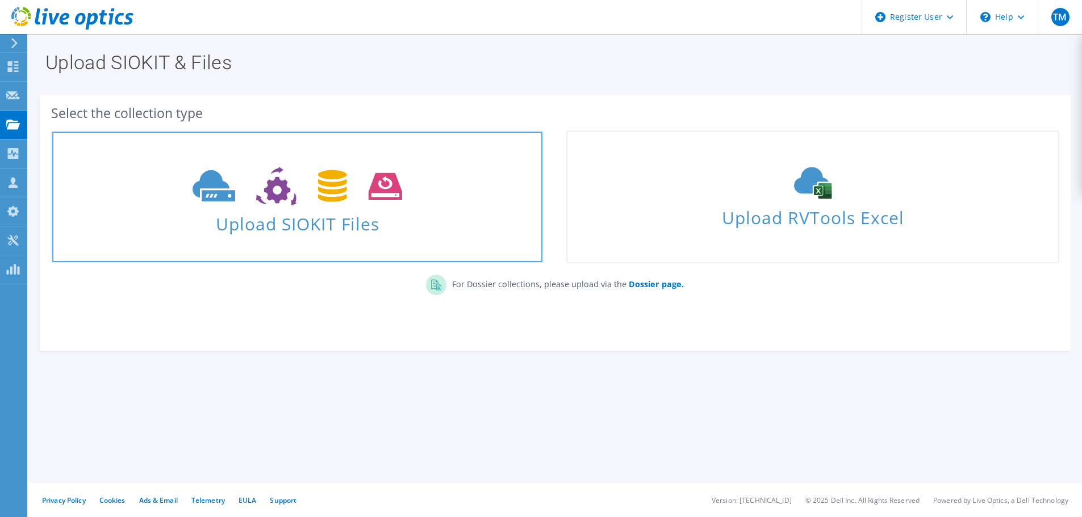
click at [335, 194] on use at bounding box center [297, 186] width 210 height 39
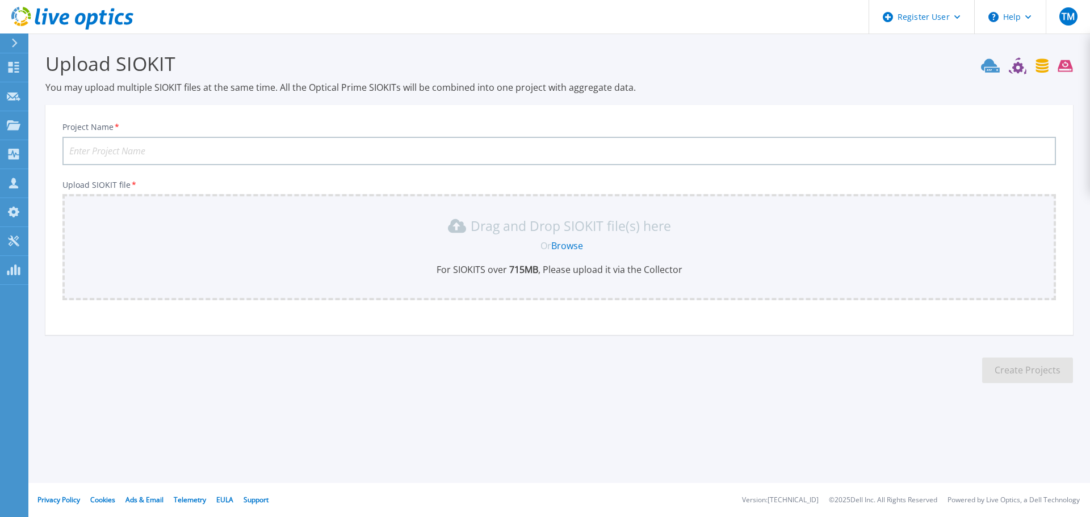
click at [162, 146] on input "Project Name *" at bounding box center [559, 151] width 994 height 28
paste input "Motiva Pantanal - SRDMSVN3"
type input "Motiva Pantanal - SRDMSVN3"
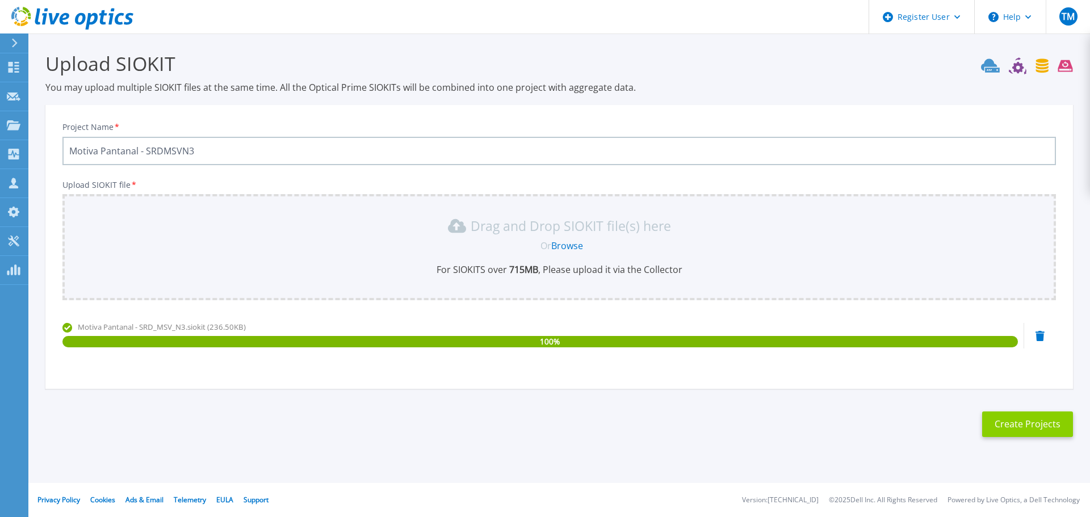
click at [1022, 421] on button "Create Projects" at bounding box center [1027, 425] width 91 height 26
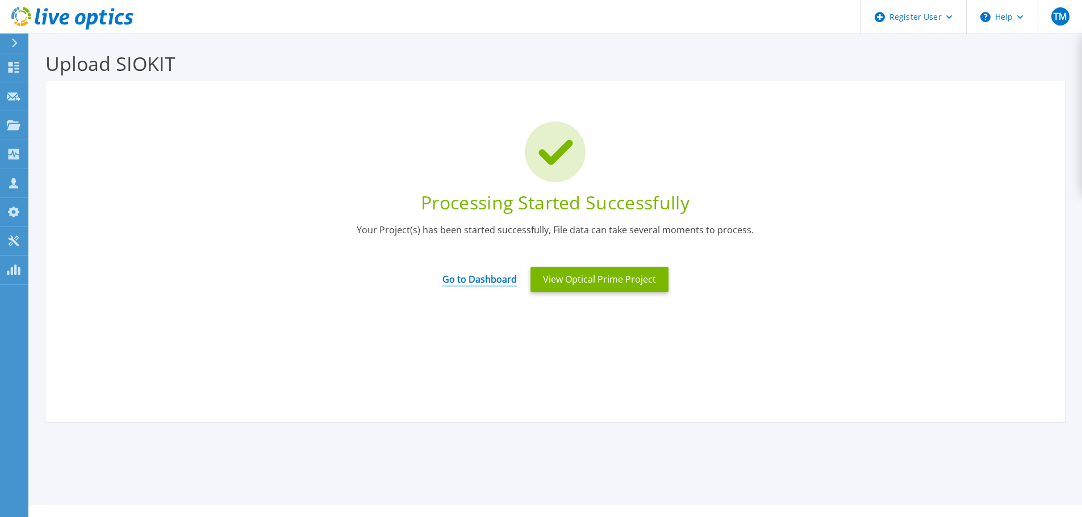
click at [484, 277] on link "Go to Dashboard" at bounding box center [479, 276] width 74 height 22
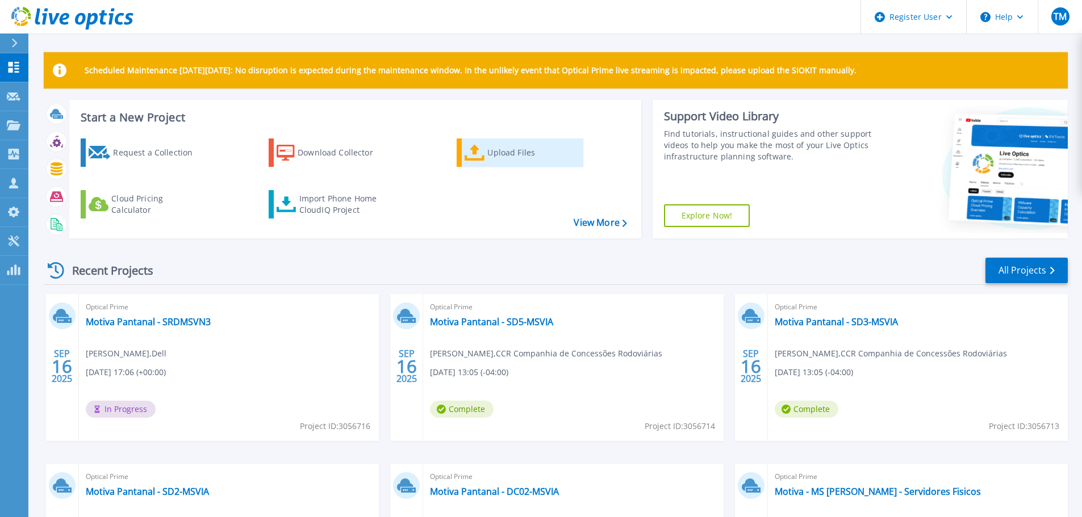
click at [501, 148] on div "Upload Files" at bounding box center [532, 152] width 91 height 23
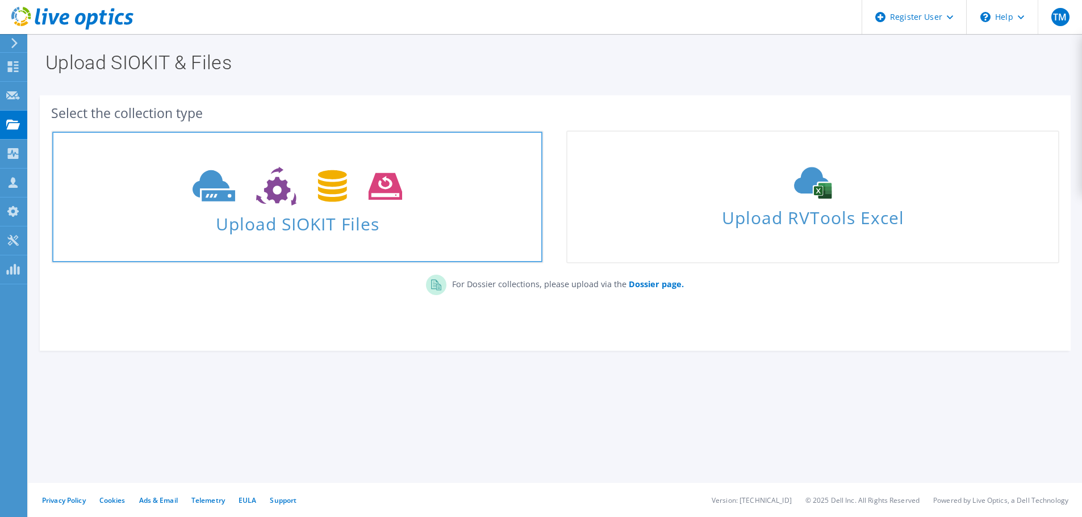
click at [307, 204] on icon at bounding box center [297, 186] width 210 height 39
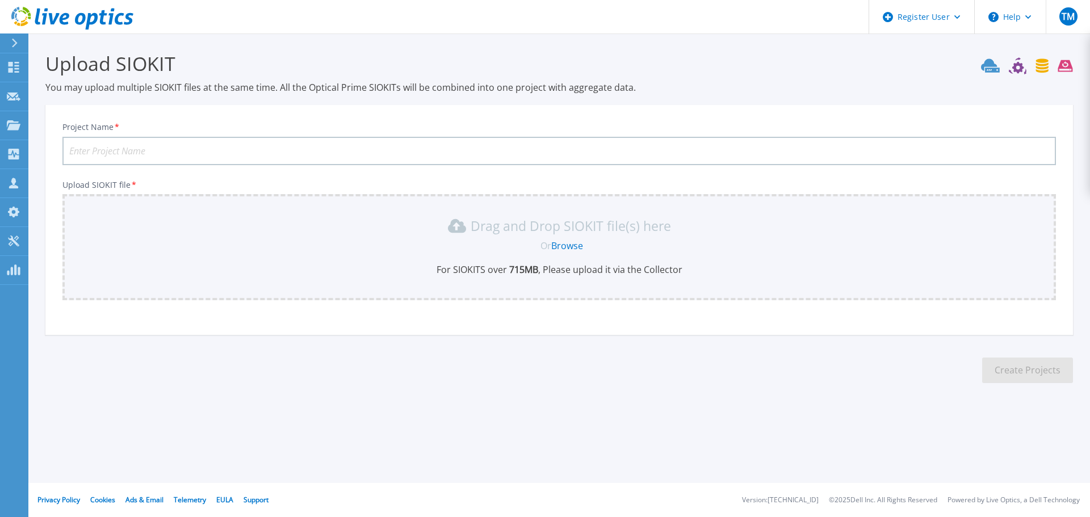
click at [267, 159] on input "Project Name *" at bounding box center [559, 151] width 994 height 28
paste input "Motiva Pantanal - SUAT01-MSVIA"
type input "Motiva Pantanal - SUAT01-MSVIA"
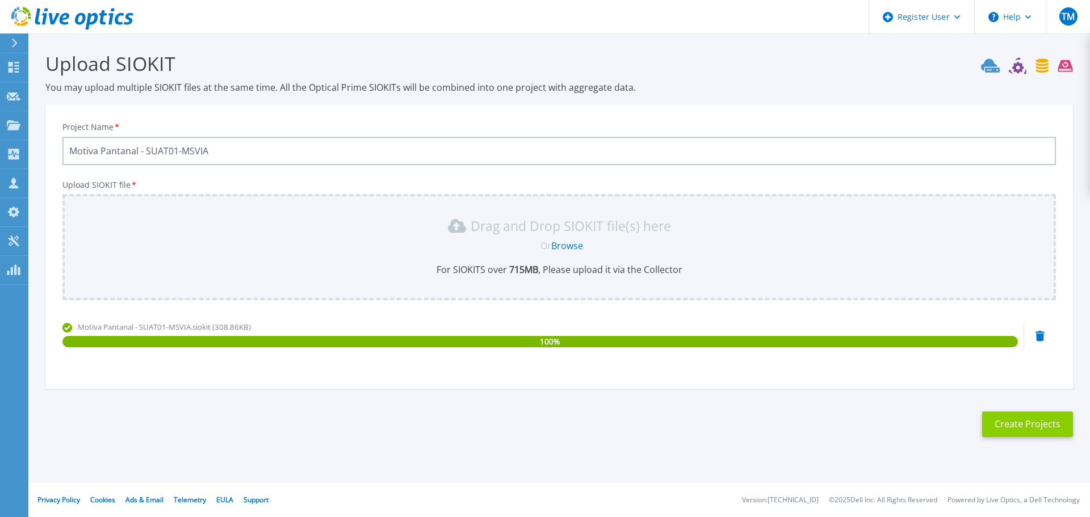
click at [1024, 423] on button "Create Projects" at bounding box center [1027, 425] width 91 height 26
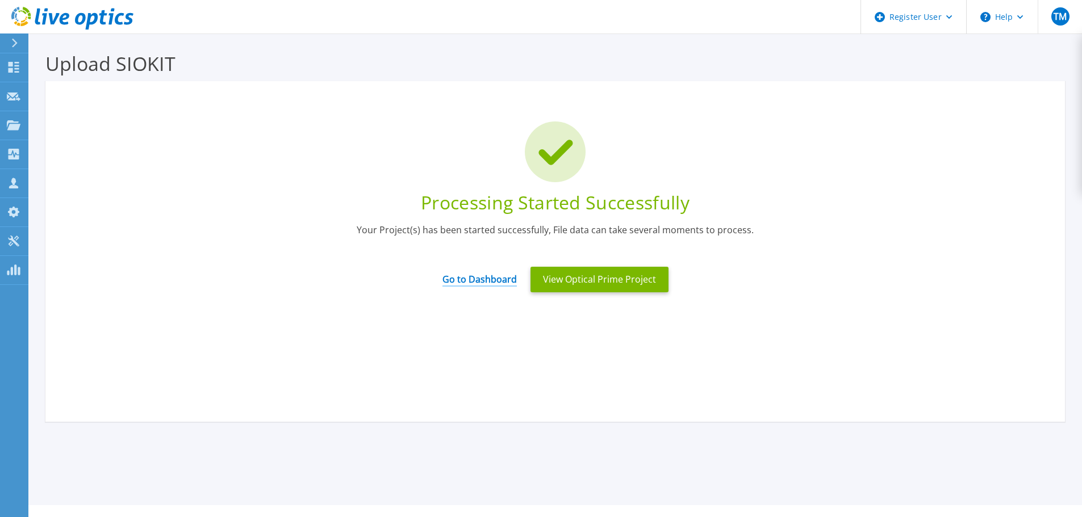
click at [478, 276] on link "Go to Dashboard" at bounding box center [479, 276] width 74 height 22
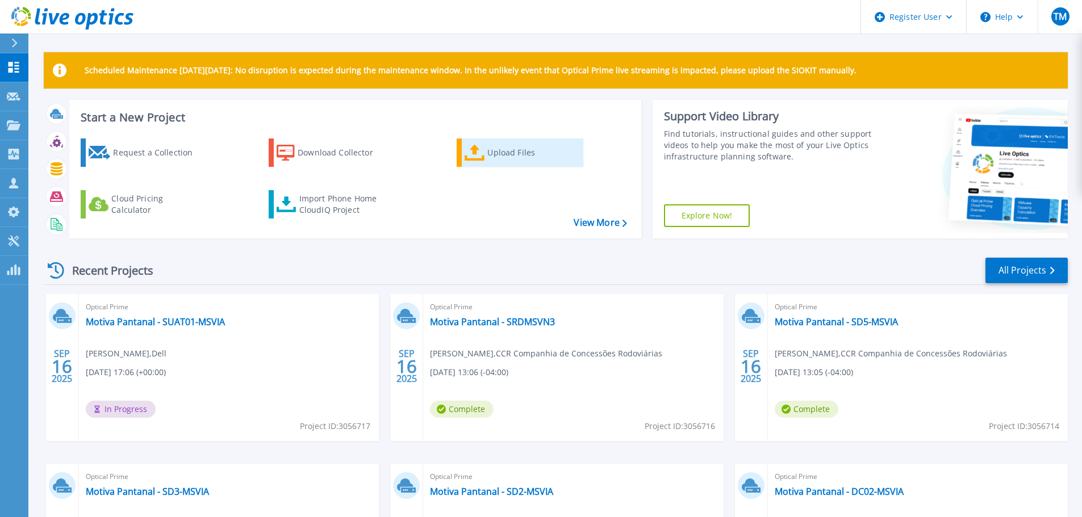
click at [509, 153] on div "Upload Files" at bounding box center [532, 152] width 91 height 23
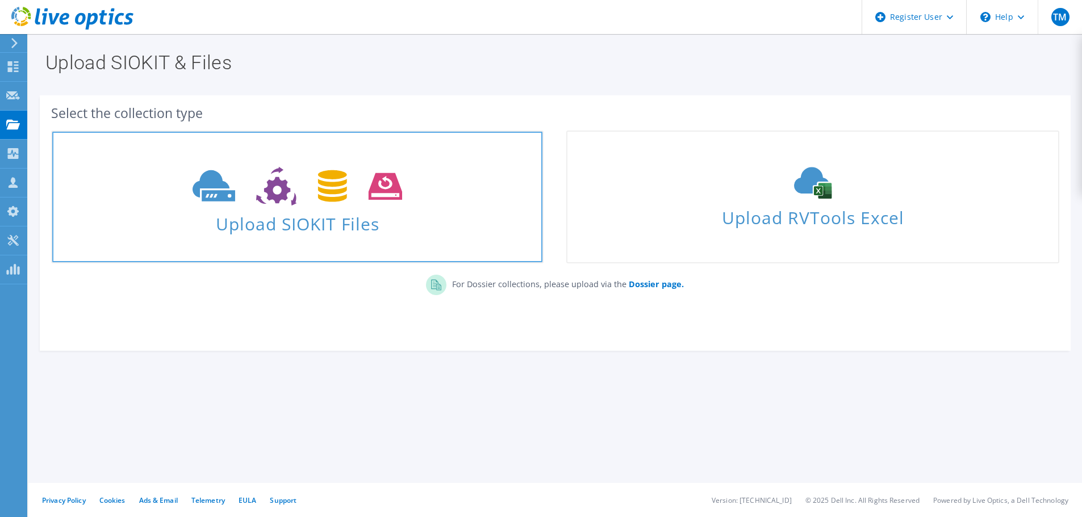
click at [383, 187] on icon at bounding box center [297, 186] width 210 height 39
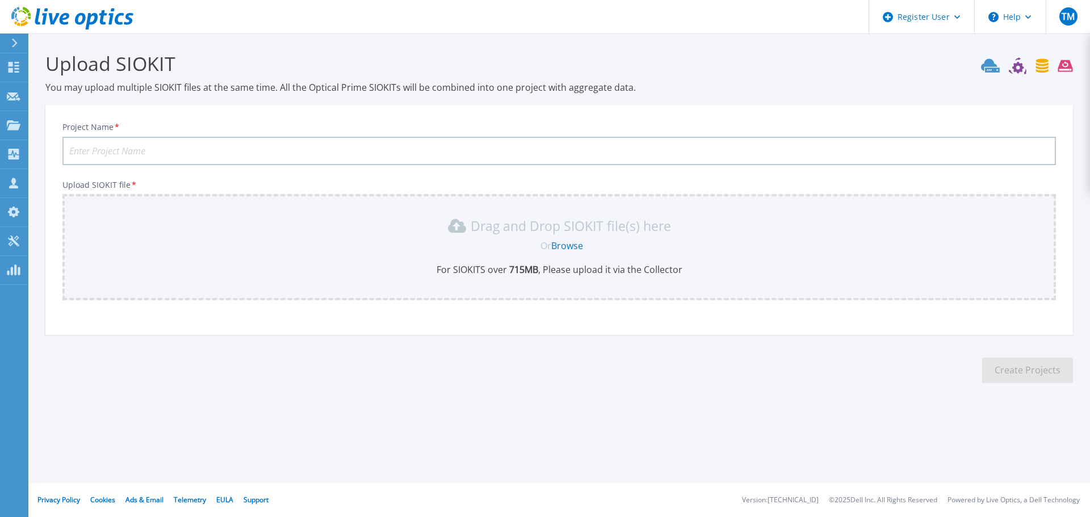
click at [386, 151] on input "Project Name *" at bounding box center [559, 151] width 994 height 28
paste input "Motiva Pantanal - SUATEW-MSVIA"
type input "Motiva Pantanal - SUATEW-MSVIA"
click at [568, 248] on link "Browse" at bounding box center [567, 246] width 32 height 12
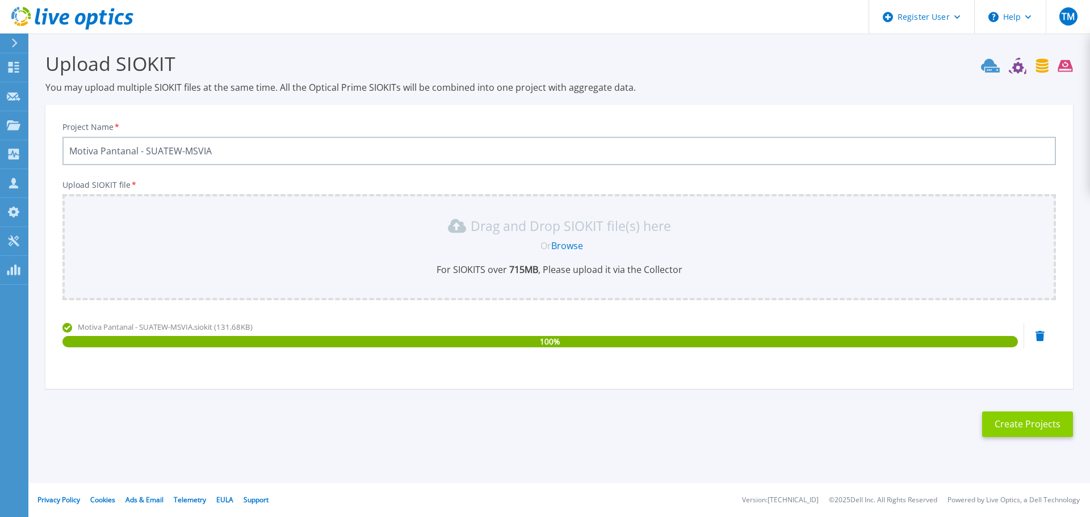
click at [1013, 426] on button "Create Projects" at bounding box center [1027, 425] width 91 height 26
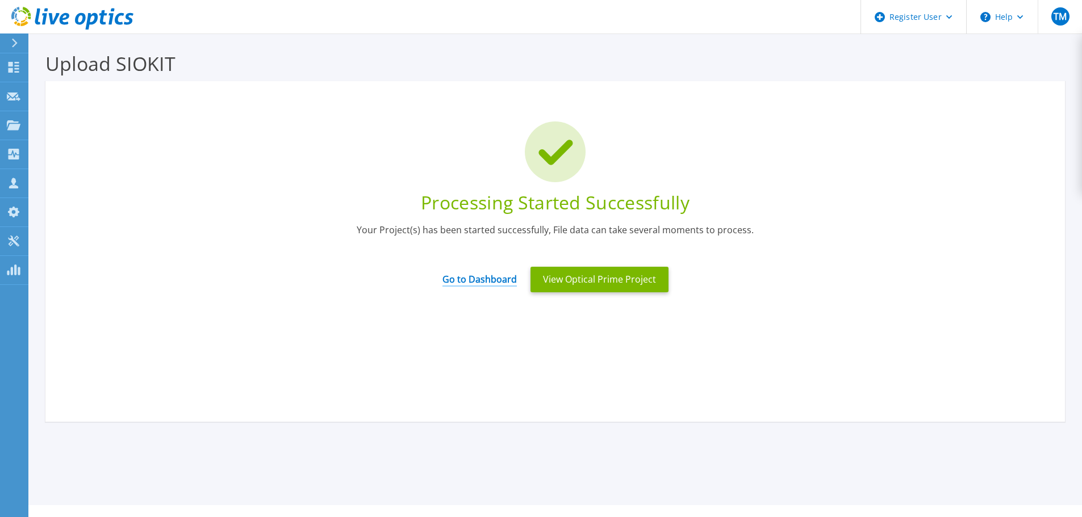
click at [487, 281] on link "Go to Dashboard" at bounding box center [479, 276] width 74 height 22
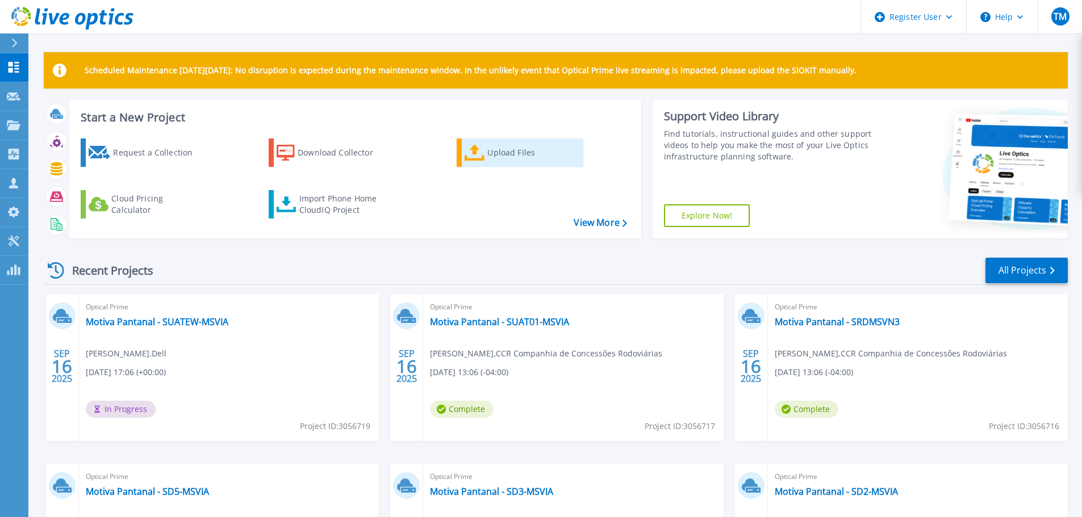
click at [481, 146] on icon at bounding box center [474, 153] width 20 height 16
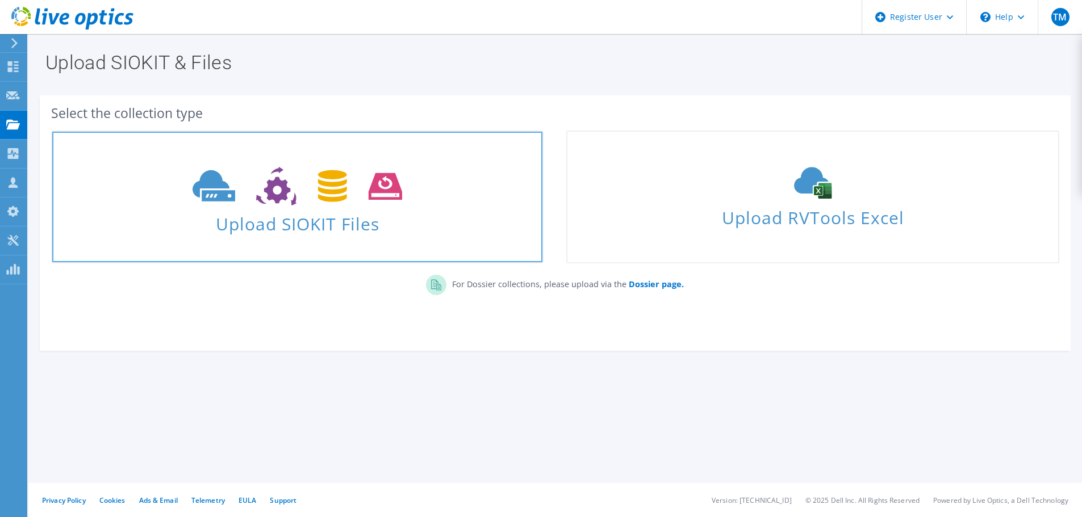
click at [286, 186] on use at bounding box center [297, 186] width 210 height 39
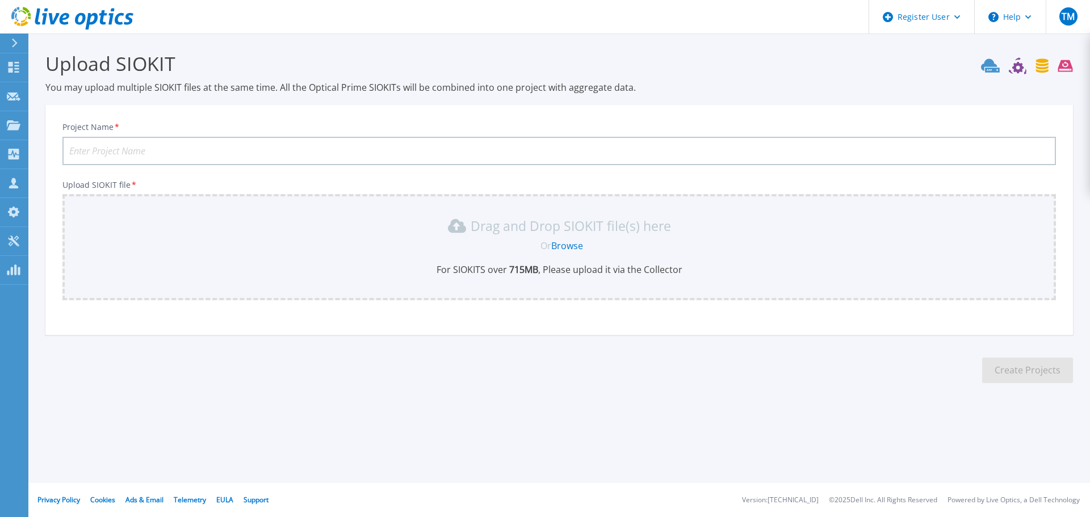
click at [333, 156] on input "Project Name *" at bounding box center [559, 151] width 994 height 28
paste input "Motiva Pantanal - SV01-MSVIA"
type input "Motiva Pantanal - SV01-MSVIA"
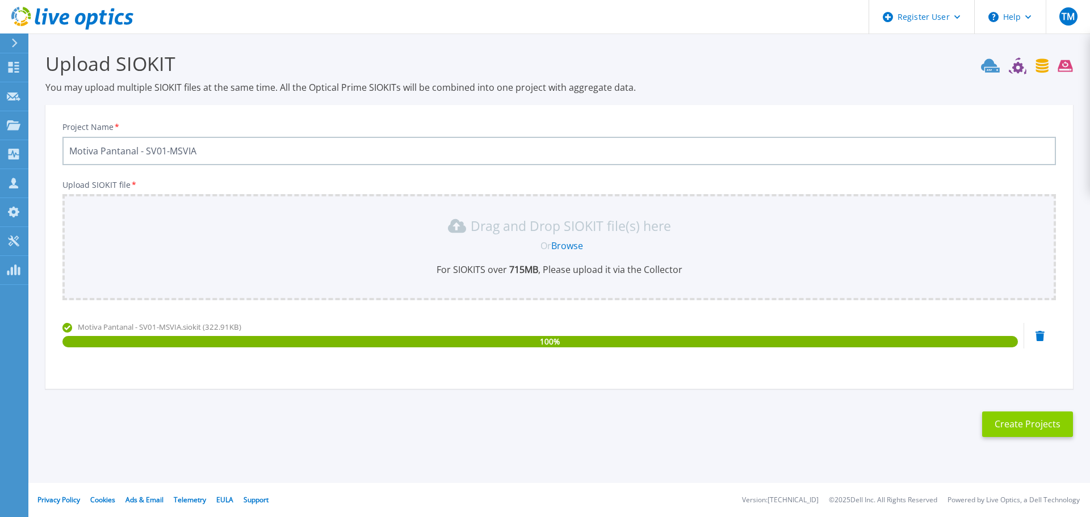
click at [1032, 422] on button "Create Projects" at bounding box center [1027, 425] width 91 height 26
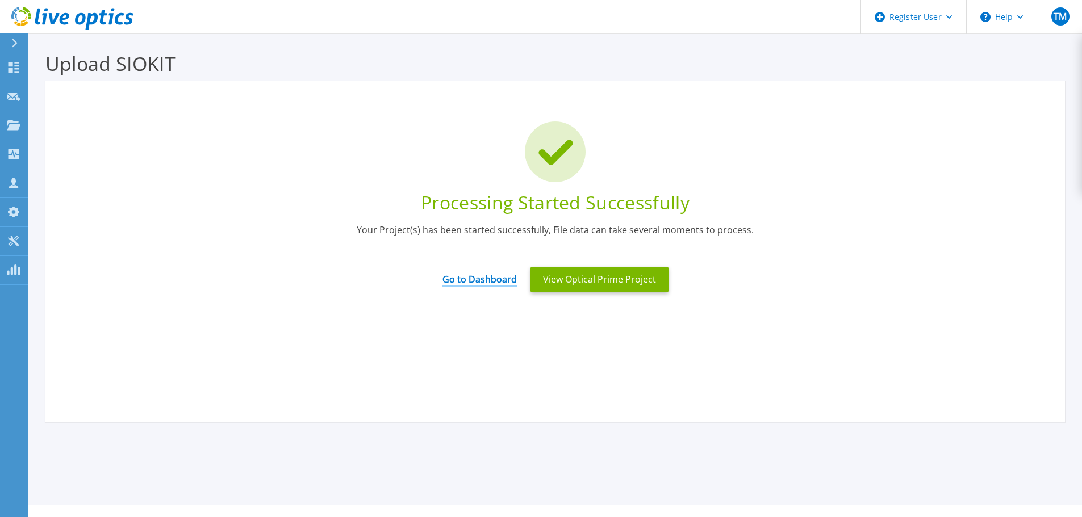
click at [500, 278] on link "Go to Dashboard" at bounding box center [479, 276] width 74 height 22
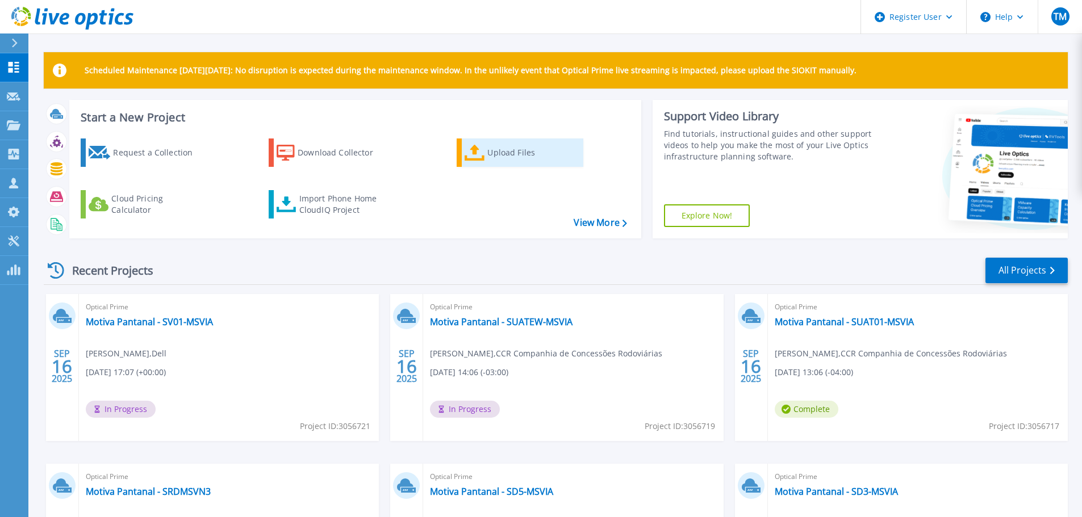
click at [506, 155] on div "Upload Files" at bounding box center [532, 152] width 91 height 23
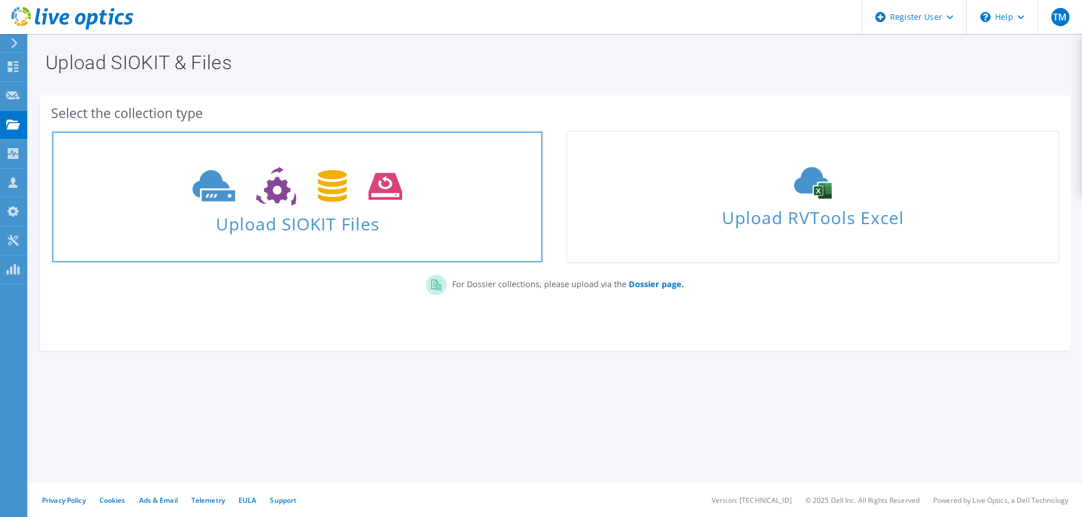
click at [320, 192] on icon at bounding box center [297, 186] width 210 height 39
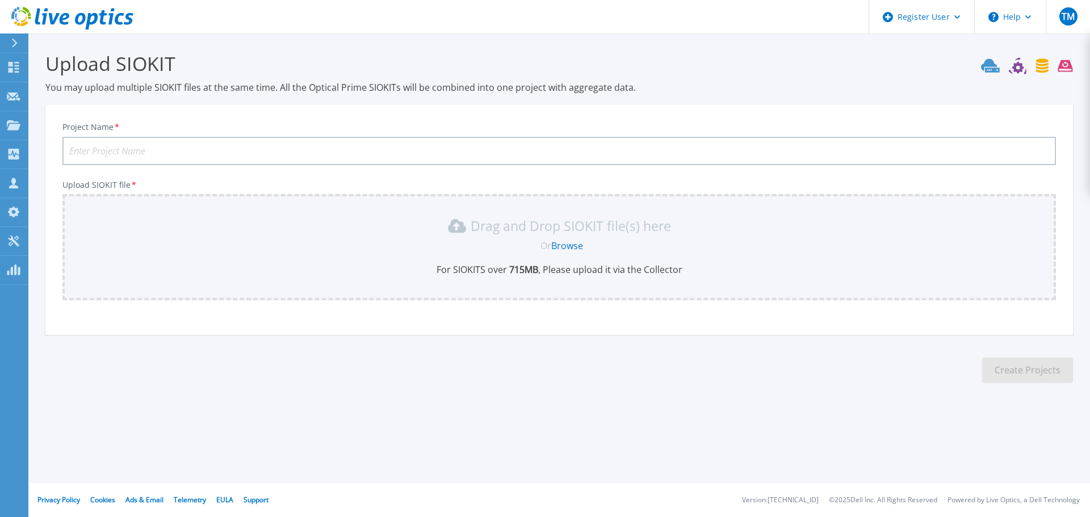
click at [357, 152] on input "Project Name *" at bounding box center [559, 151] width 994 height 28
paste input "Motiva Pantanal - SV02-MSVIA"
type input "Motiva Pantanal - SV02-MSVIA"
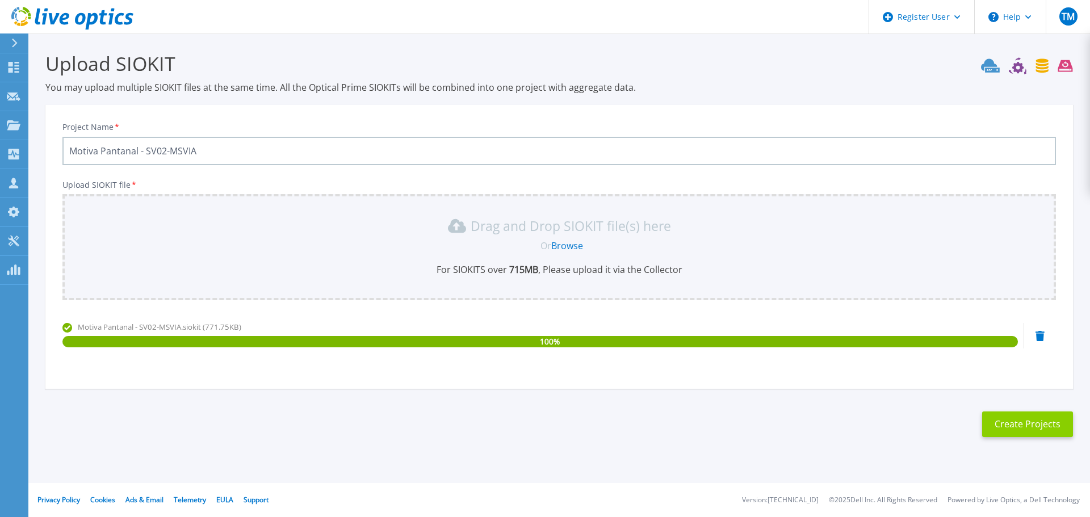
click at [1027, 422] on button "Create Projects" at bounding box center [1027, 425] width 91 height 26
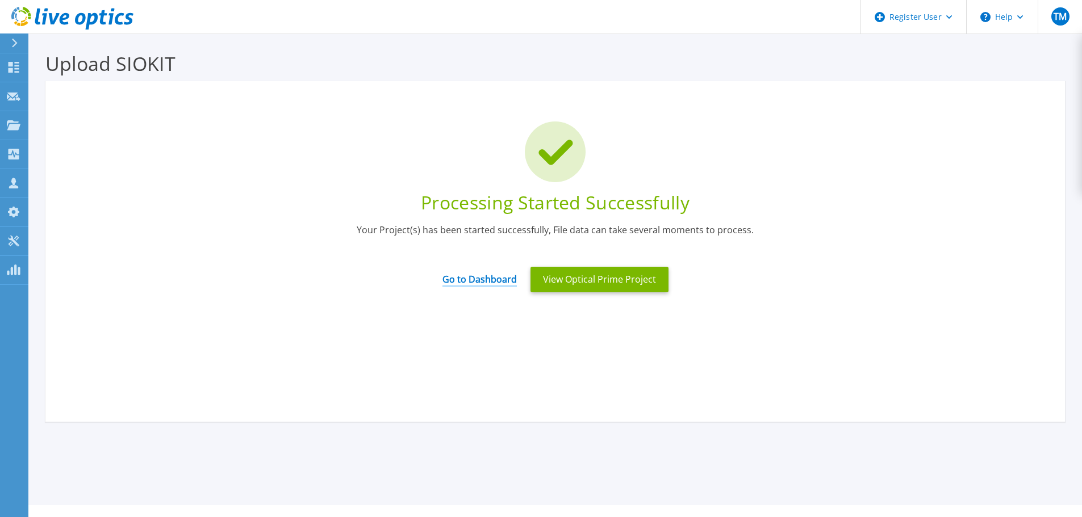
click at [502, 282] on link "Go to Dashboard" at bounding box center [479, 276] width 74 height 22
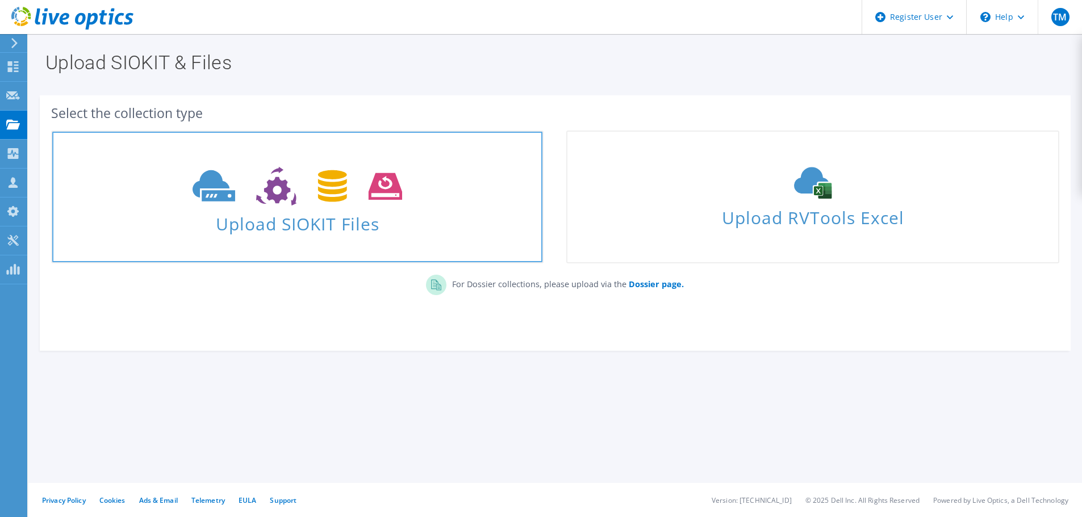
click at [297, 182] on icon at bounding box center [297, 186] width 210 height 39
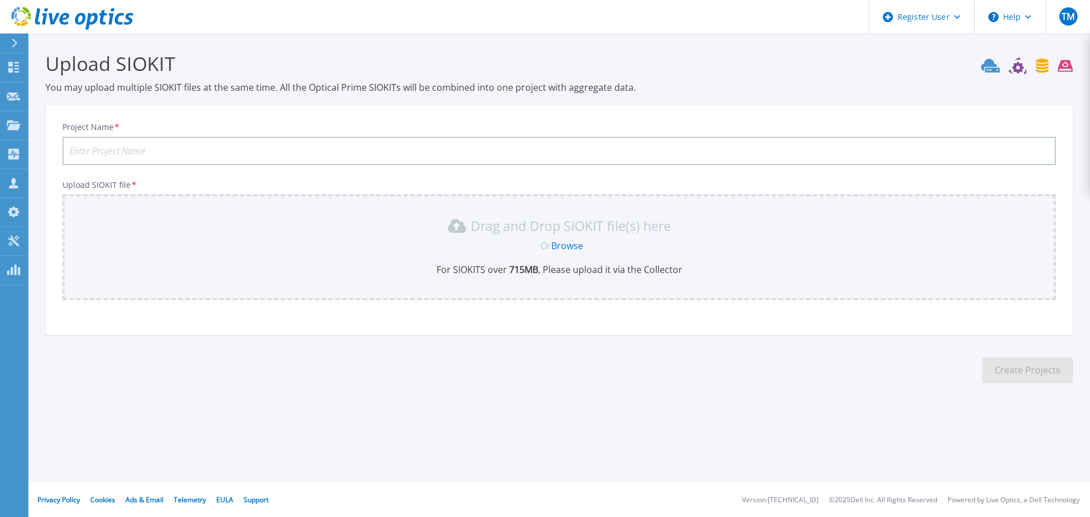
click at [282, 156] on input "Project Name *" at bounding box center [559, 151] width 994 height 28
paste input "MOTIVA SV01-MSVIA-PANTANAL"
type input "MOTIVA SV01-MSVIA-PANTANAL"
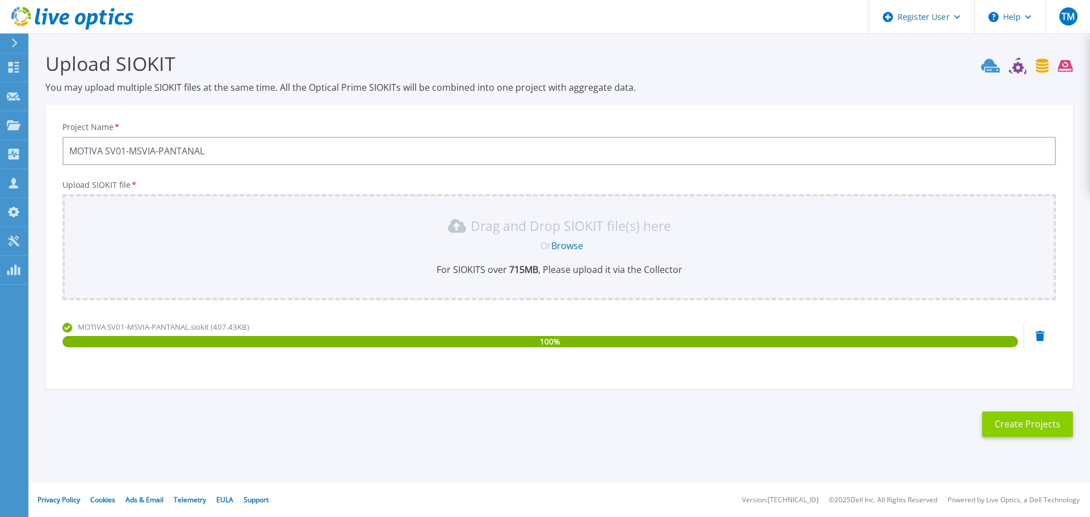
click at [1019, 423] on button "Create Projects" at bounding box center [1027, 425] width 91 height 26
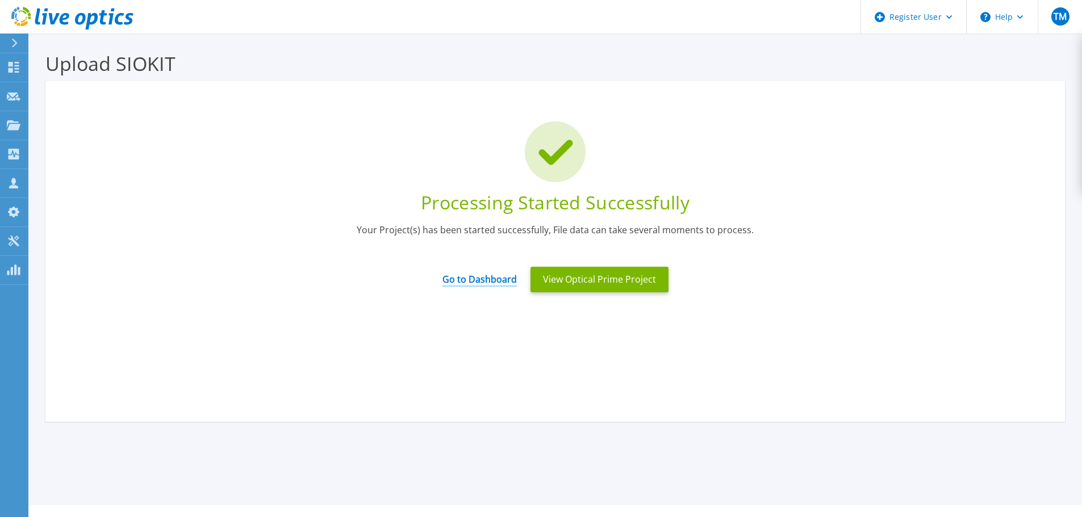
click at [484, 275] on link "Go to Dashboard" at bounding box center [479, 276] width 74 height 22
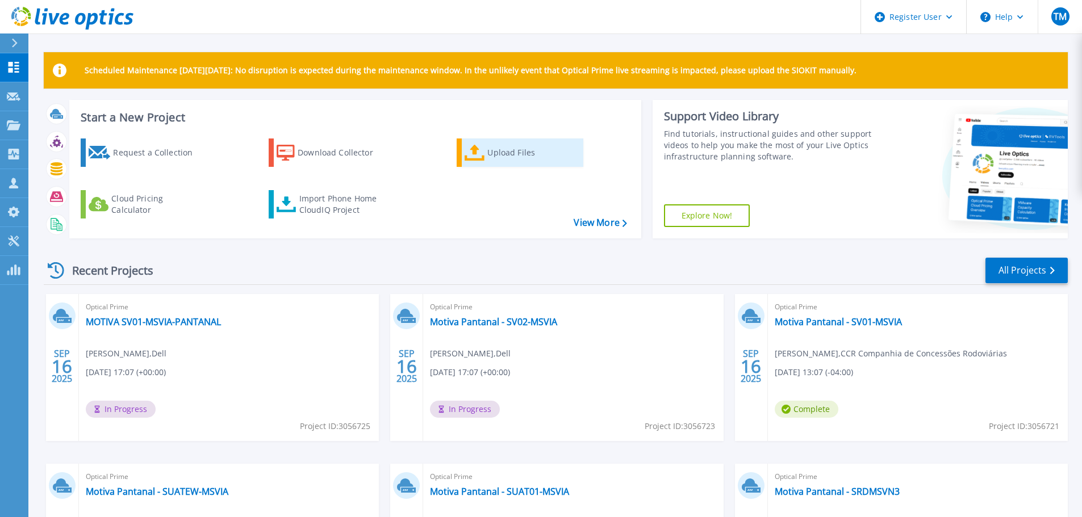
click at [542, 153] on div "Upload Files" at bounding box center [532, 152] width 91 height 23
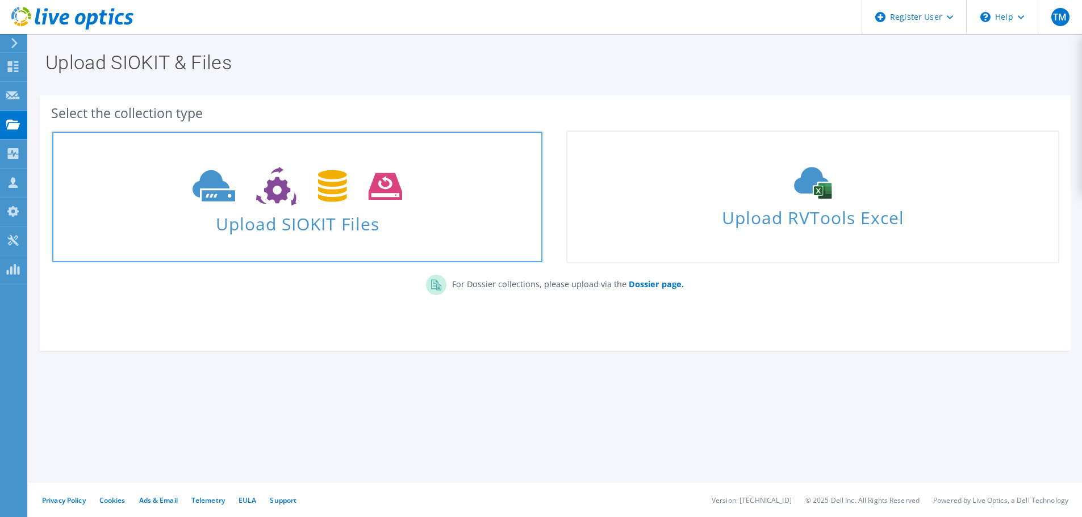
click at [316, 178] on icon at bounding box center [297, 186] width 210 height 39
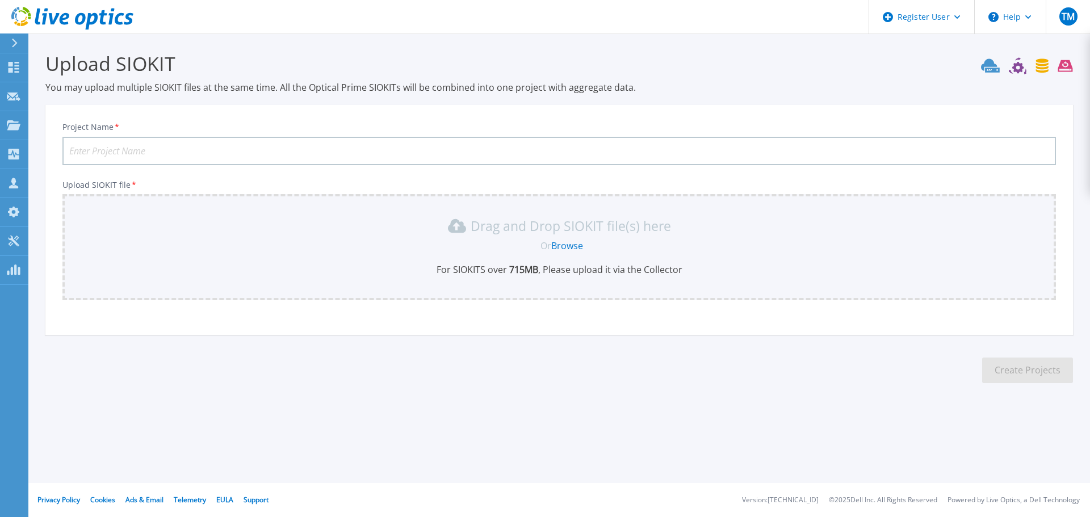
click at [296, 161] on input "Project Name *" at bounding box center [559, 151] width 994 height 28
paste input "MOTIVA SV02-MSVIA-PANTANAL2"
type input "MOTIVA SV02-MSVIA-PANTANAL2"
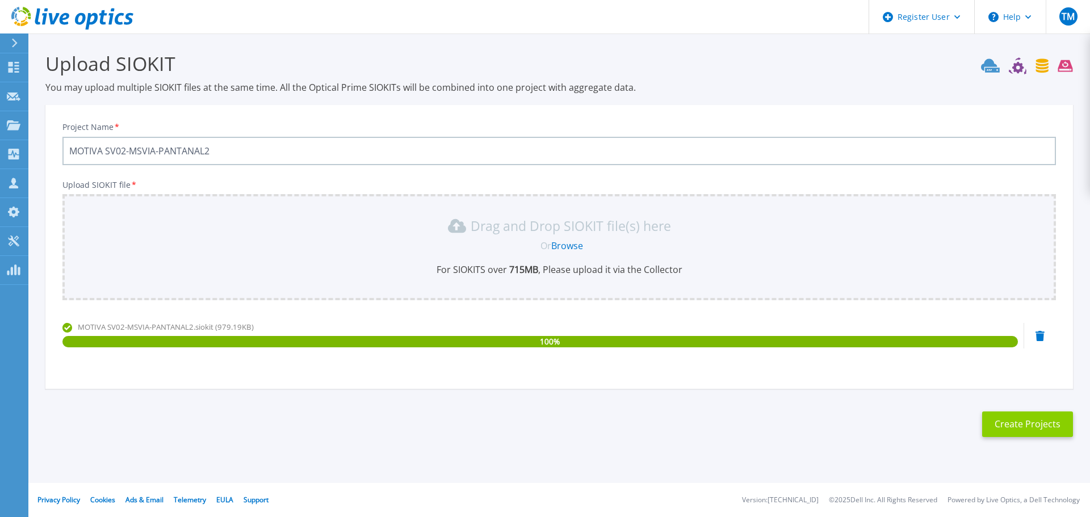
click at [1011, 426] on button "Create Projects" at bounding box center [1027, 425] width 91 height 26
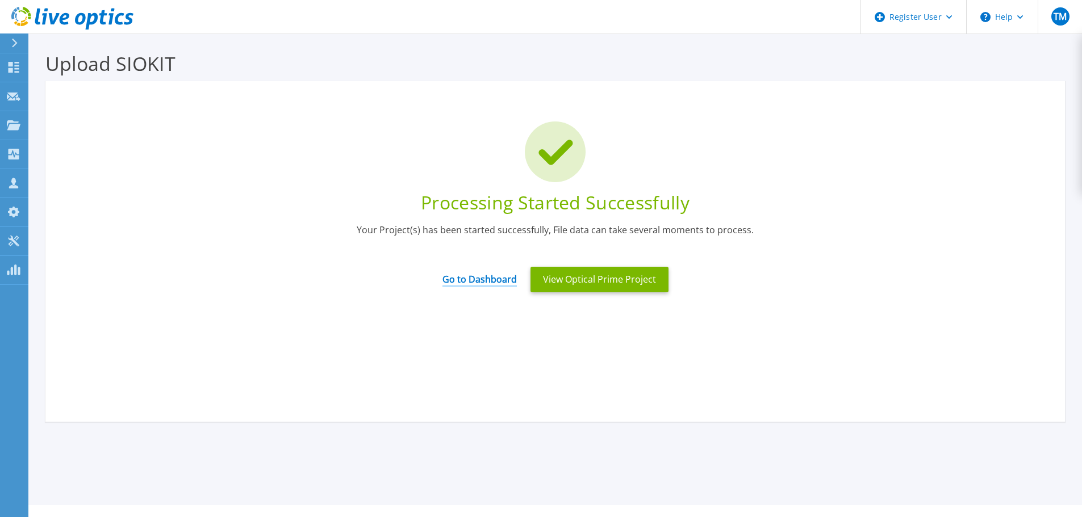
click at [472, 270] on link "Go to Dashboard" at bounding box center [479, 276] width 74 height 22
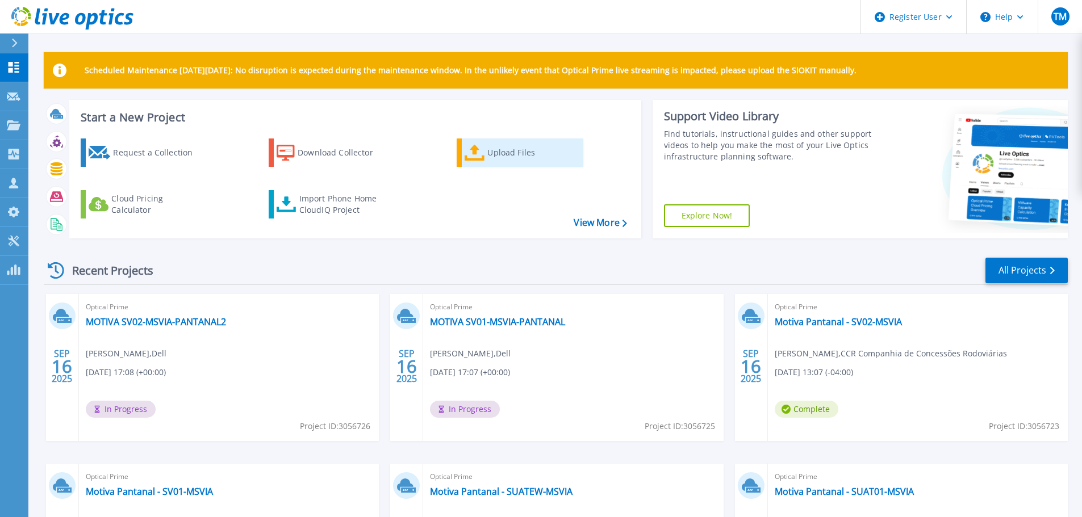
click at [500, 164] on div "Upload Files" at bounding box center [532, 152] width 91 height 23
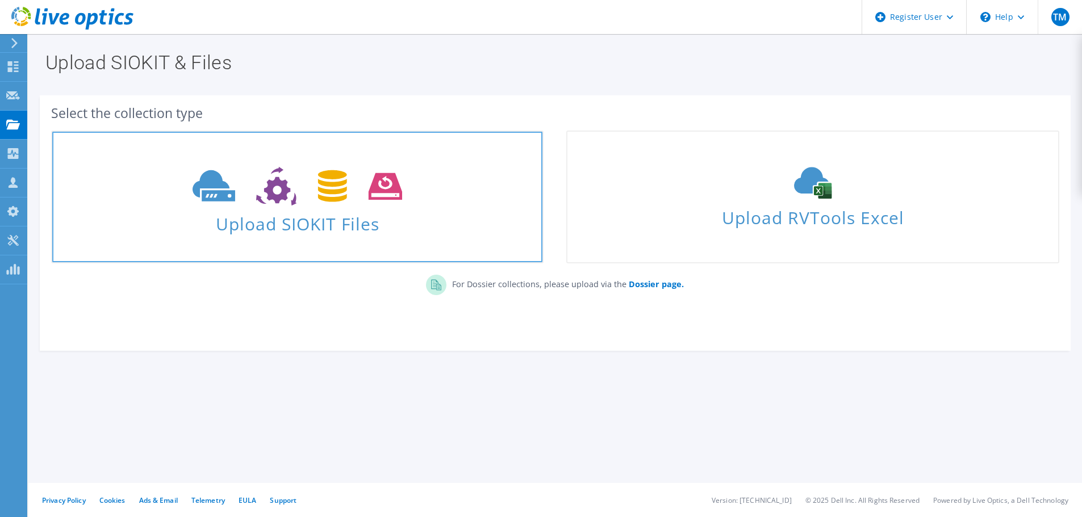
click at [315, 199] on icon at bounding box center [297, 186] width 210 height 39
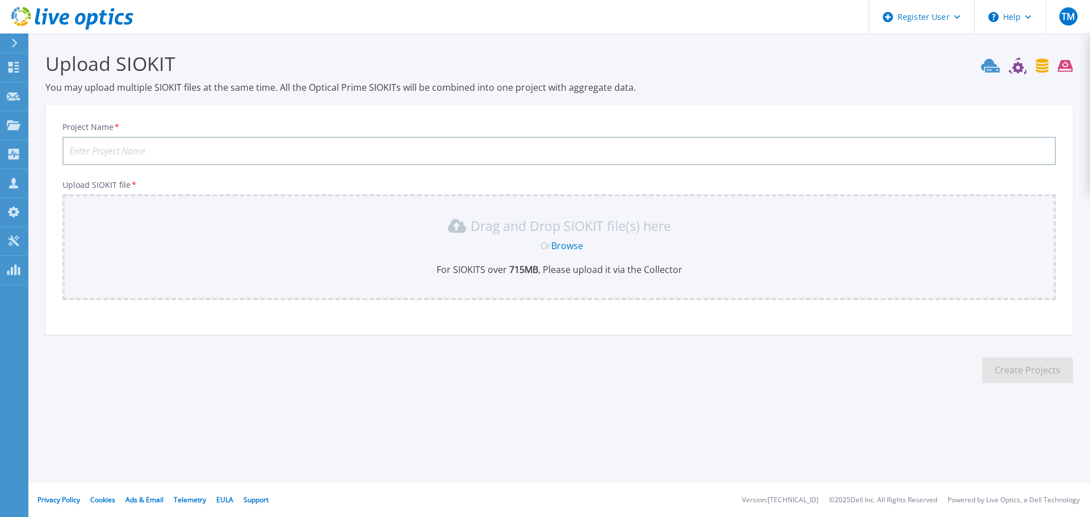
click at [195, 148] on input "Project Name *" at bounding box center [559, 151] width 994 height 28
paste input "SD2-MSVIA"
type input "SD2-MSVIA"
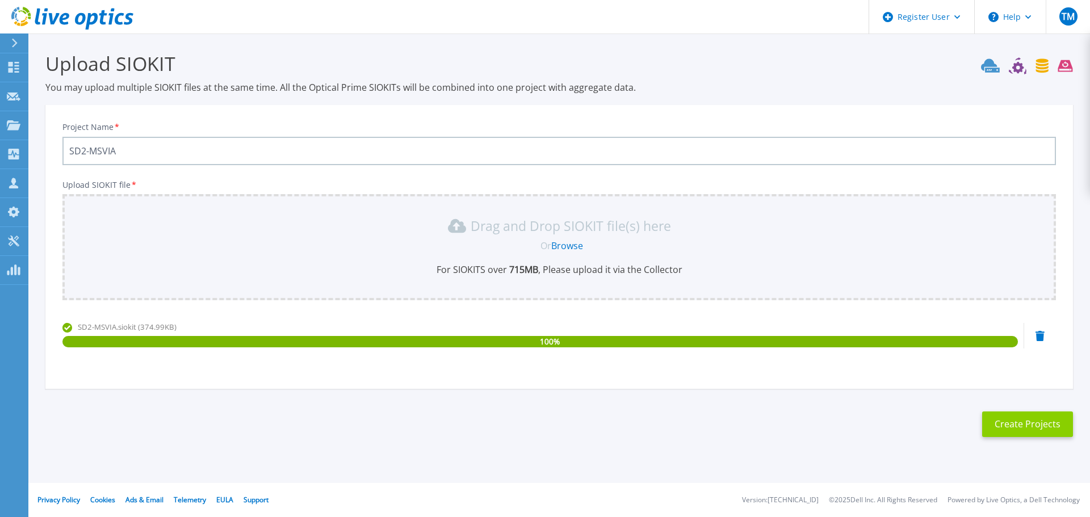
click at [1015, 426] on button "Create Projects" at bounding box center [1027, 425] width 91 height 26
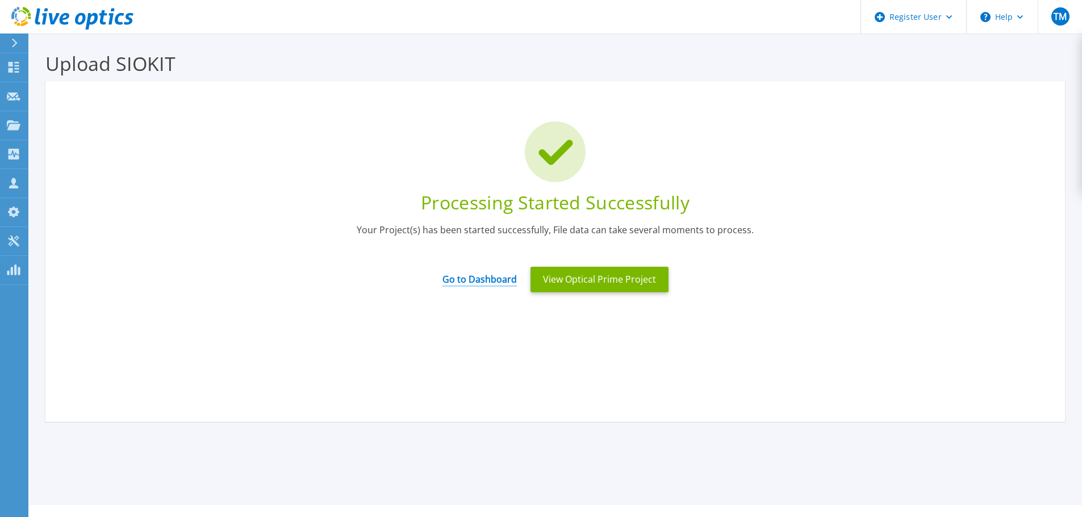
click at [478, 279] on link "Go to Dashboard" at bounding box center [479, 276] width 74 height 22
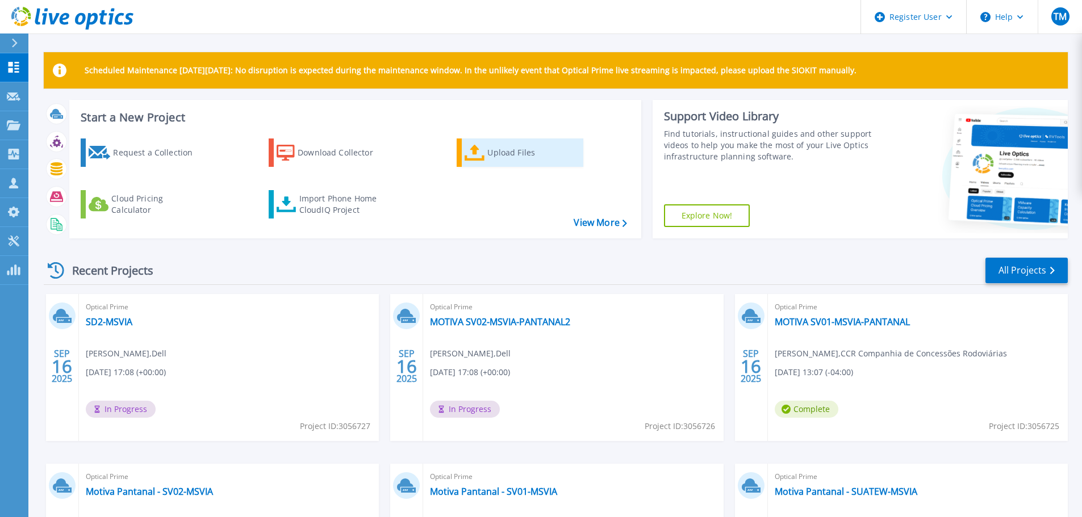
click at [505, 146] on div "Upload Files" at bounding box center [532, 152] width 91 height 23
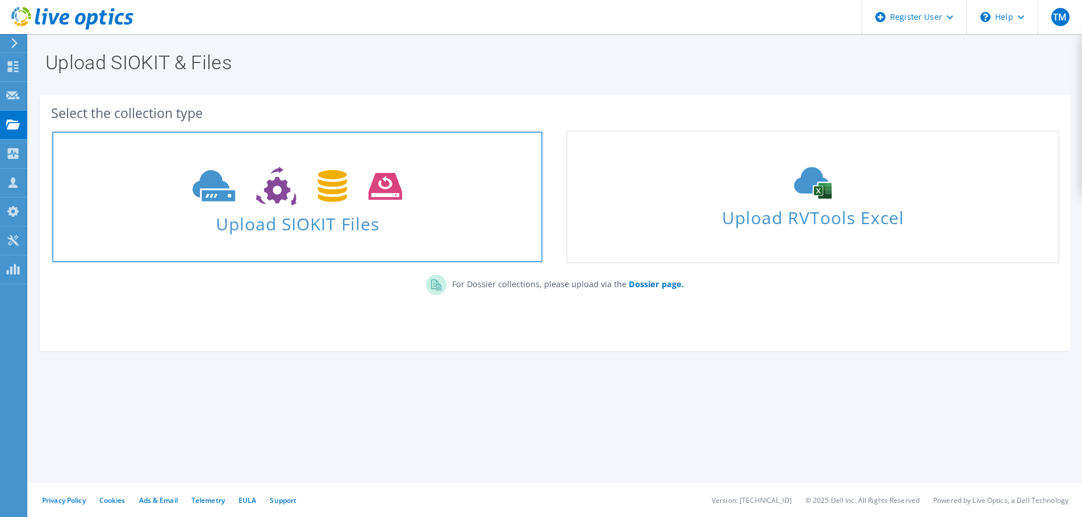
click at [268, 189] on use at bounding box center [297, 186] width 210 height 39
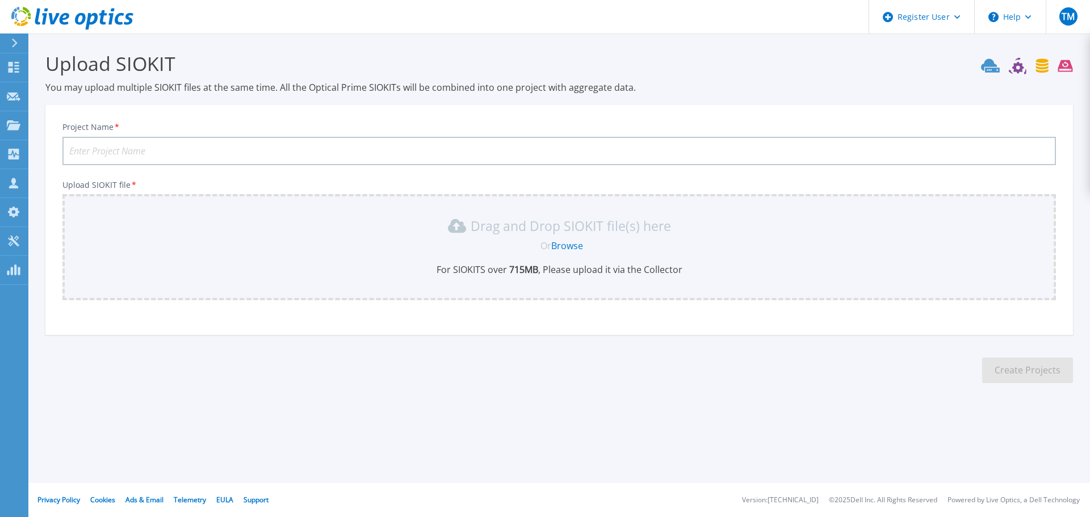
click at [245, 142] on input "Project Name *" at bounding box center [559, 151] width 994 height 28
paste input "SD3-MSVIA"
type input "SD3-MSVIA"
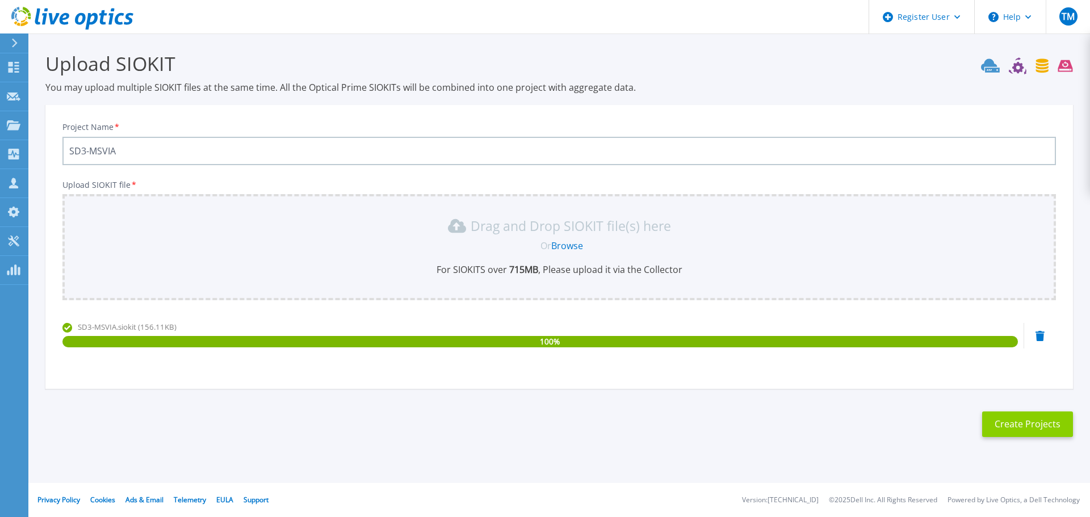
click at [1021, 428] on button "Create Projects" at bounding box center [1027, 425] width 91 height 26
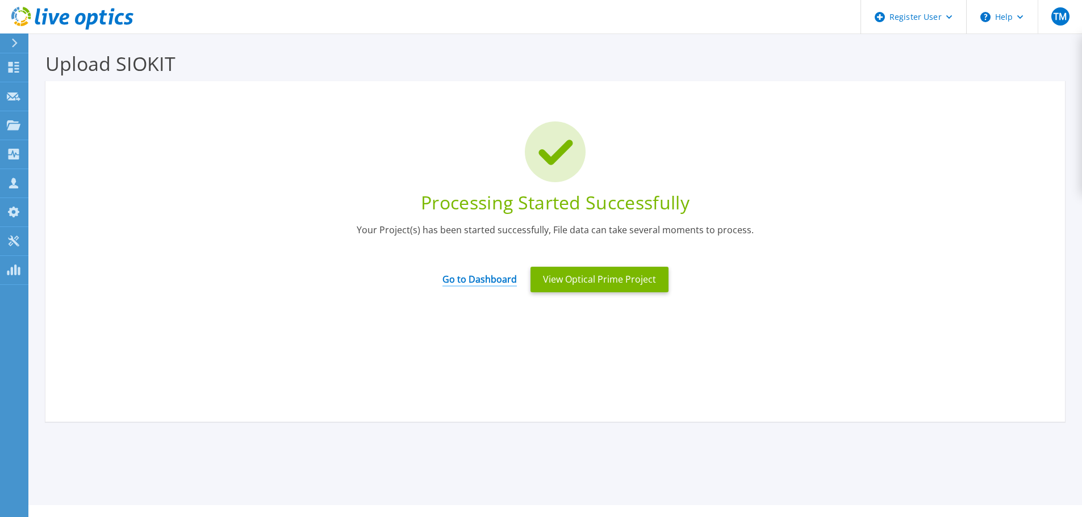
click at [467, 278] on link "Go to Dashboard" at bounding box center [479, 276] width 74 height 22
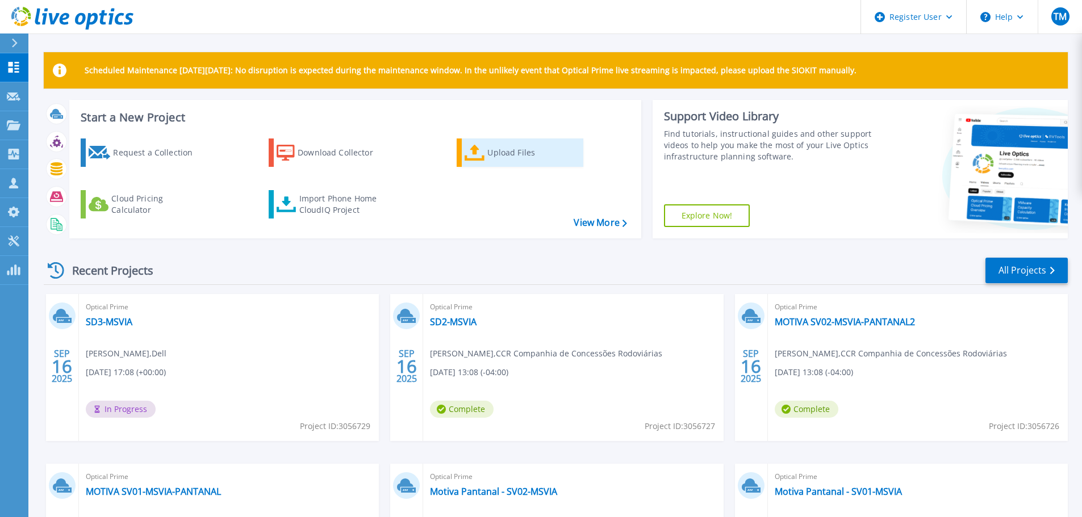
click at [493, 157] on div "Upload Files" at bounding box center [532, 152] width 91 height 23
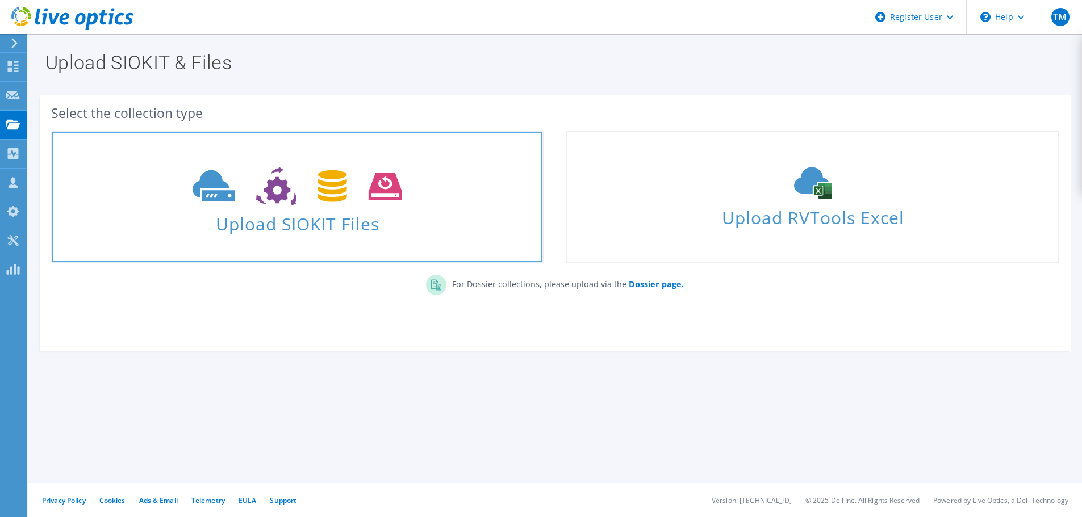
click at [316, 211] on span "Upload SIOKIT Files" at bounding box center [297, 220] width 490 height 24
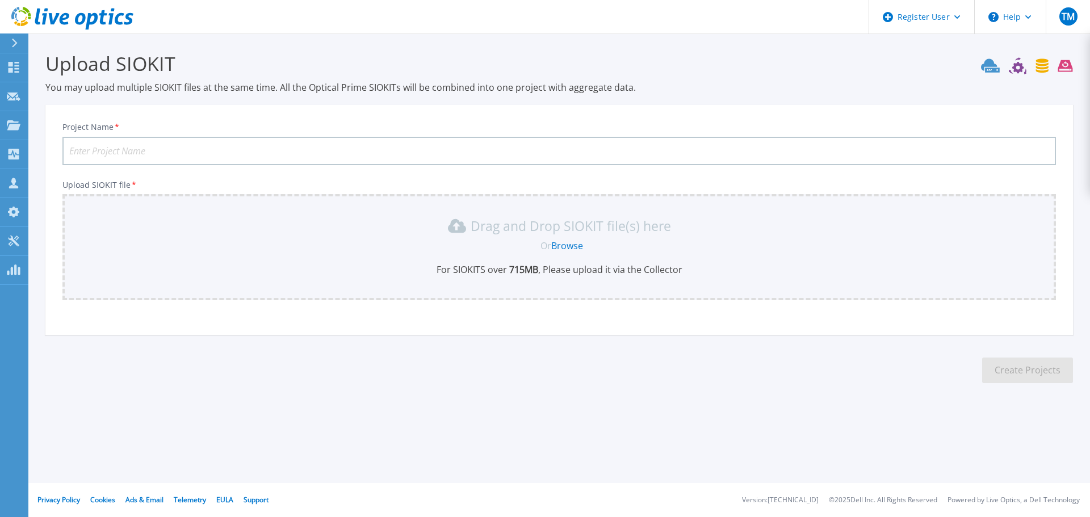
click at [359, 149] on input "Project Name *" at bounding box center [559, 151] width 994 height 28
paste input "SD5-MSVIA"
type input "SD5-MSVIA"
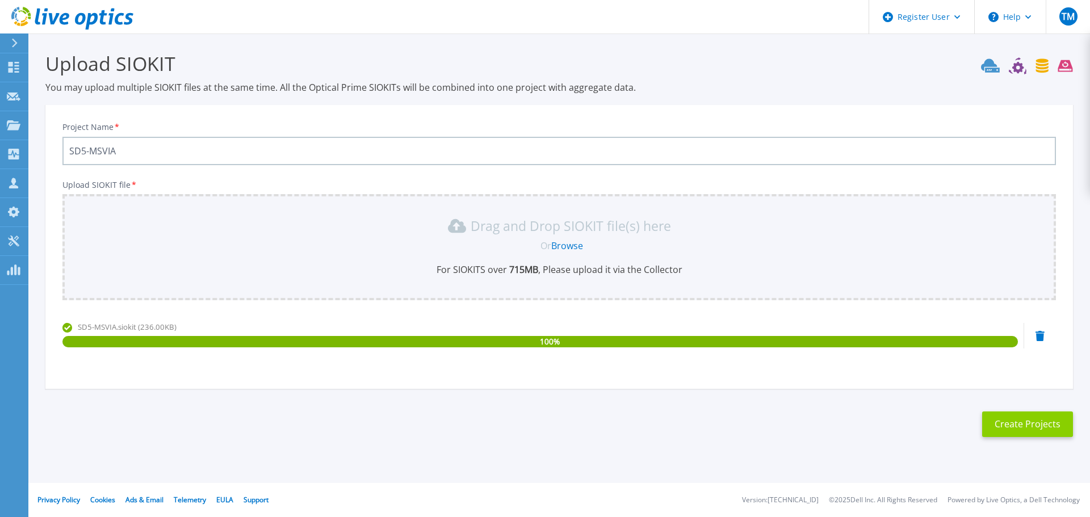
click at [992, 413] on button "Create Projects" at bounding box center [1027, 425] width 91 height 26
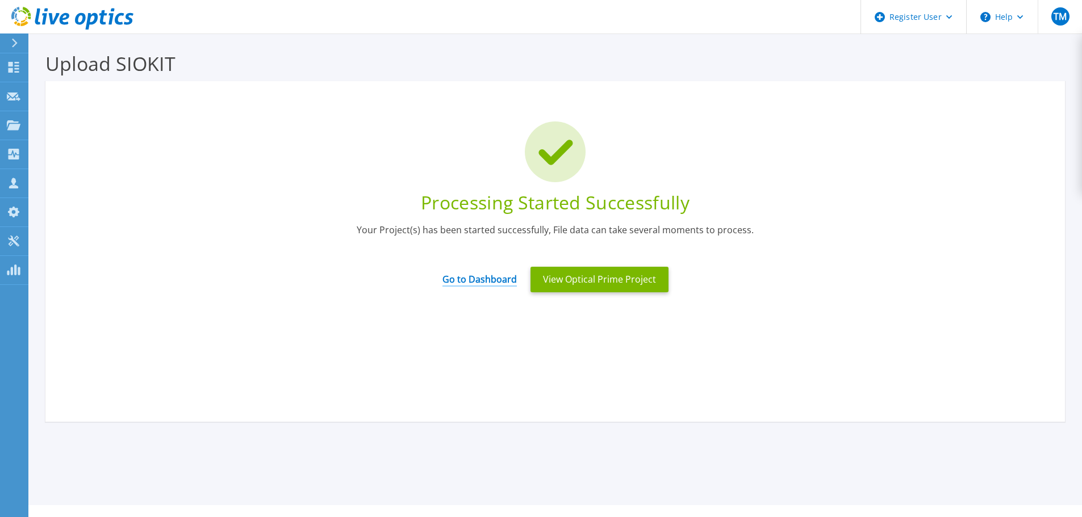
click at [502, 275] on link "Go to Dashboard" at bounding box center [479, 276] width 74 height 22
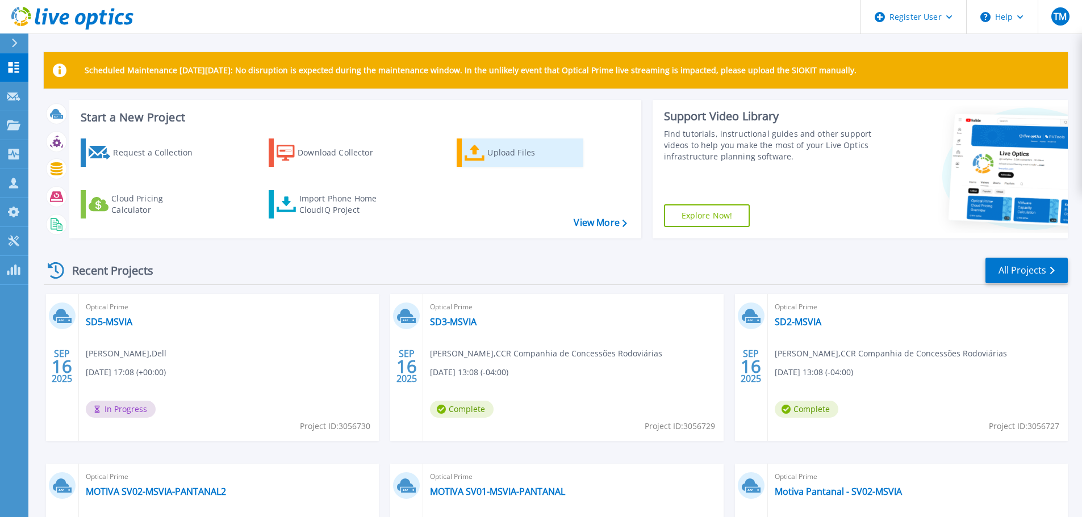
click at [501, 155] on div "Upload Files" at bounding box center [532, 152] width 91 height 23
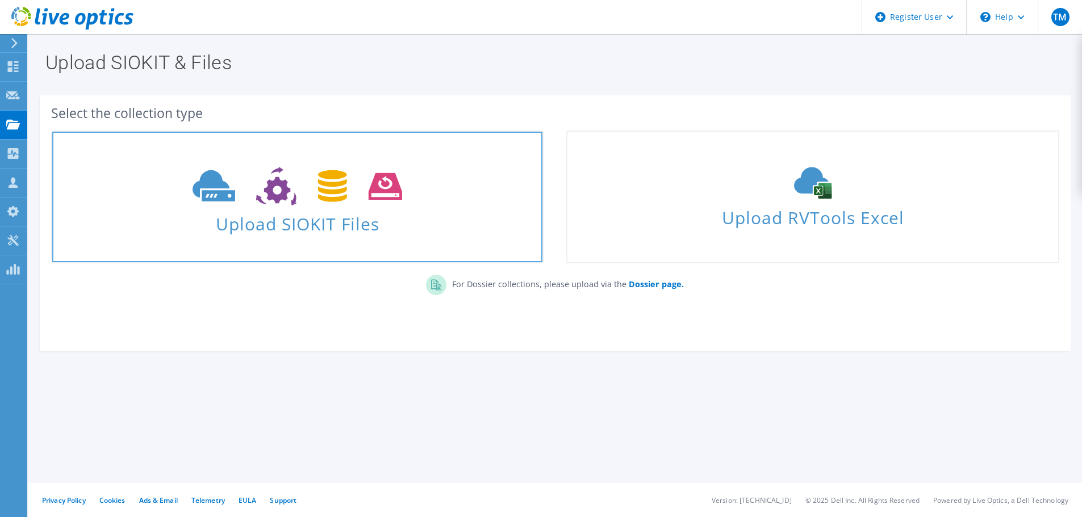
click at [326, 204] on icon at bounding box center [297, 186] width 210 height 39
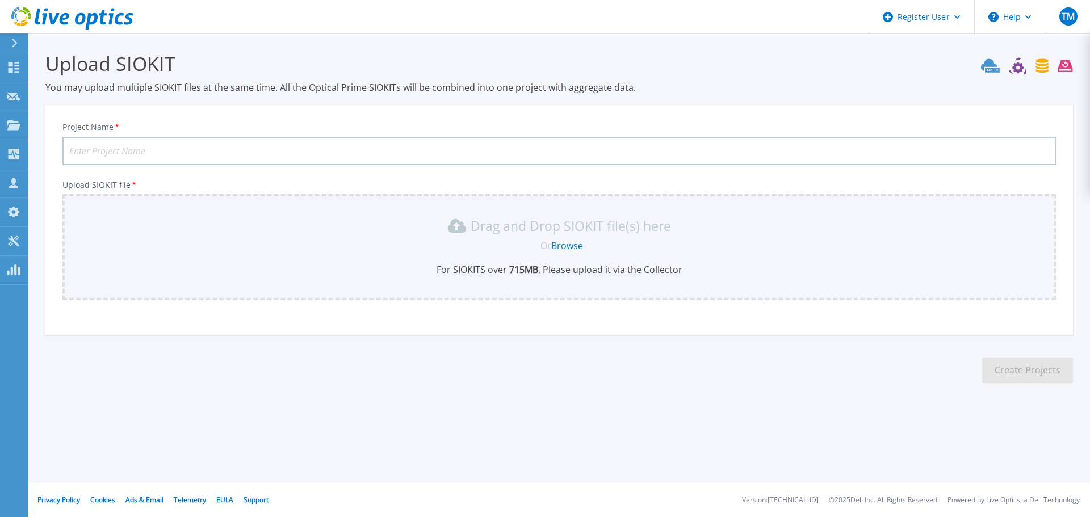
click at [149, 158] on input "Project Name *" at bounding box center [559, 151] width 994 height 28
paste input "SUATEW-MSVIA"
type input "SUATEW-MSVIA"
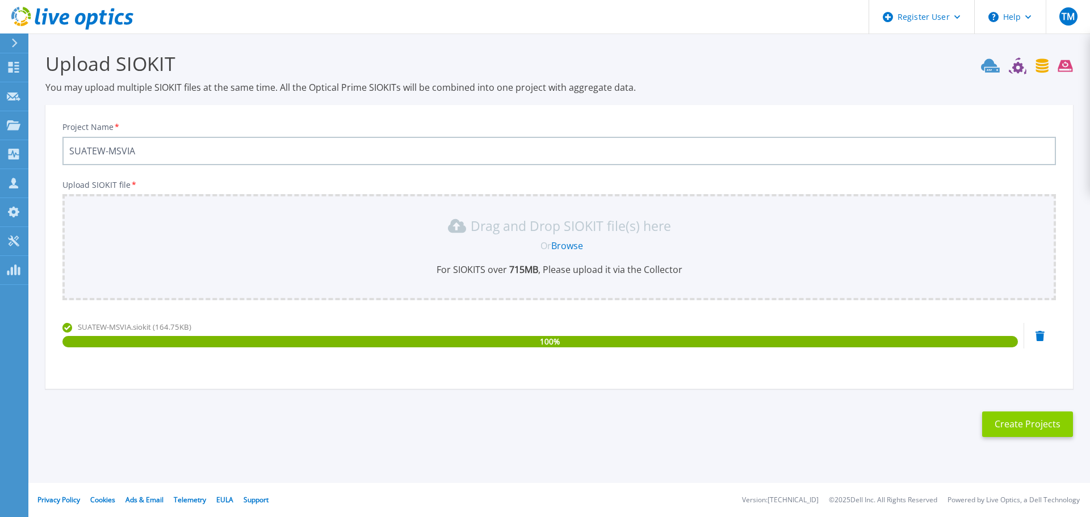
click at [1010, 422] on button "Create Projects" at bounding box center [1027, 425] width 91 height 26
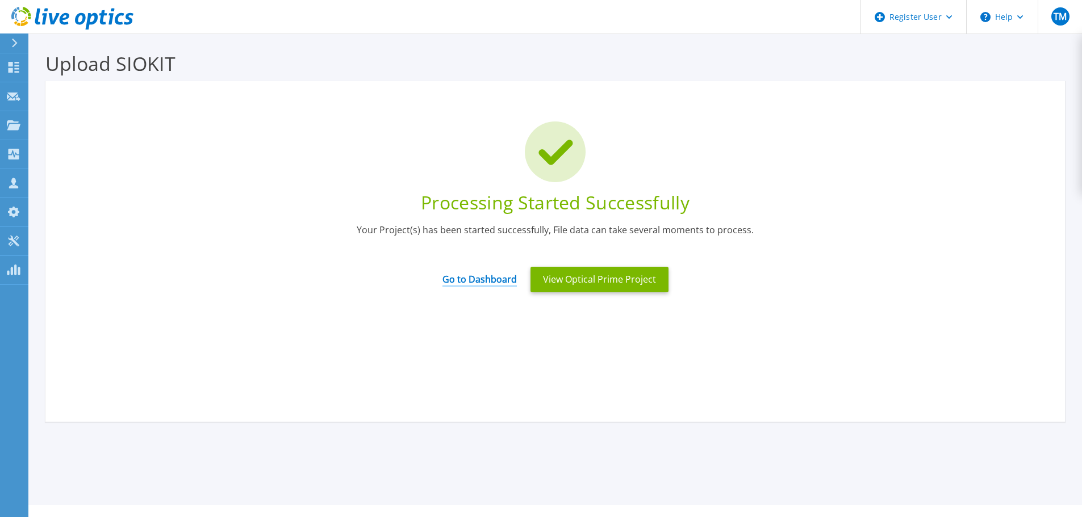
click at [472, 275] on link "Go to Dashboard" at bounding box center [479, 276] width 74 height 22
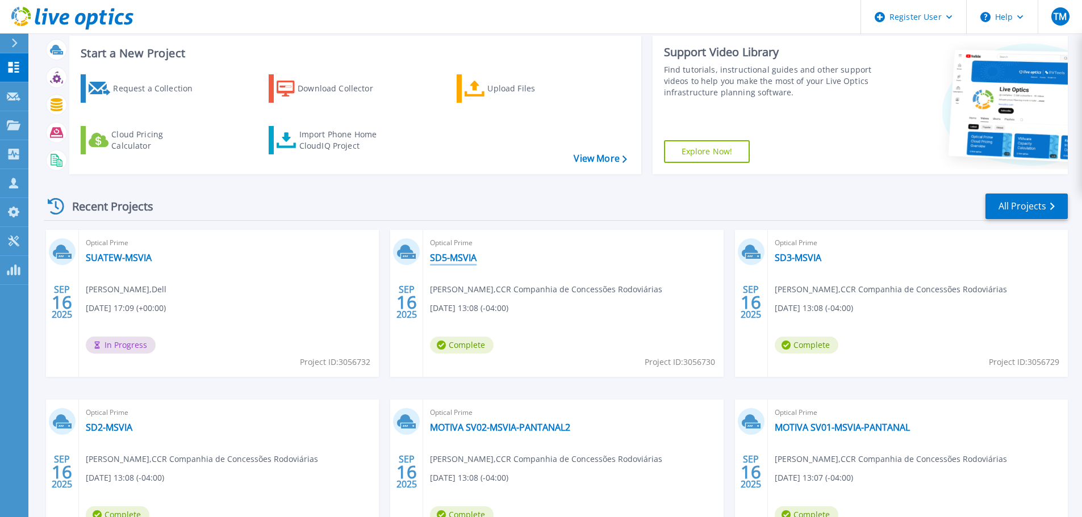
scroll to position [160, 0]
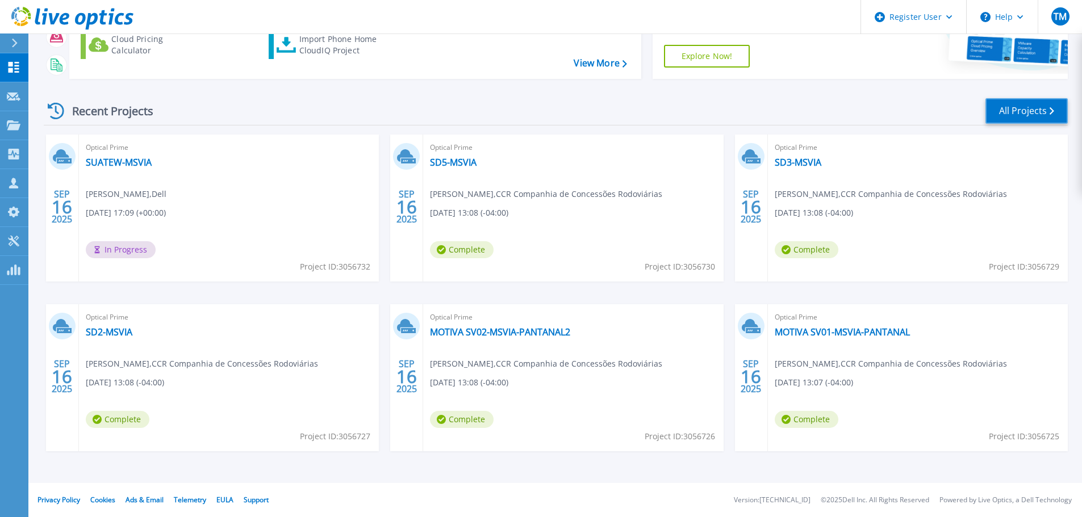
click at [1019, 108] on link "All Projects" at bounding box center [1026, 111] width 82 height 26
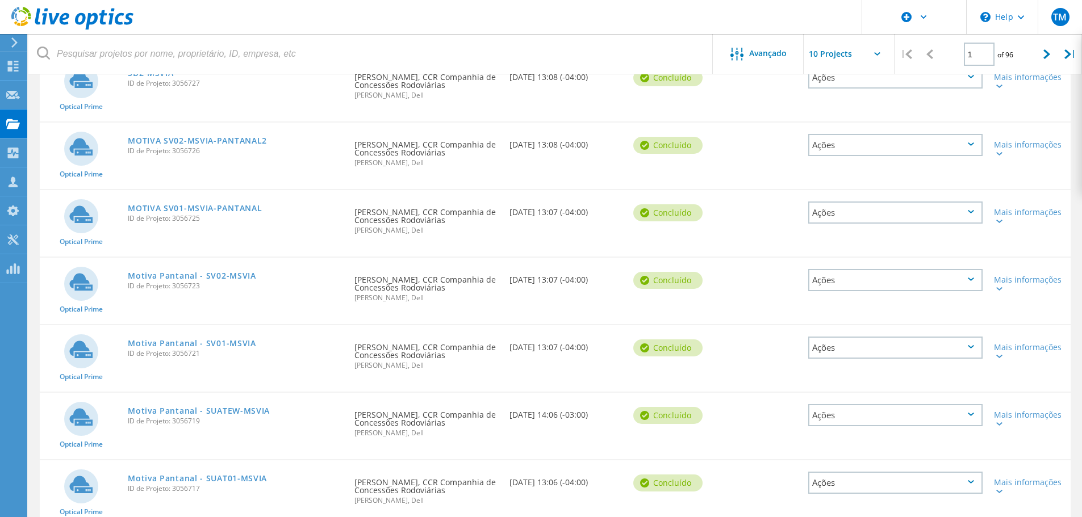
scroll to position [412, 0]
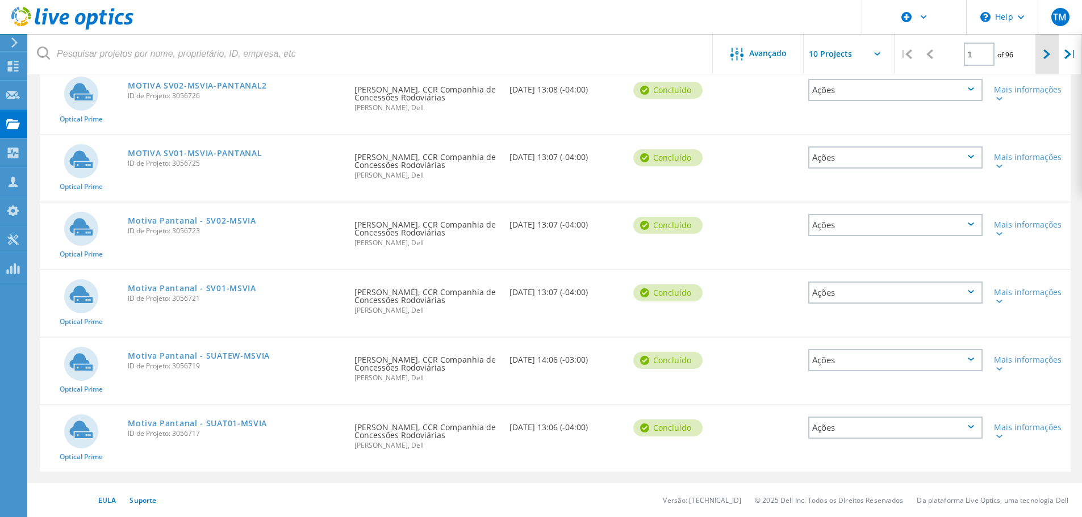
click at [1049, 54] on icon at bounding box center [1046, 54] width 7 height 10
type input "2"
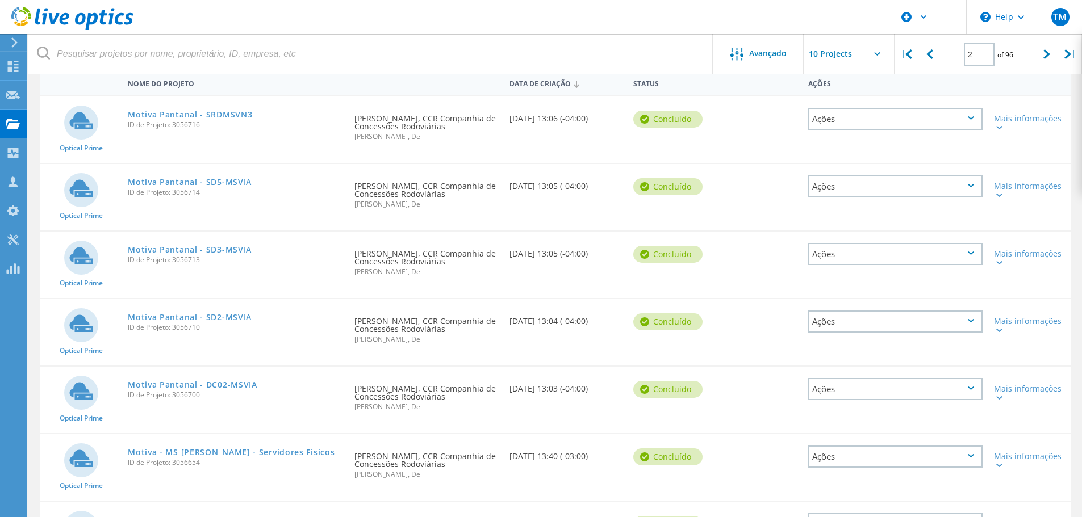
scroll to position [114, 0]
click at [244, 383] on link "Motiva Pantanal - DC02-MSVIA" at bounding box center [192, 384] width 129 height 8
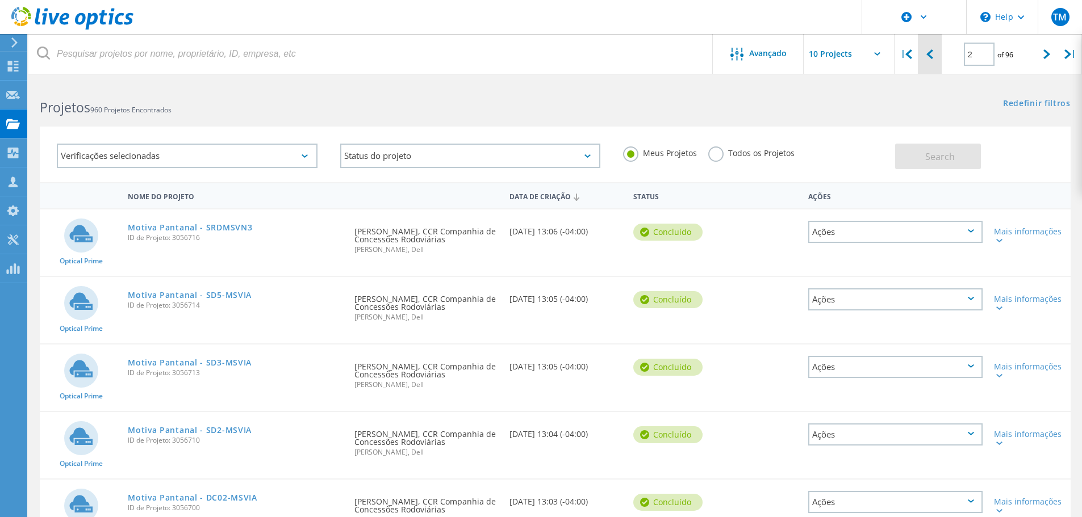
click at [930, 56] on icon at bounding box center [929, 54] width 7 height 10
type input "1"
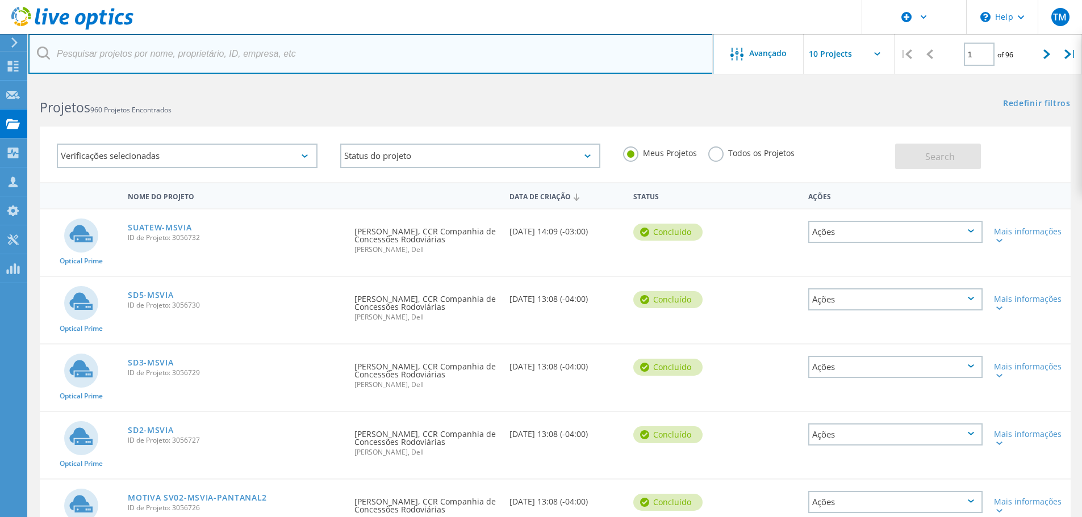
click at [386, 49] on input "text" at bounding box center [370, 54] width 685 height 40
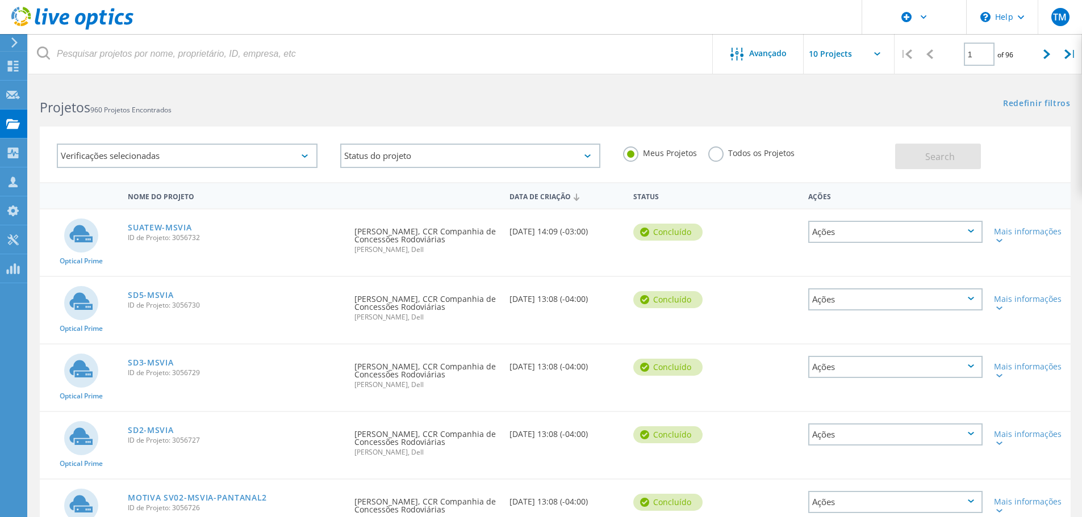
click at [719, 154] on label "Todos os Projetos" at bounding box center [751, 151] width 86 height 11
click at [0, 0] on input "Todos os Projetos" at bounding box center [0, 0] width 0 height 0
click at [146, 227] on link "SUATEW-MSVIA" at bounding box center [160, 228] width 64 height 8
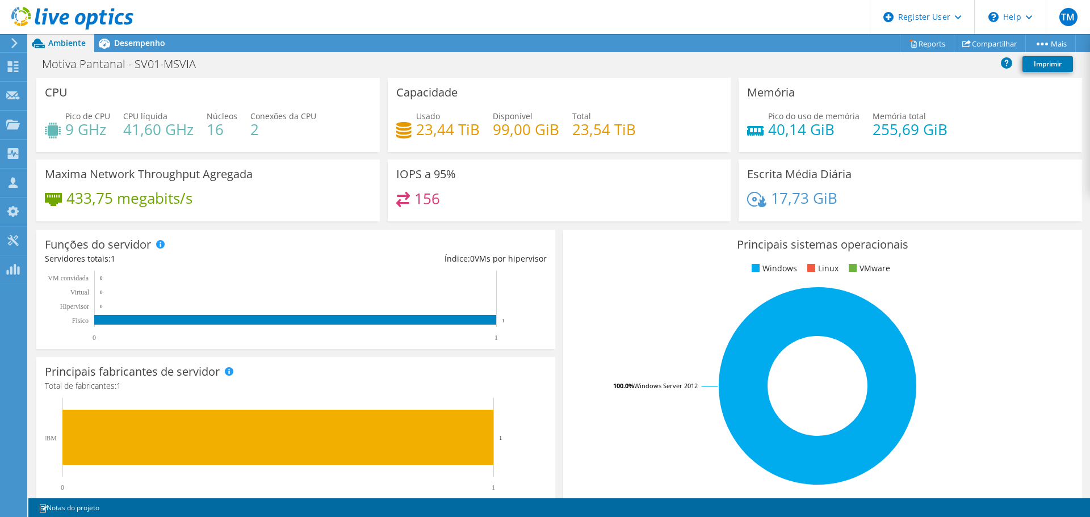
click at [118, 33] on div at bounding box center [66, 19] width 133 height 38
click at [119, 41] on span "Desempenho" at bounding box center [139, 42] width 51 height 11
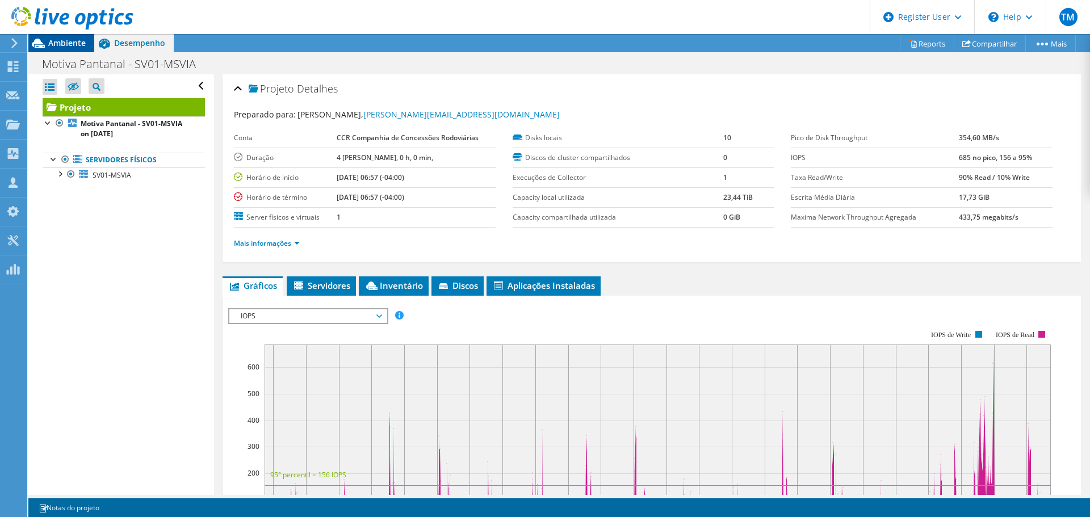
click at [62, 40] on span "Ambiente" at bounding box center [66, 42] width 37 height 11
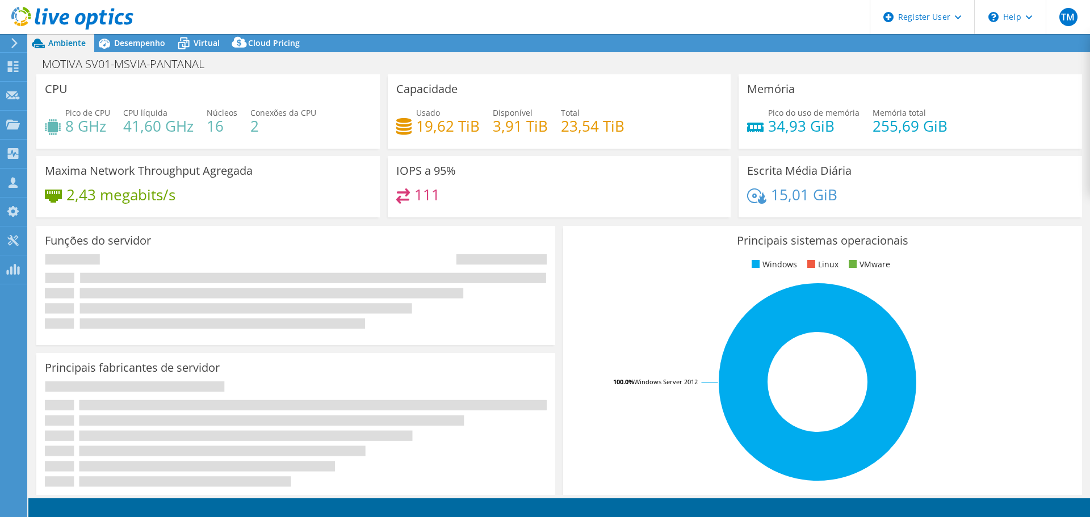
select select "USD"
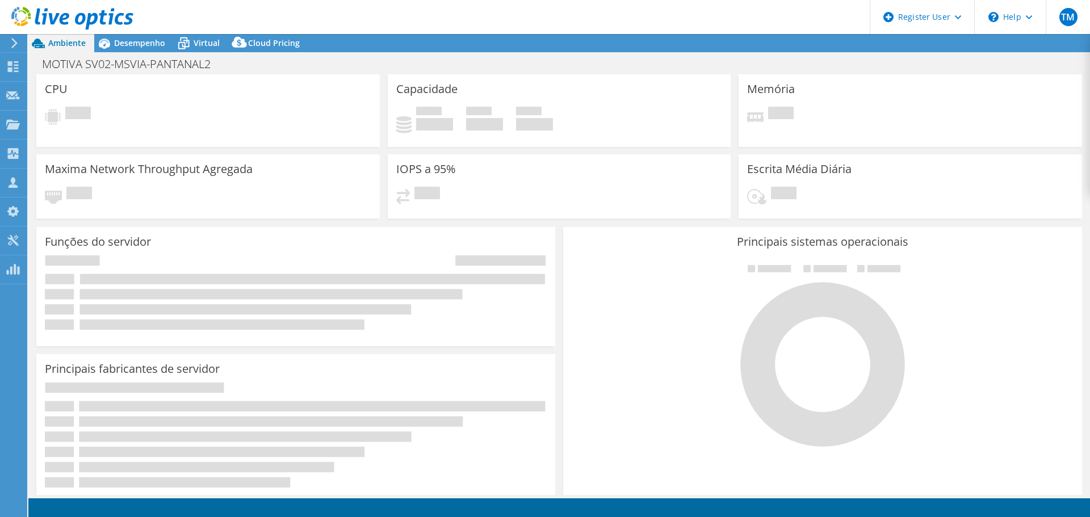
select select "USD"
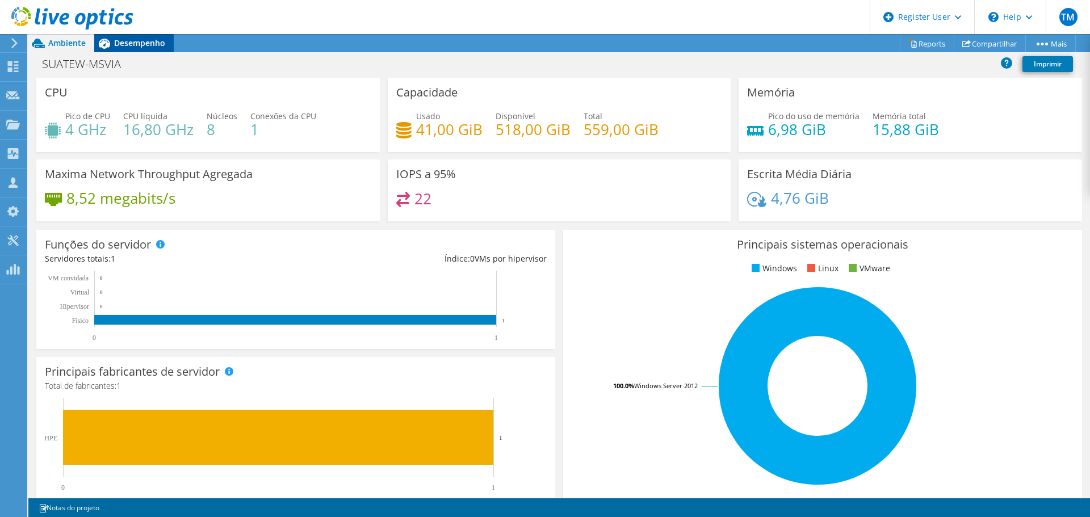
click at [125, 41] on span "Desempenho" at bounding box center [139, 42] width 51 height 11
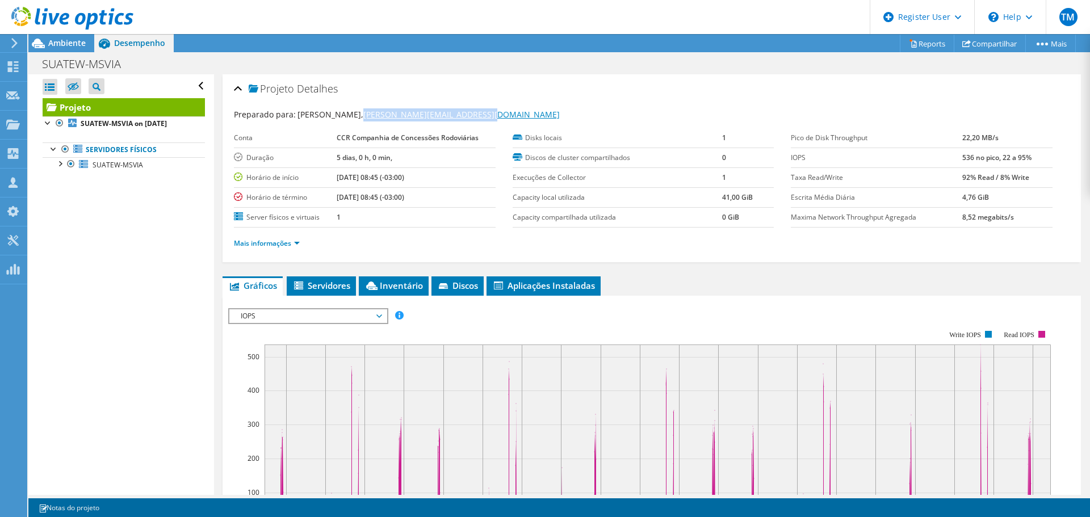
drag, startPoint x: 487, startPoint y: 113, endPoint x: 359, endPoint y: 113, distance: 127.8
click at [359, 113] on div "Preparado para: Rodrigo Tartare, rodrigo.tartare@motiva.com.br" at bounding box center [652, 114] width 836 height 13
copy link "[PERSON_NAME][EMAIL_ADDRESS][DOMAIN_NAME]"
click at [77, 16] on use at bounding box center [72, 18] width 122 height 23
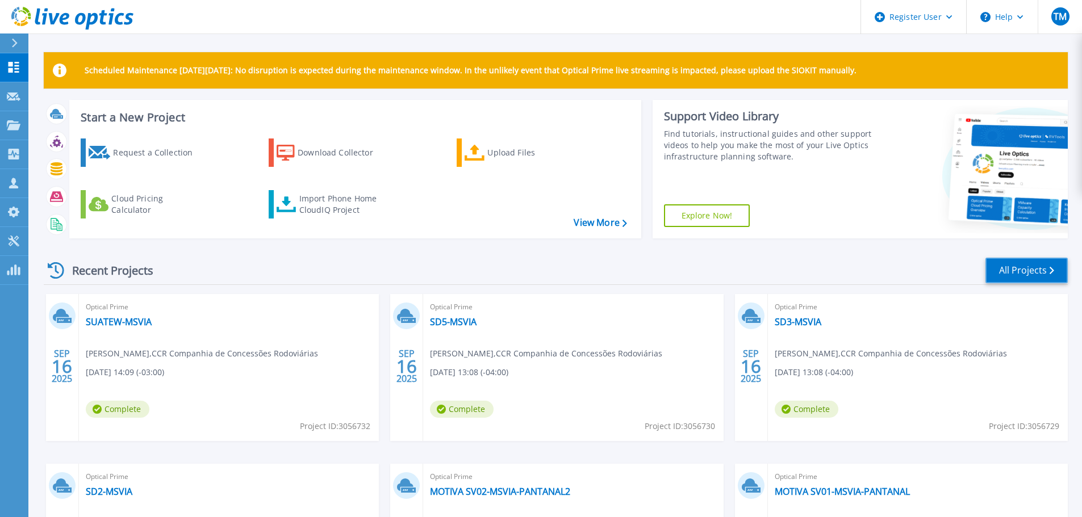
click at [995, 265] on link "All Projects" at bounding box center [1026, 271] width 82 height 26
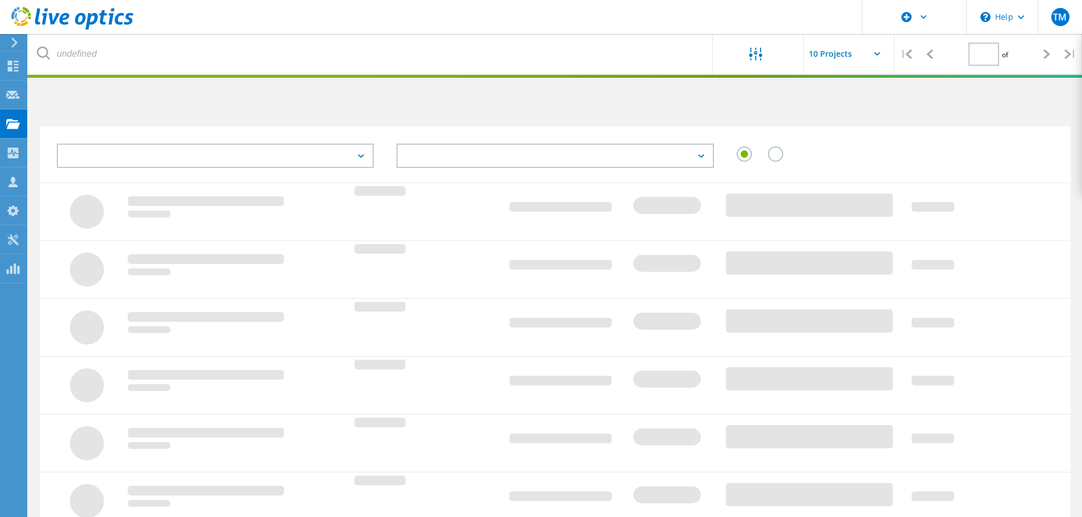
type input "1"
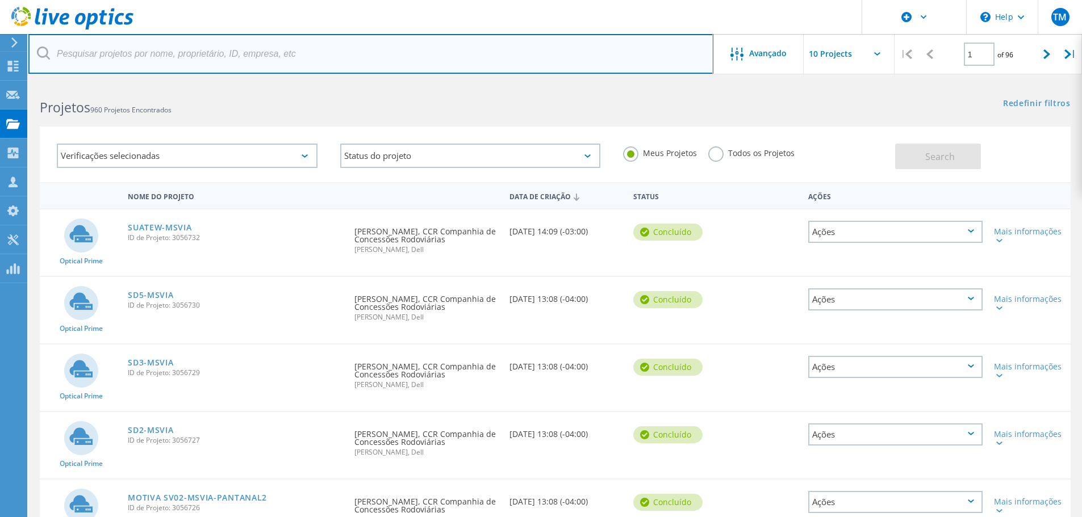
click at [145, 52] on input "text" at bounding box center [370, 54] width 685 height 40
paste input "rodrigo.tartare@motiva.com.br"
type input "rodrigo.tartare@motiva.com.br"
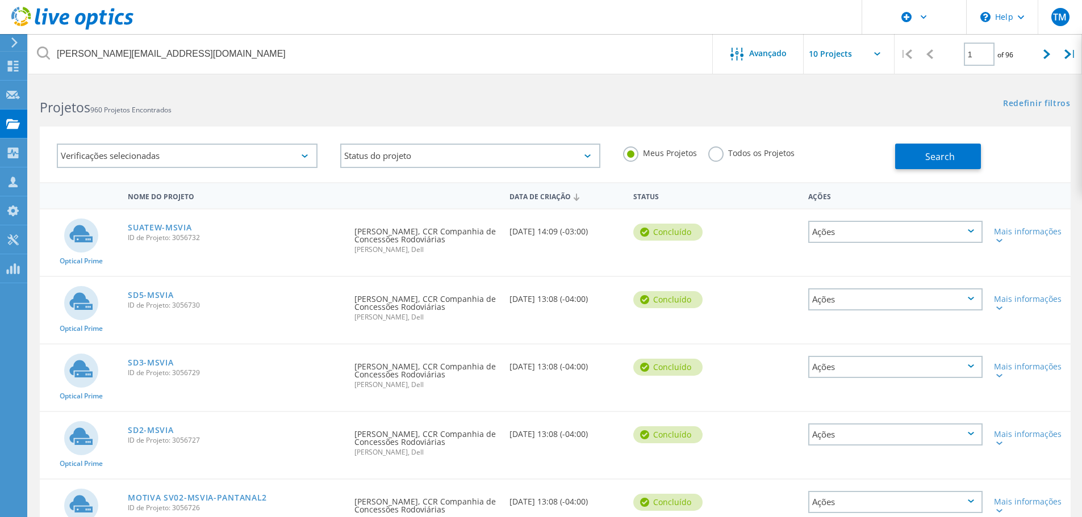
click at [708, 152] on label "Todos os Projetos" at bounding box center [751, 151] width 86 height 11
click at [0, 0] on input "Todos os Projetos" at bounding box center [0, 0] width 0 height 0
click at [901, 147] on button "Search" at bounding box center [938, 157] width 86 height 26
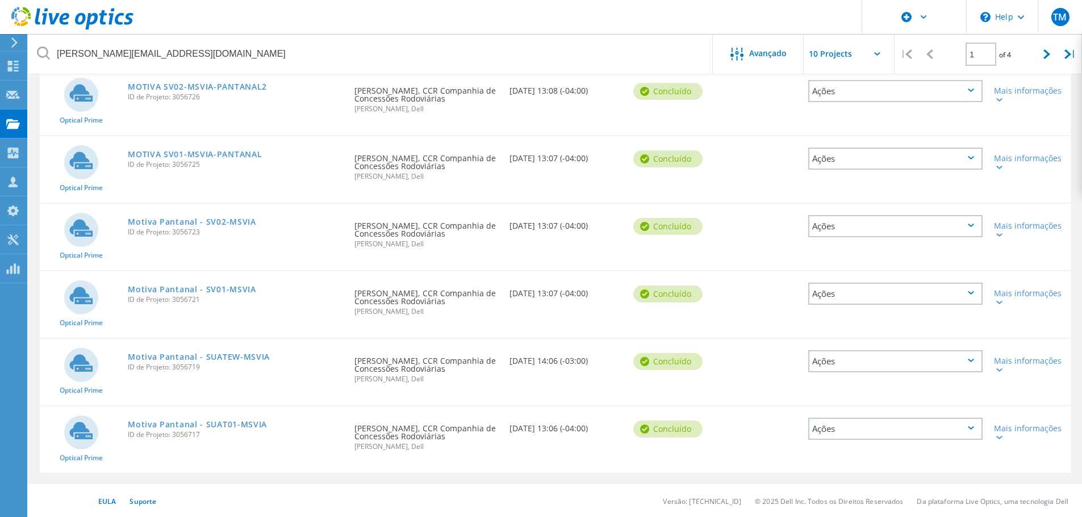
scroll to position [412, 0]
click at [1044, 51] on icon at bounding box center [1046, 54] width 7 height 10
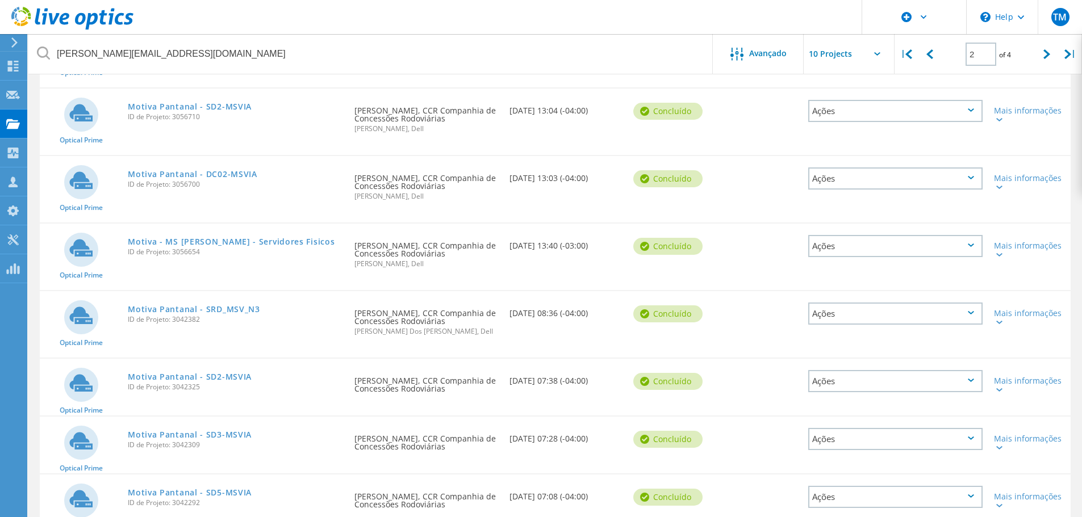
scroll to position [383, 0]
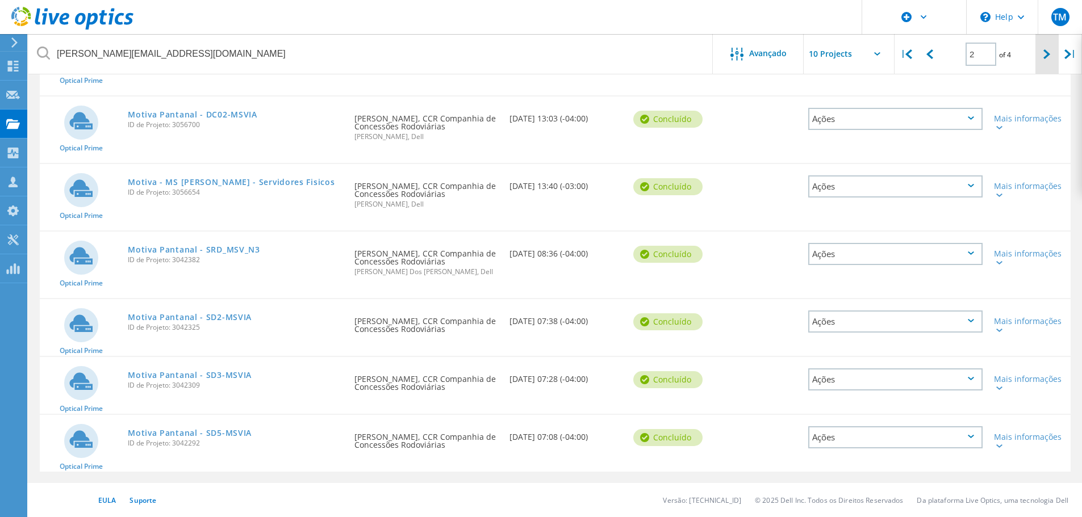
click at [1054, 52] on div at bounding box center [1046, 54] width 23 height 40
type input "3"
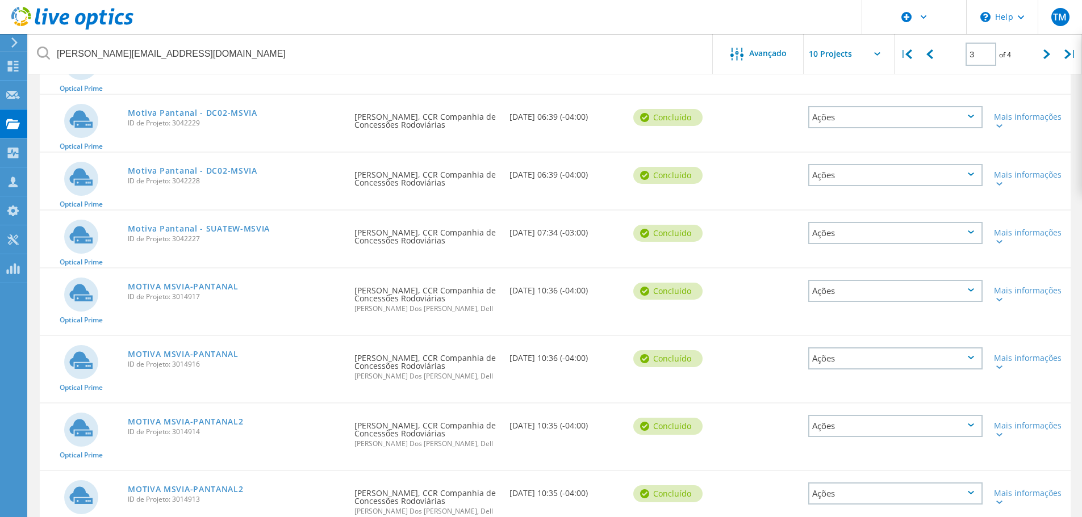
scroll to position [270, 0]
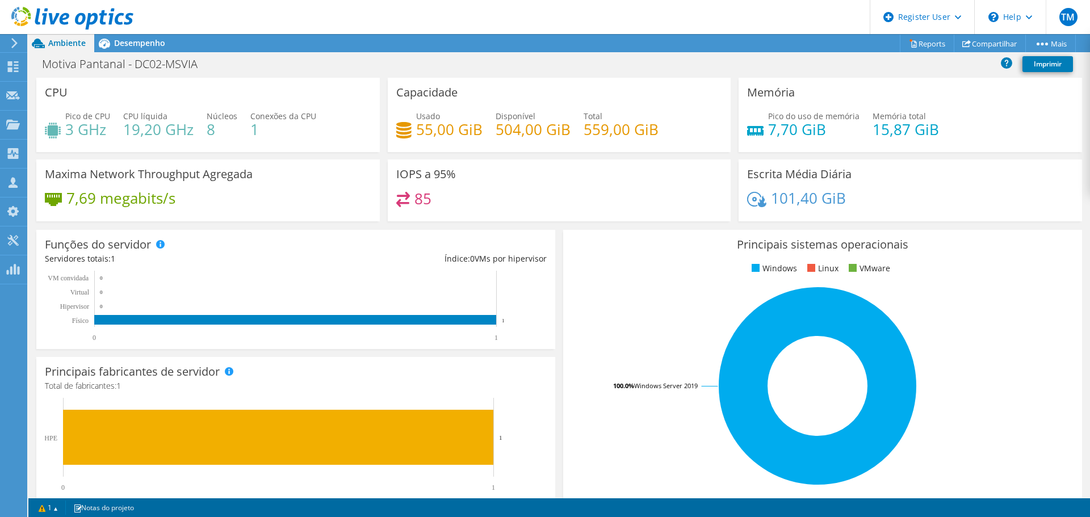
click at [116, 22] on use at bounding box center [72, 18] width 122 height 23
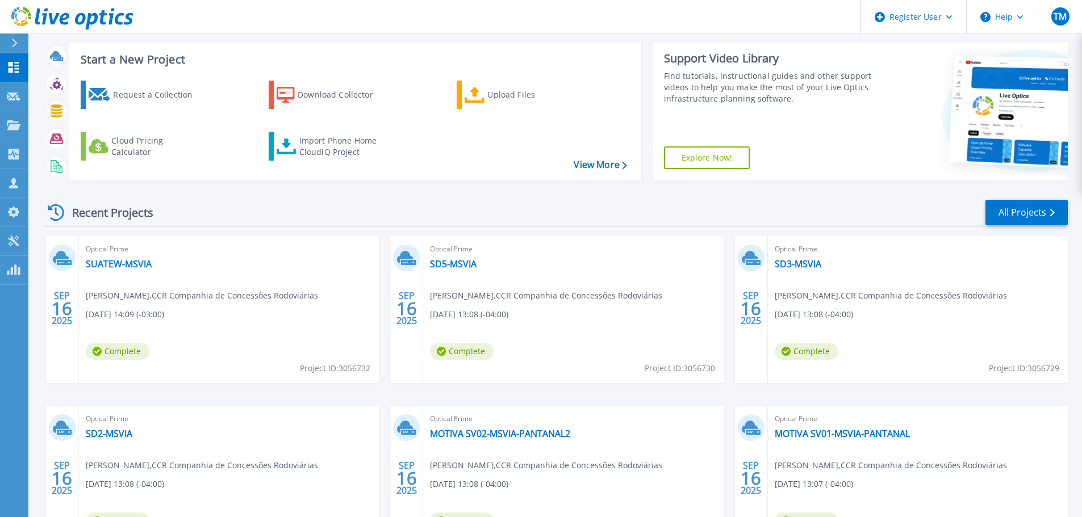
scroll to position [160, 0]
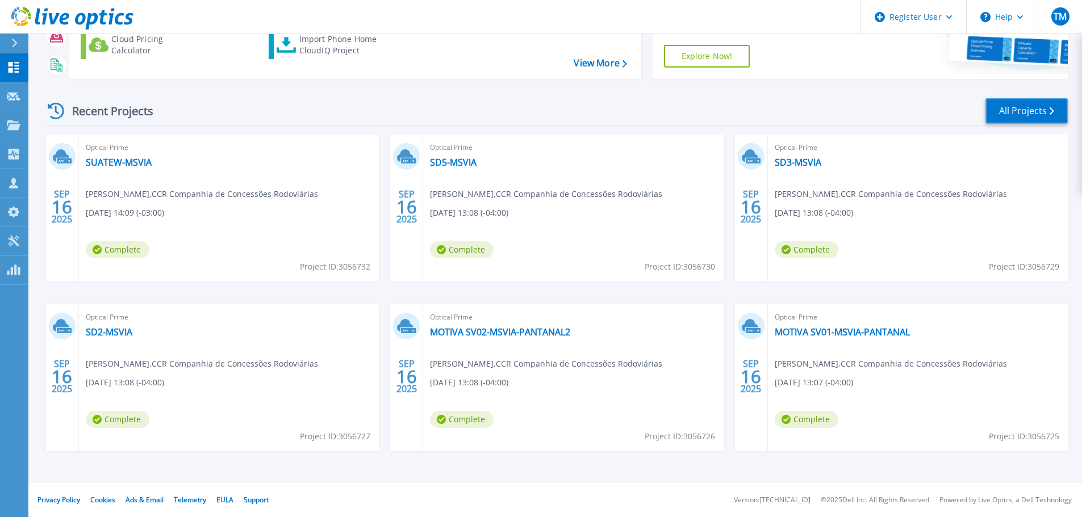
click at [1013, 112] on link "All Projects" at bounding box center [1026, 111] width 82 height 26
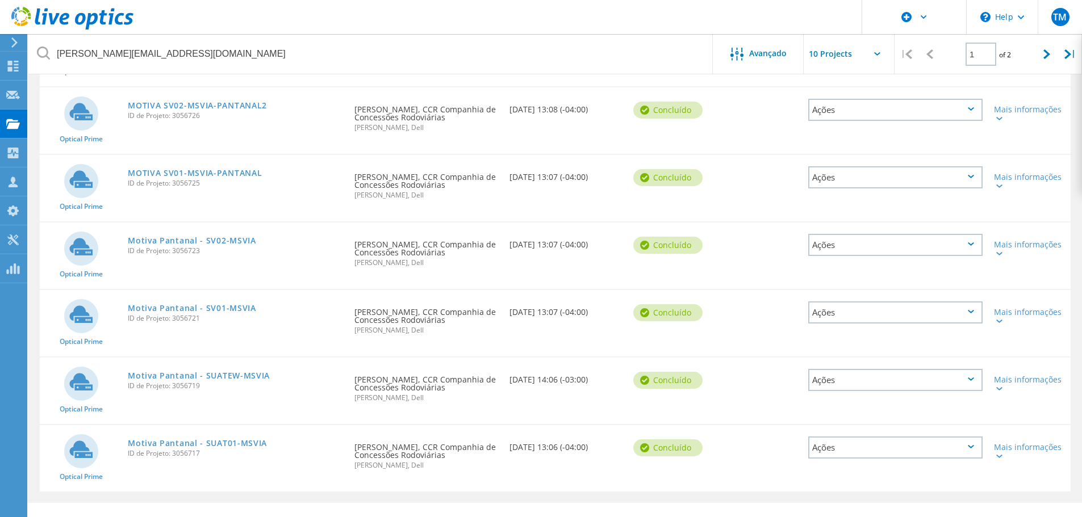
scroll to position [412, 0]
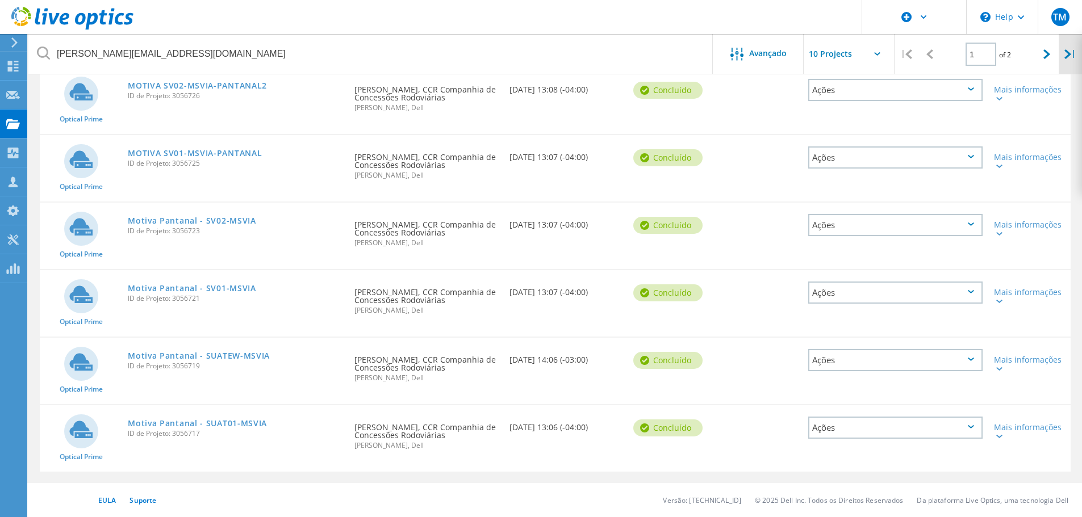
click at [1058, 56] on div "|" at bounding box center [1069, 54] width 23 height 40
type input "2"
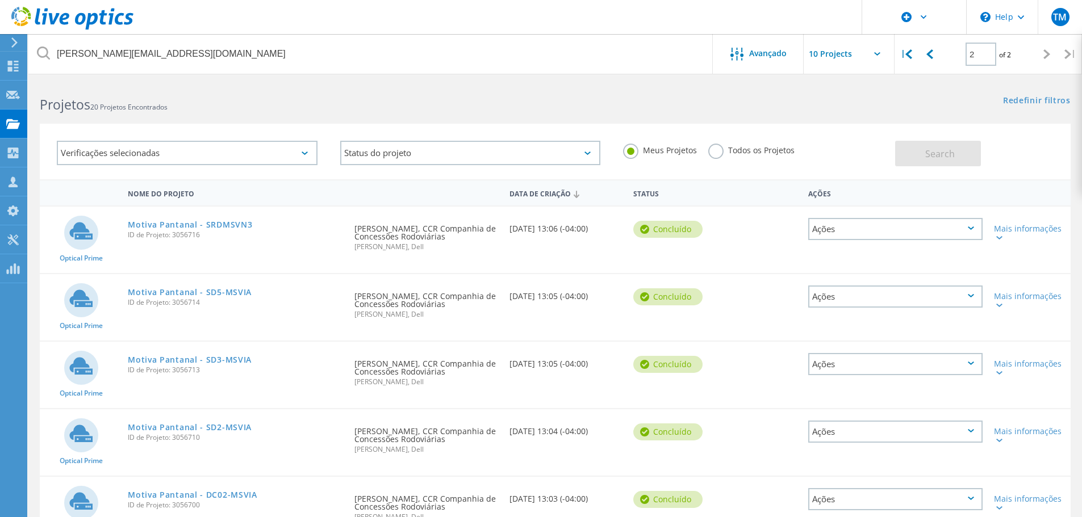
scroll to position [0, 0]
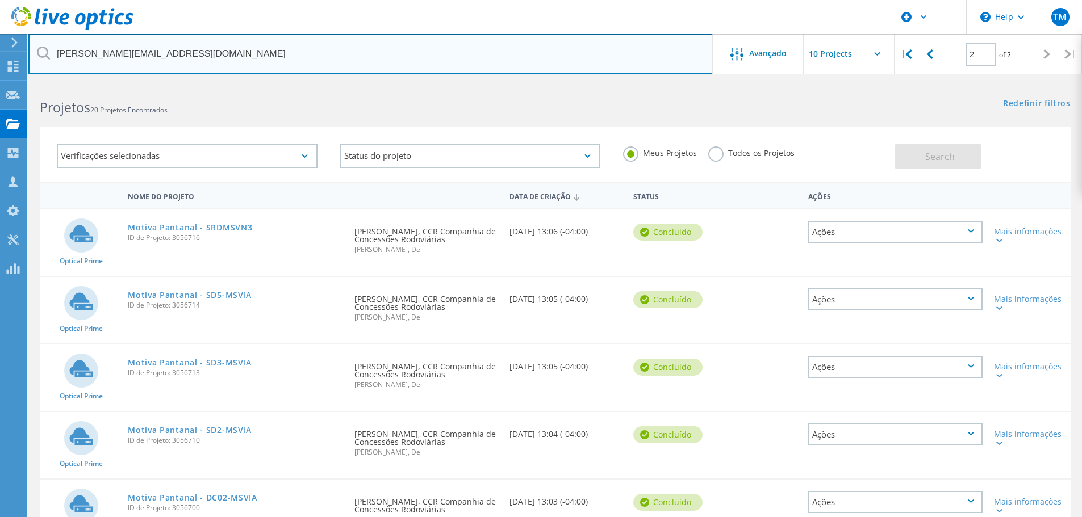
drag, startPoint x: 205, startPoint y: 55, endPoint x: 7, endPoint y: 48, distance: 197.7
click at [7, 82] on div "\n Help Explore Helpful Articles Contact Support TM Usuário Dell [PERSON_NAME] …" at bounding box center [541, 505] width 1082 height 847
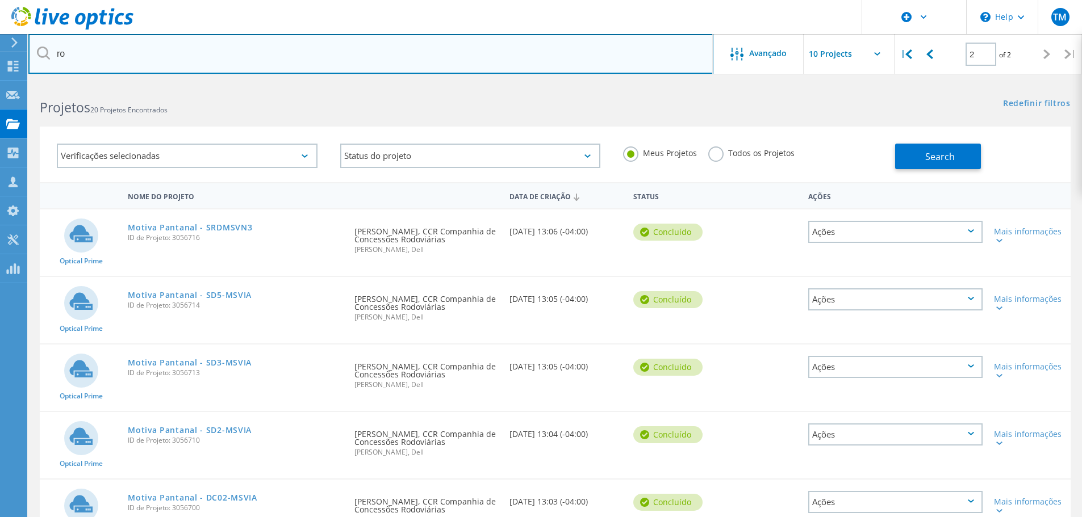
type input "r"
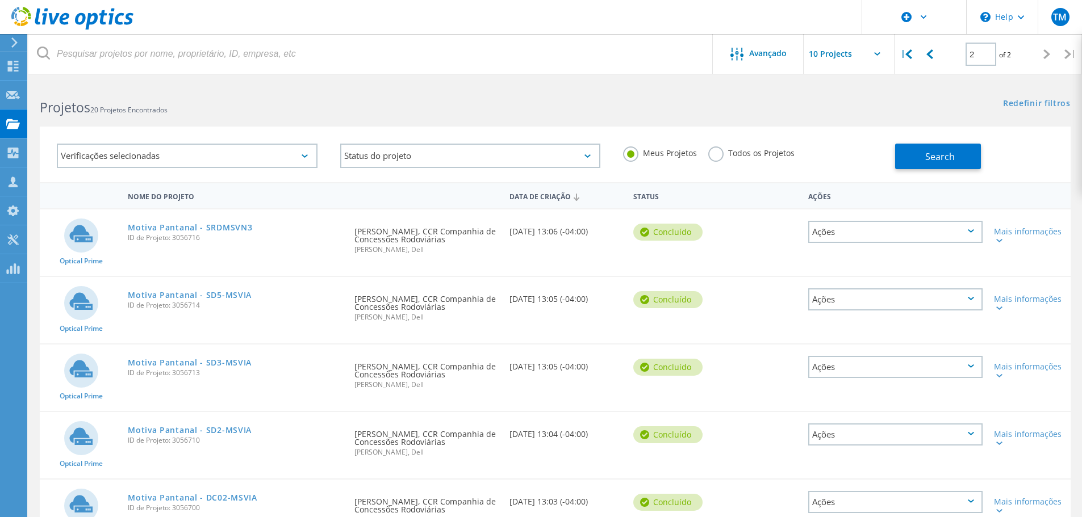
click at [277, 112] on h2 "Projetos 20 Projetos Encontrados" at bounding box center [292, 107] width 504 height 19
click at [908, 154] on button "Search" at bounding box center [938, 157] width 86 height 26
click at [94, 15] on use at bounding box center [72, 18] width 122 height 23
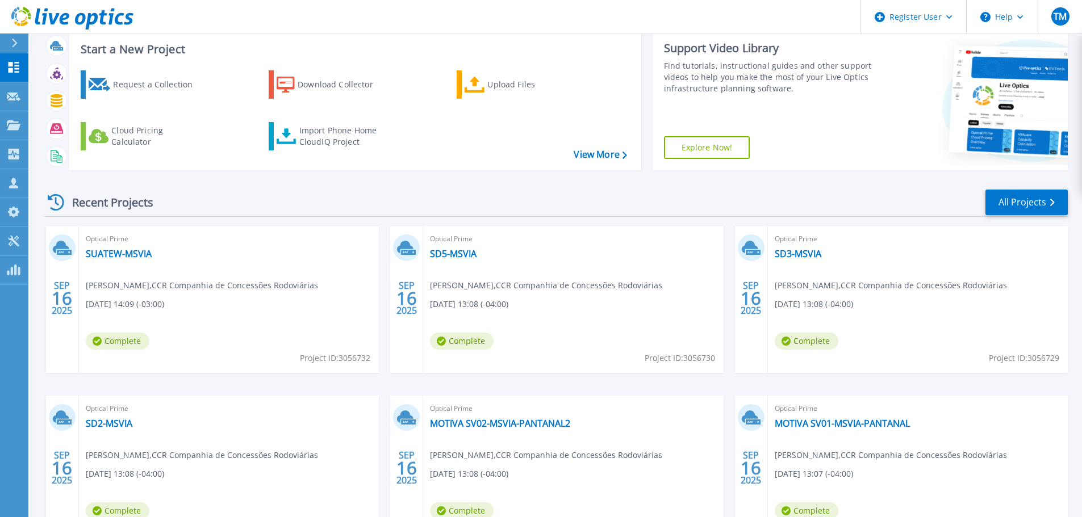
scroll to position [160, 0]
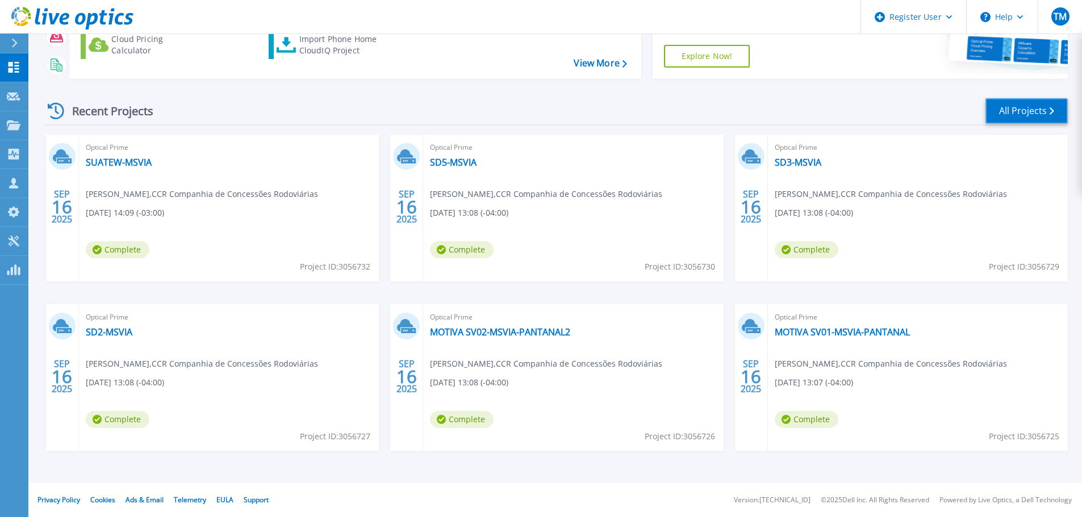
click at [1031, 121] on link "All Projects" at bounding box center [1026, 111] width 82 height 26
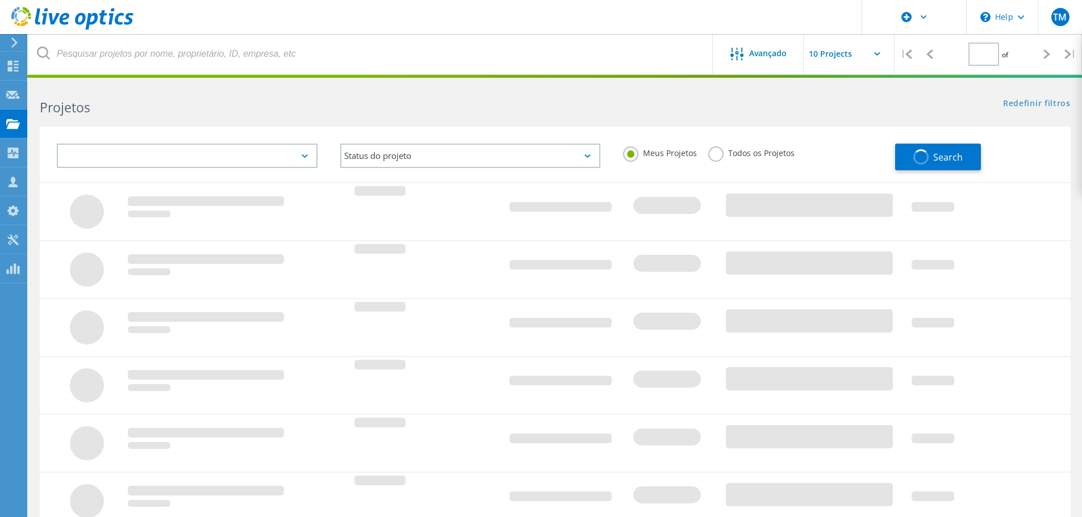
type input "2"
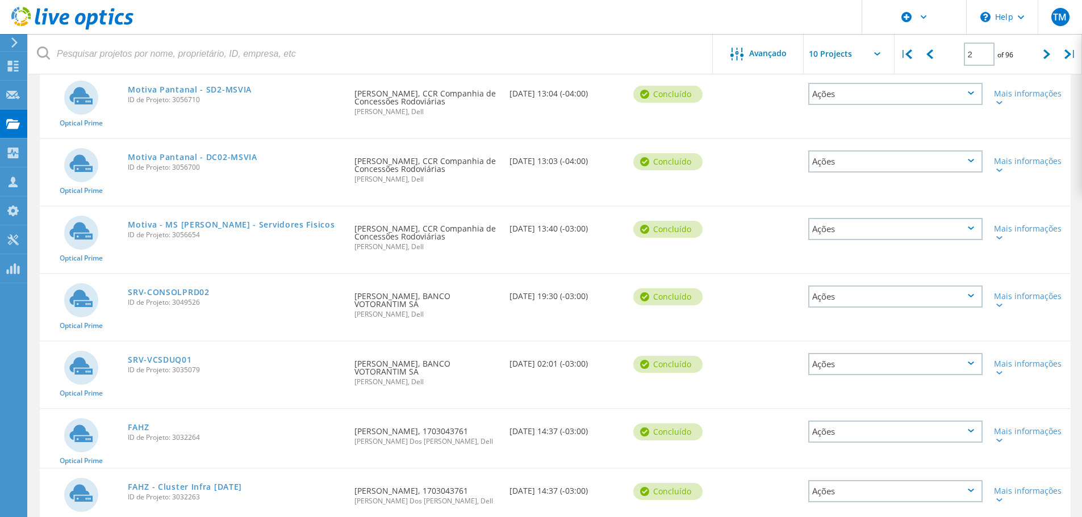
scroll to position [396, 0]
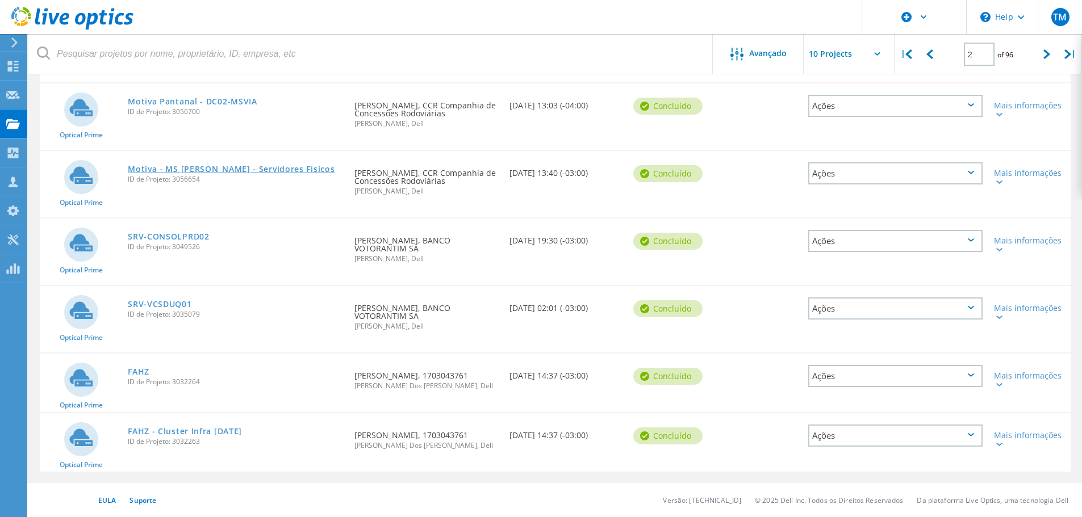
click at [278, 170] on link "Motiva - MS Pantanal - Servidores Fisicos" at bounding box center [231, 169] width 207 height 8
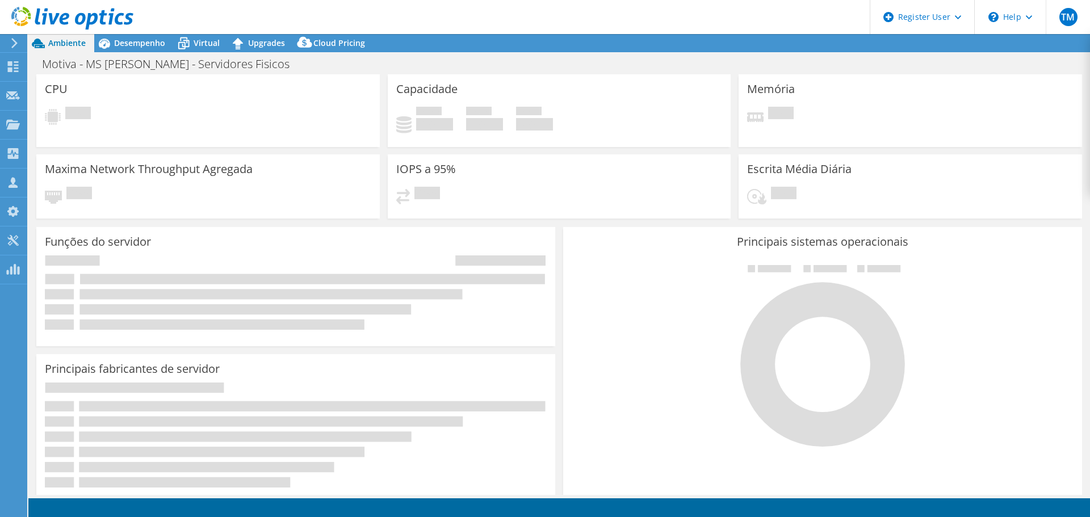
select select "USD"
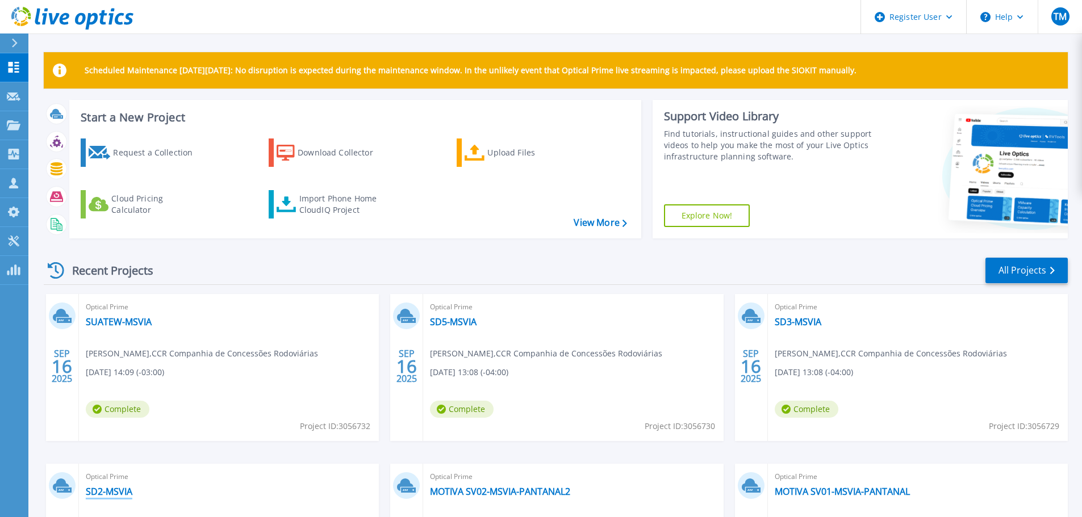
click at [120, 491] on link "SD2-MSVIA" at bounding box center [109, 491] width 47 height 11
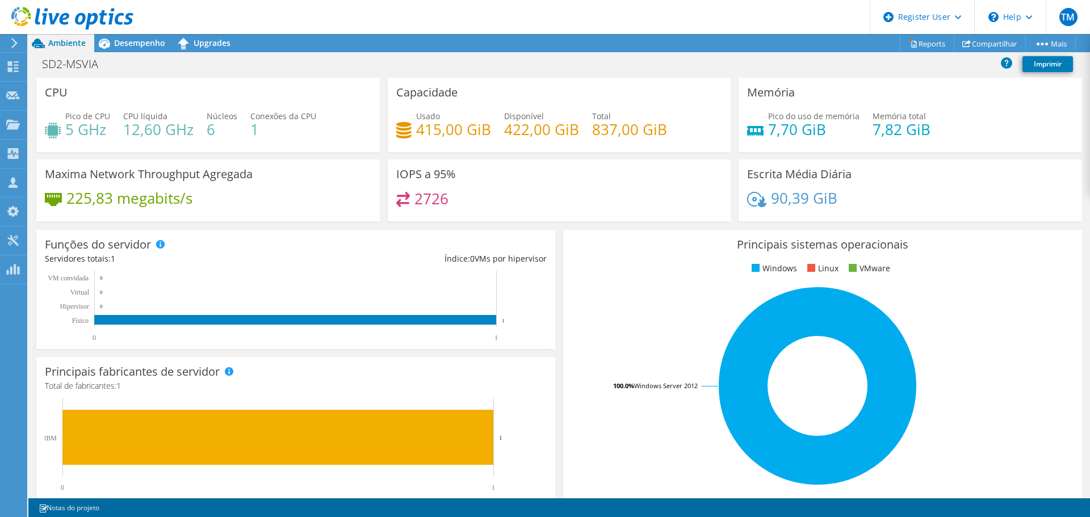
click at [58, 14] on use at bounding box center [72, 18] width 122 height 23
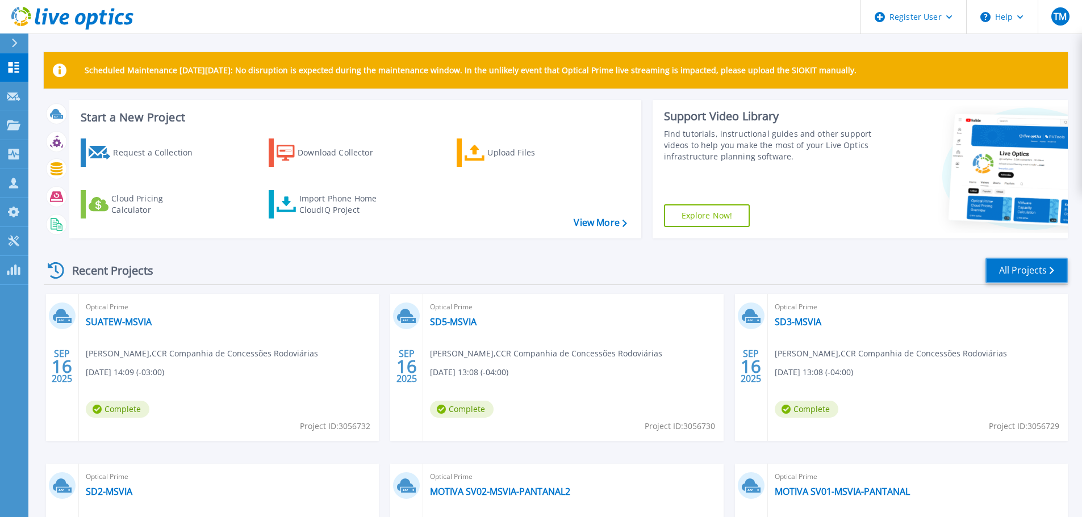
click at [1024, 272] on link "All Projects" at bounding box center [1026, 271] width 82 height 26
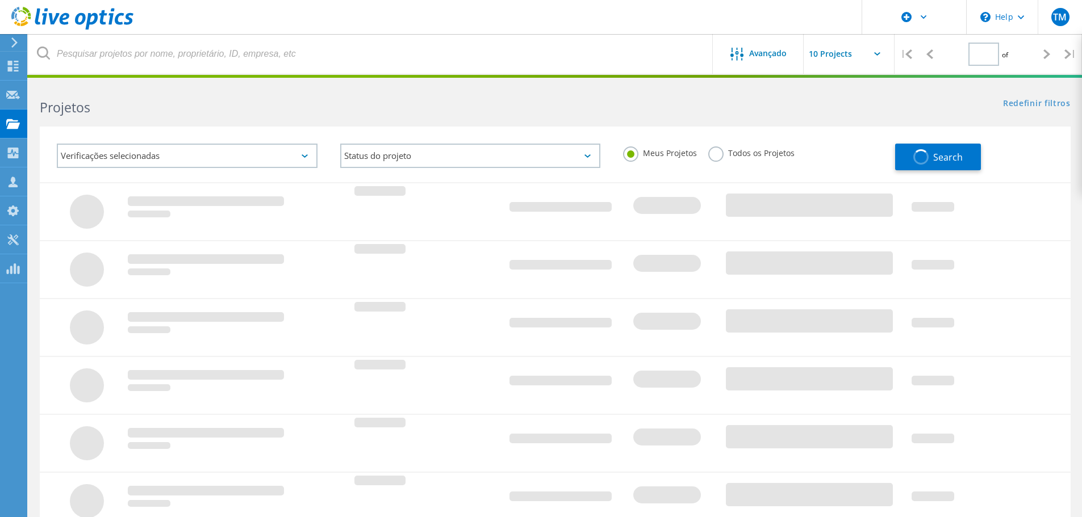
type input "2"
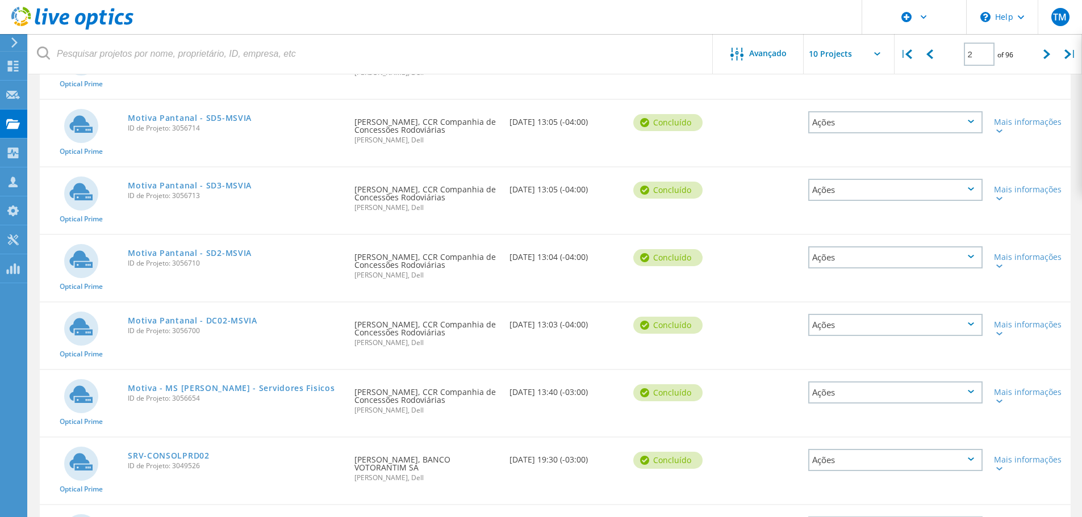
scroll to position [112, 0]
